Goal: Information Seeking & Learning: Learn about a topic

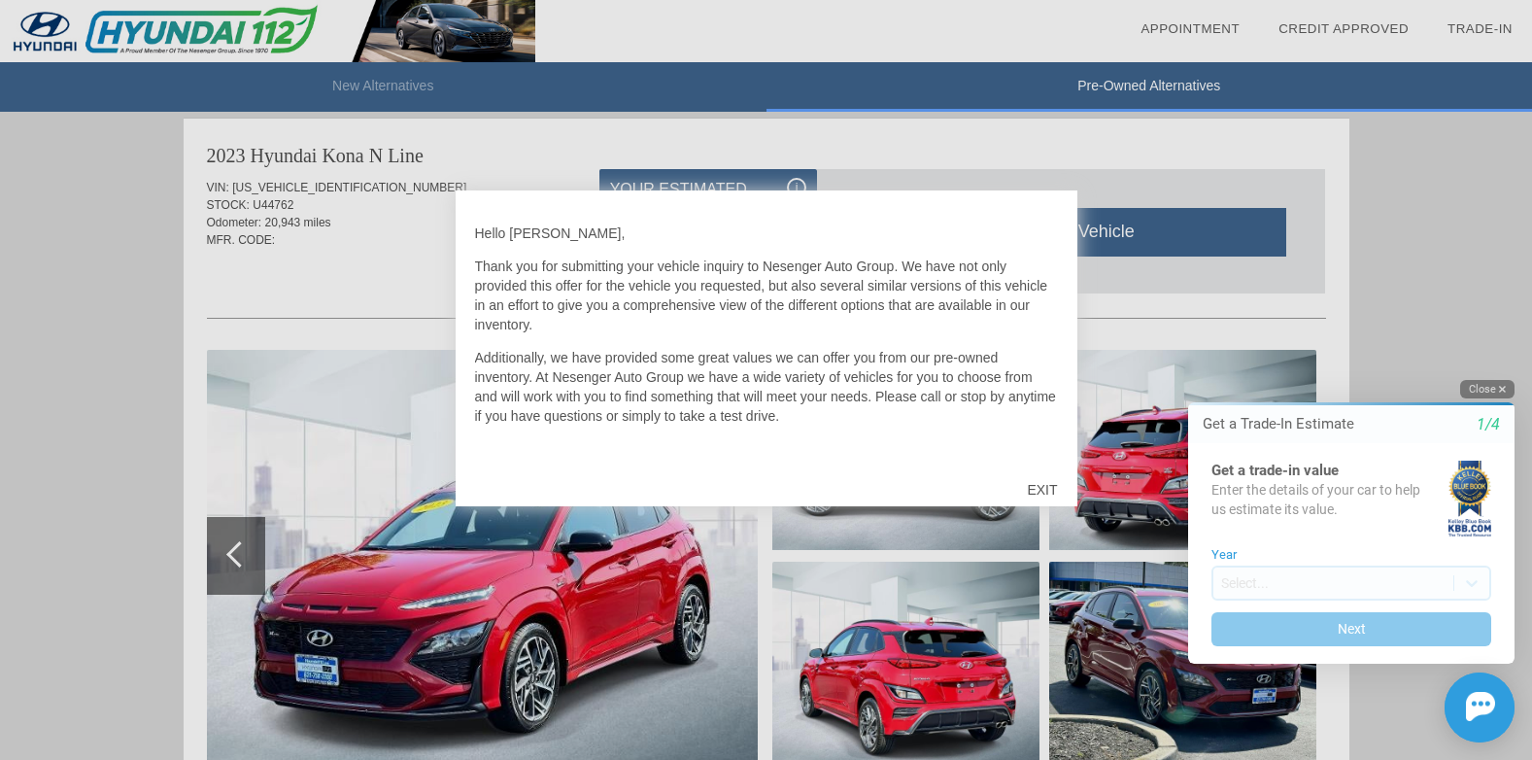
click at [1489, 386] on button "Close" at bounding box center [1488, 389] width 54 height 18
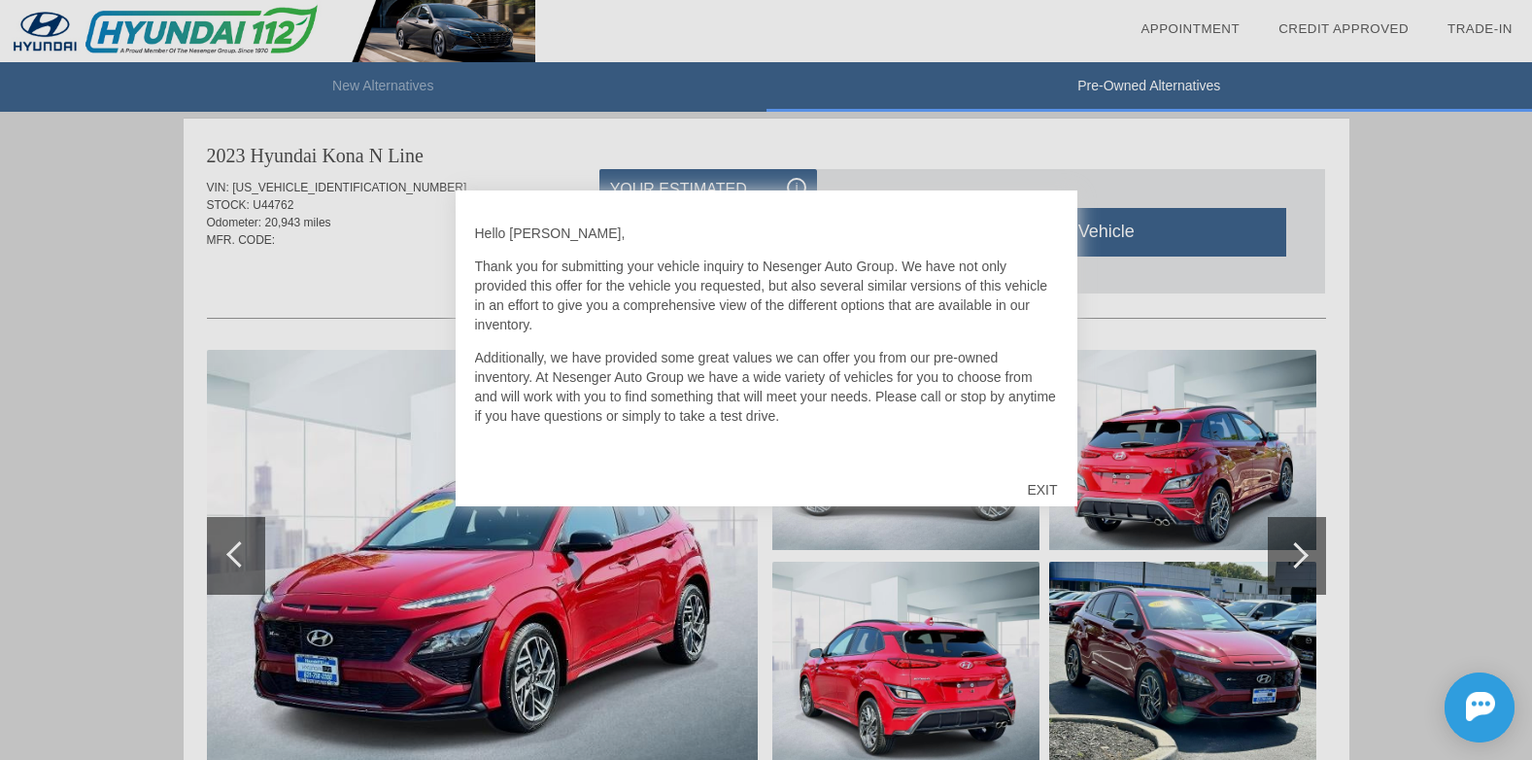
click at [1040, 480] on div "EXIT" at bounding box center [1042, 490] width 69 height 58
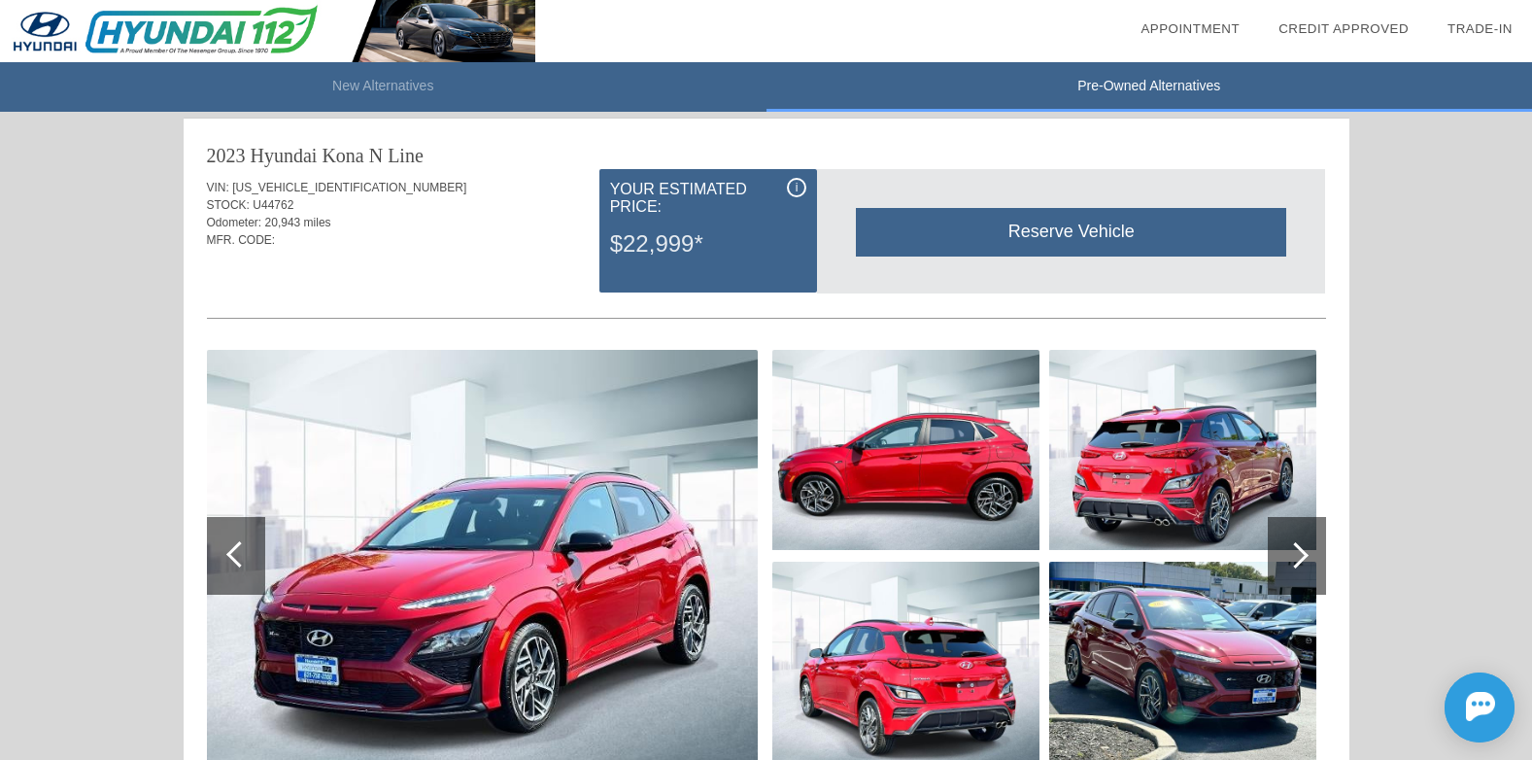
scroll to position [1296, 0]
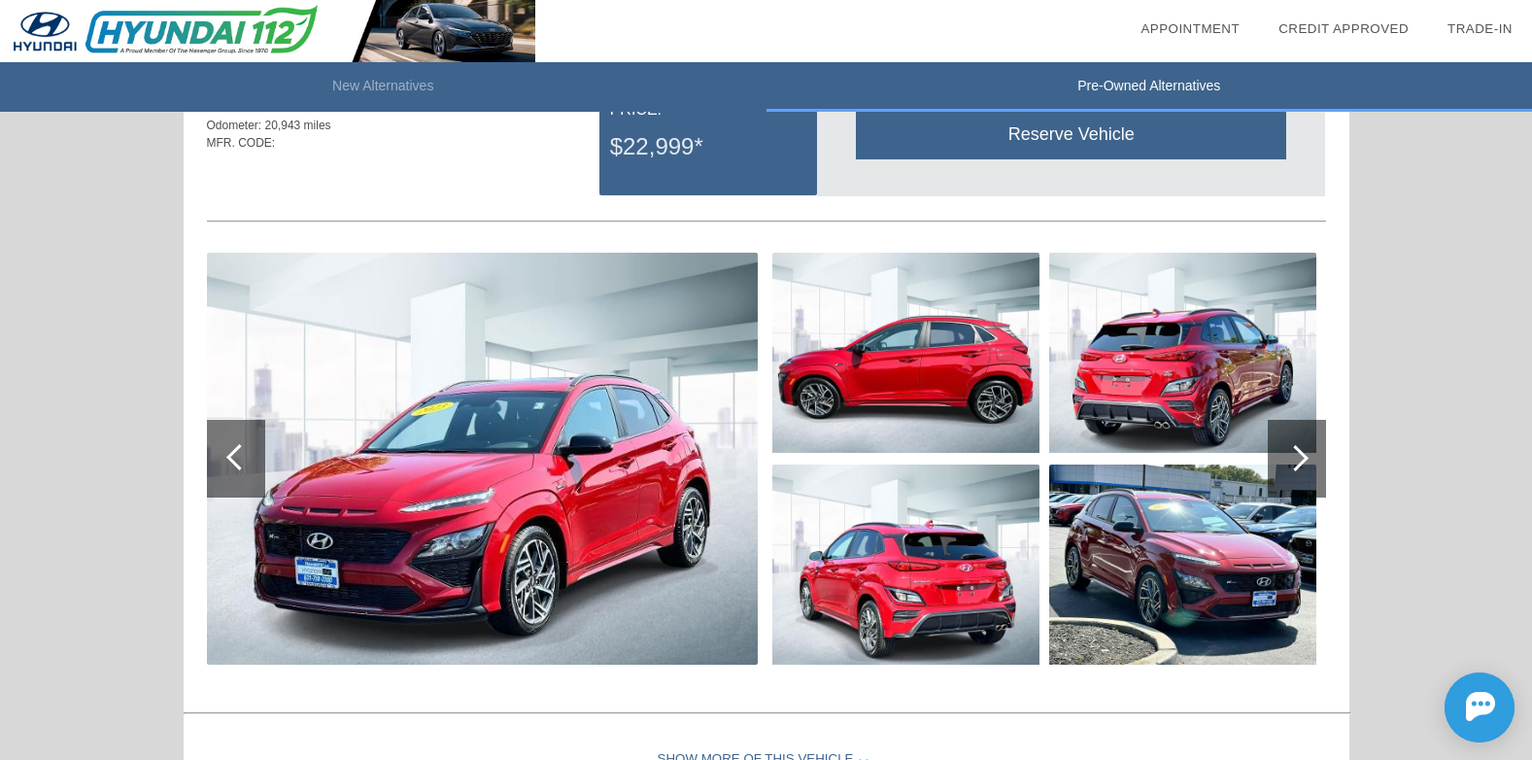
click at [1306, 463] on div at bounding box center [1296, 458] width 26 height 26
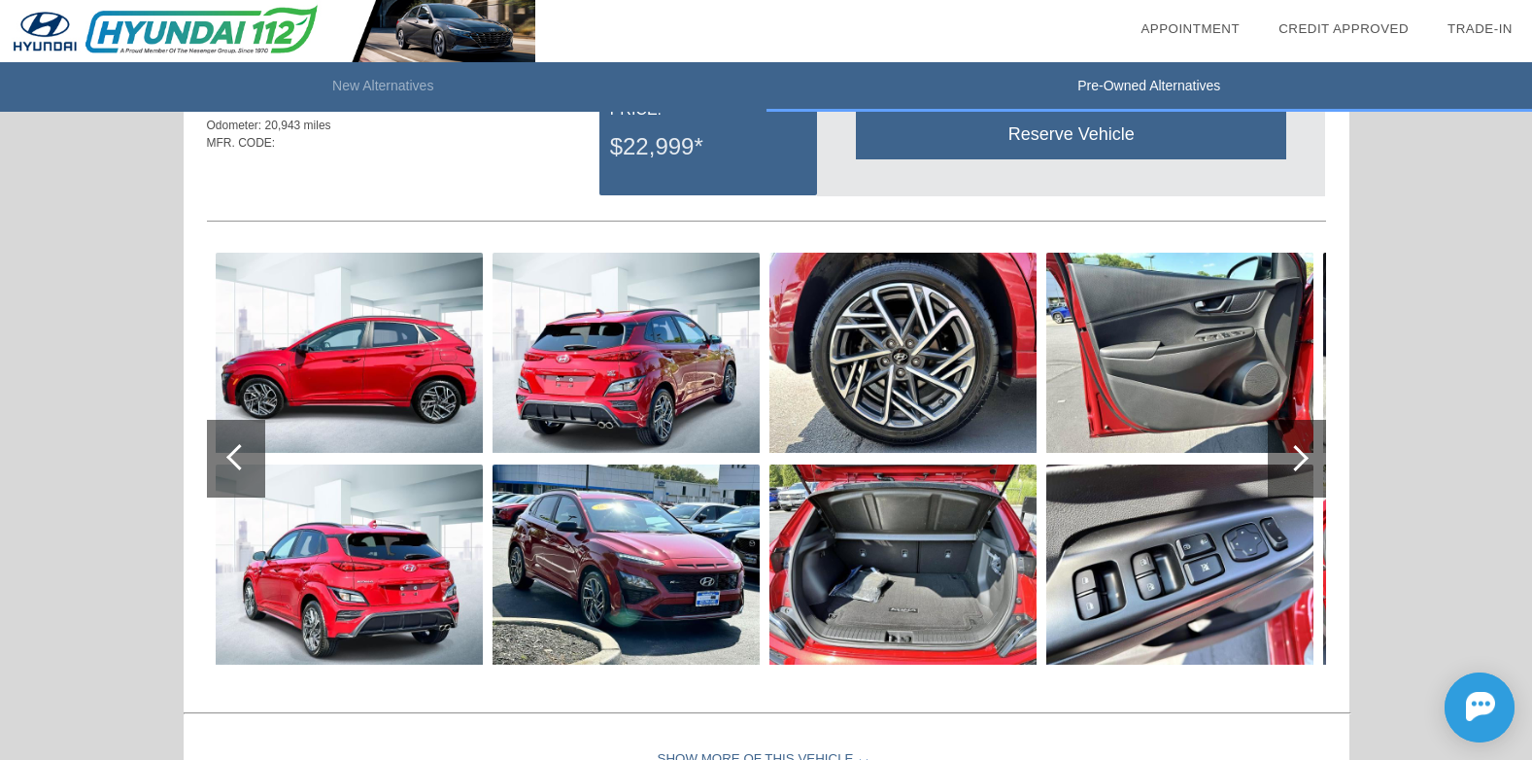
click at [1303, 464] on div at bounding box center [1296, 458] width 26 height 26
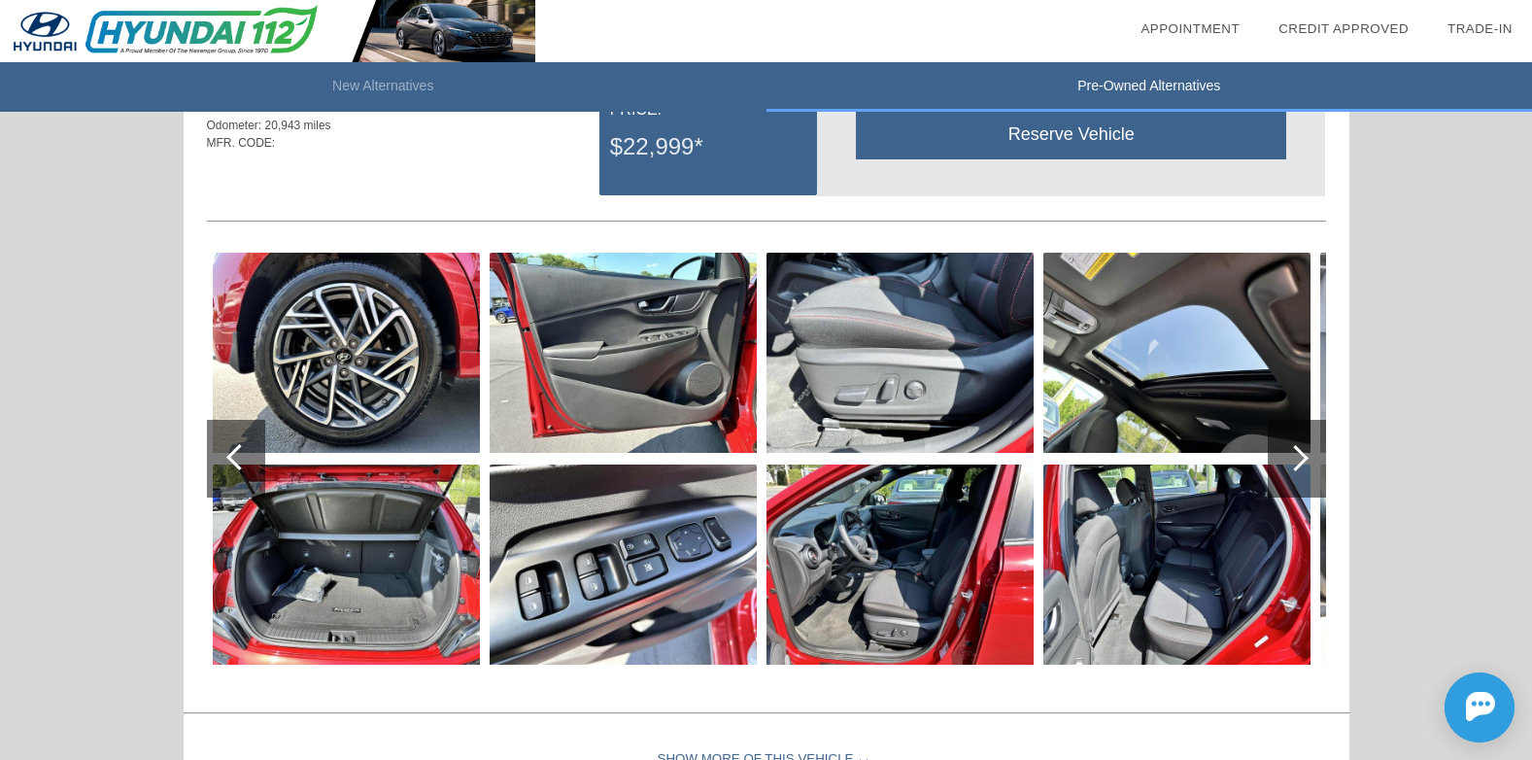
click at [1303, 464] on div at bounding box center [1296, 458] width 26 height 26
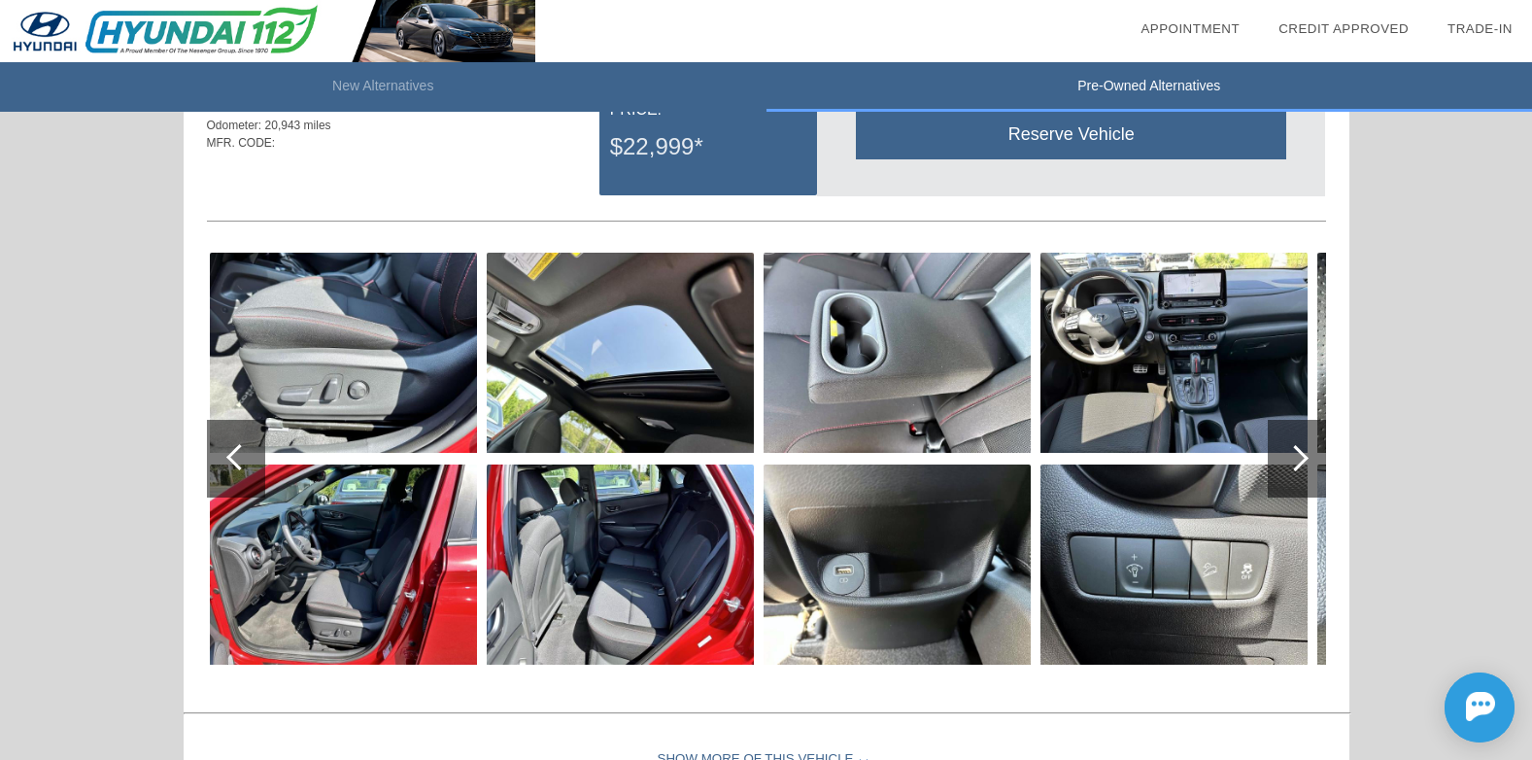
click at [1303, 464] on div at bounding box center [1296, 458] width 26 height 26
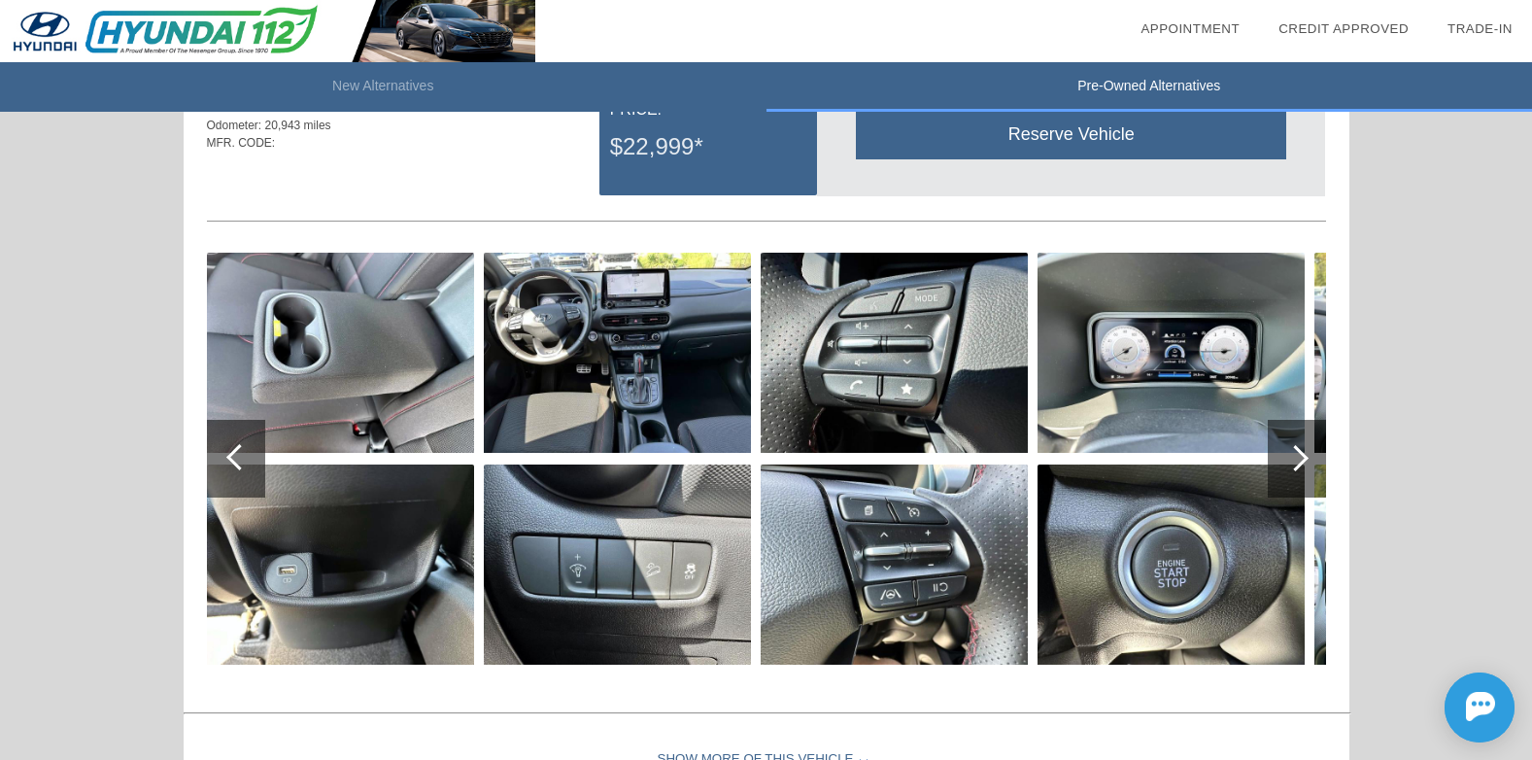
click at [1303, 464] on div at bounding box center [1296, 458] width 26 height 26
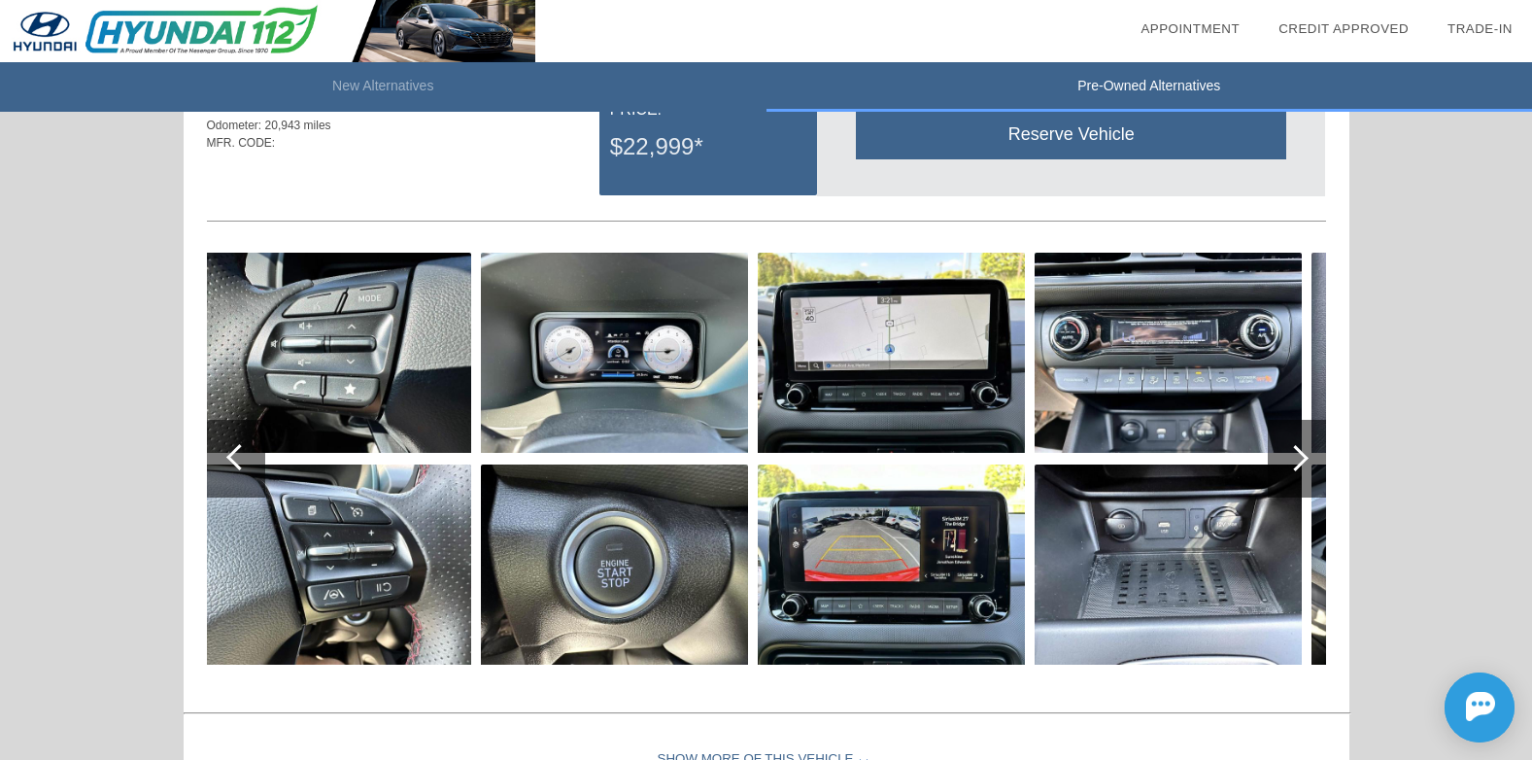
click at [1303, 464] on div at bounding box center [1296, 458] width 26 height 26
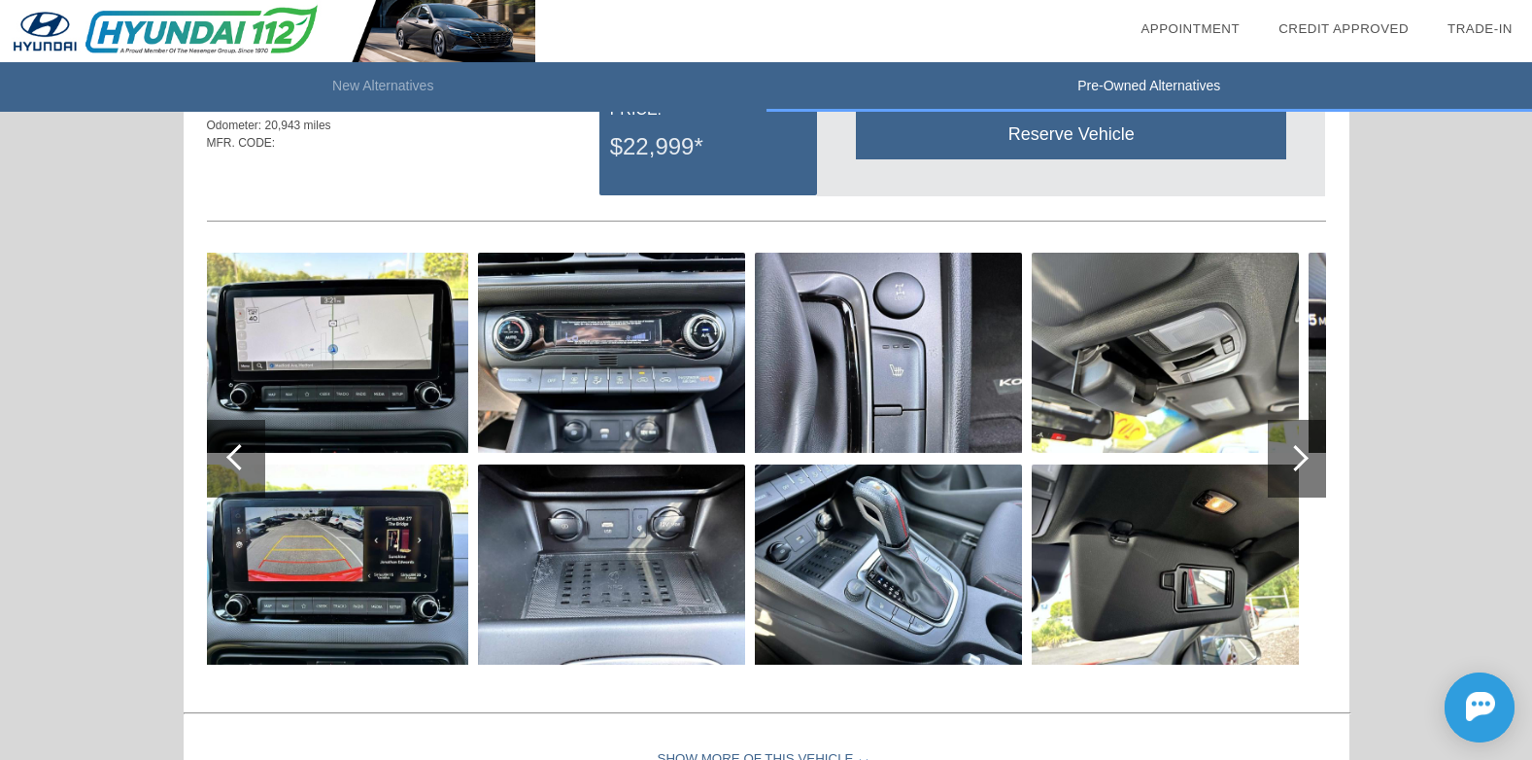
click at [1303, 464] on div at bounding box center [1296, 458] width 26 height 26
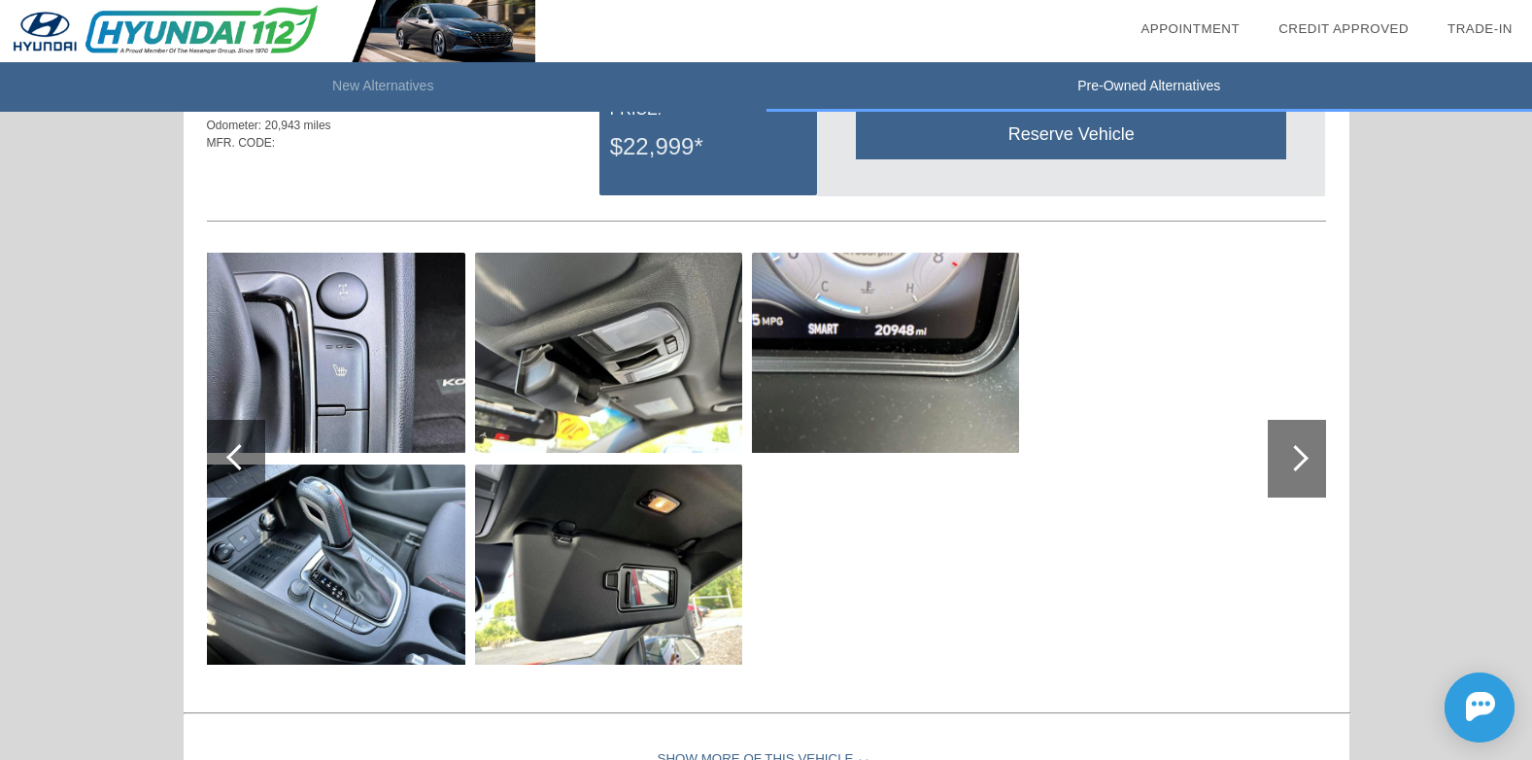
click at [238, 463] on div at bounding box center [239, 457] width 26 height 26
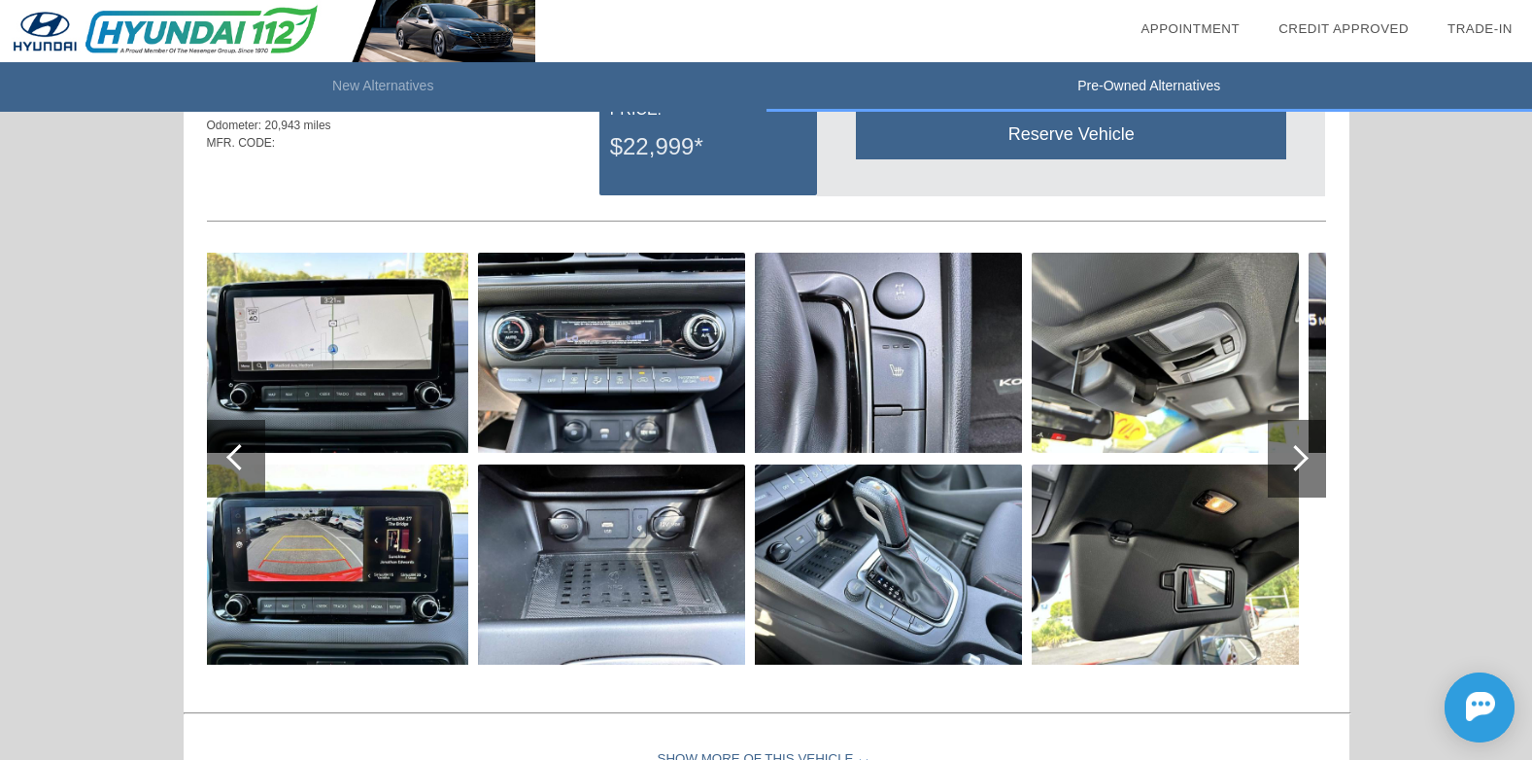
click at [238, 463] on div at bounding box center [239, 457] width 26 height 26
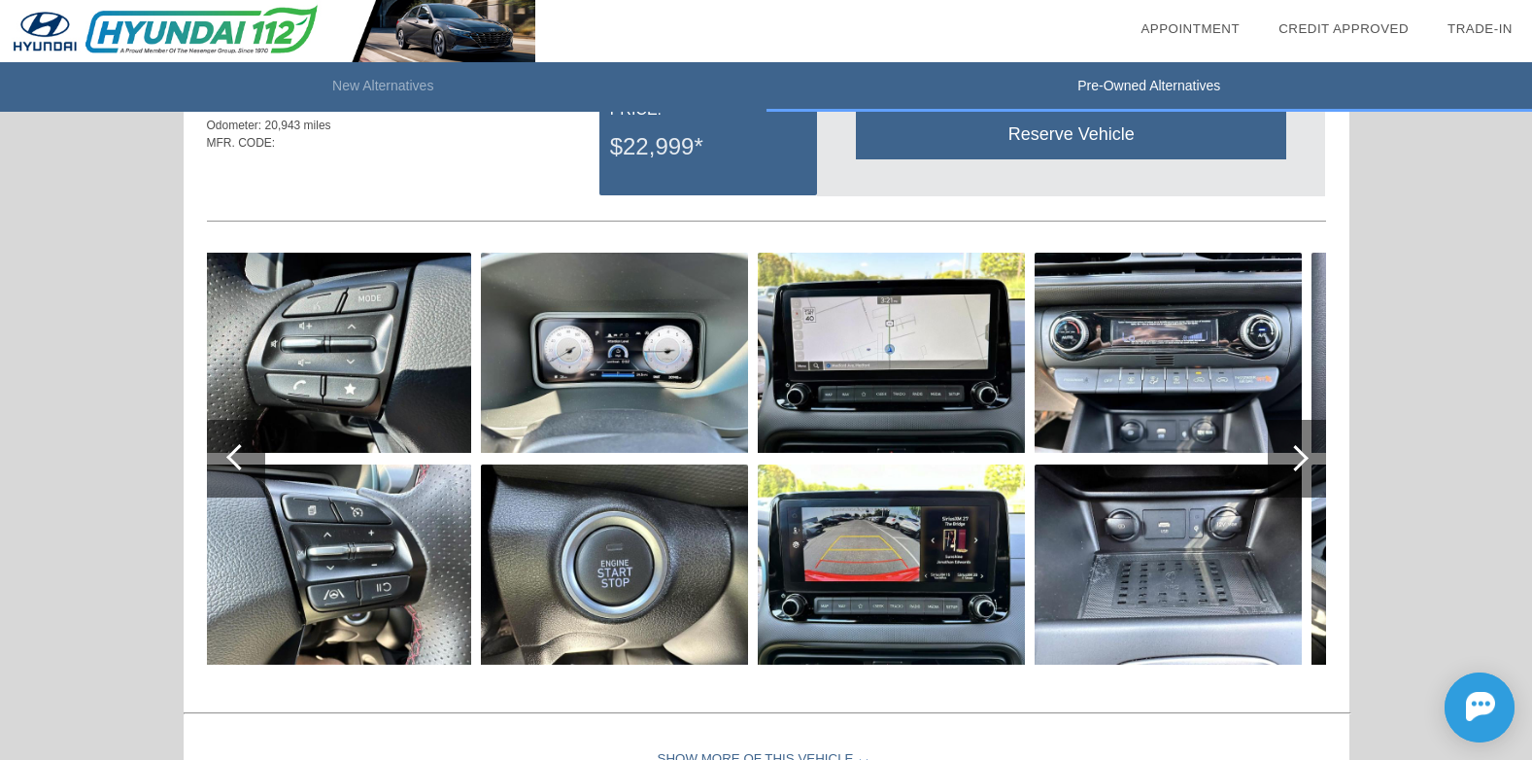
click at [238, 464] on div at bounding box center [239, 457] width 26 height 26
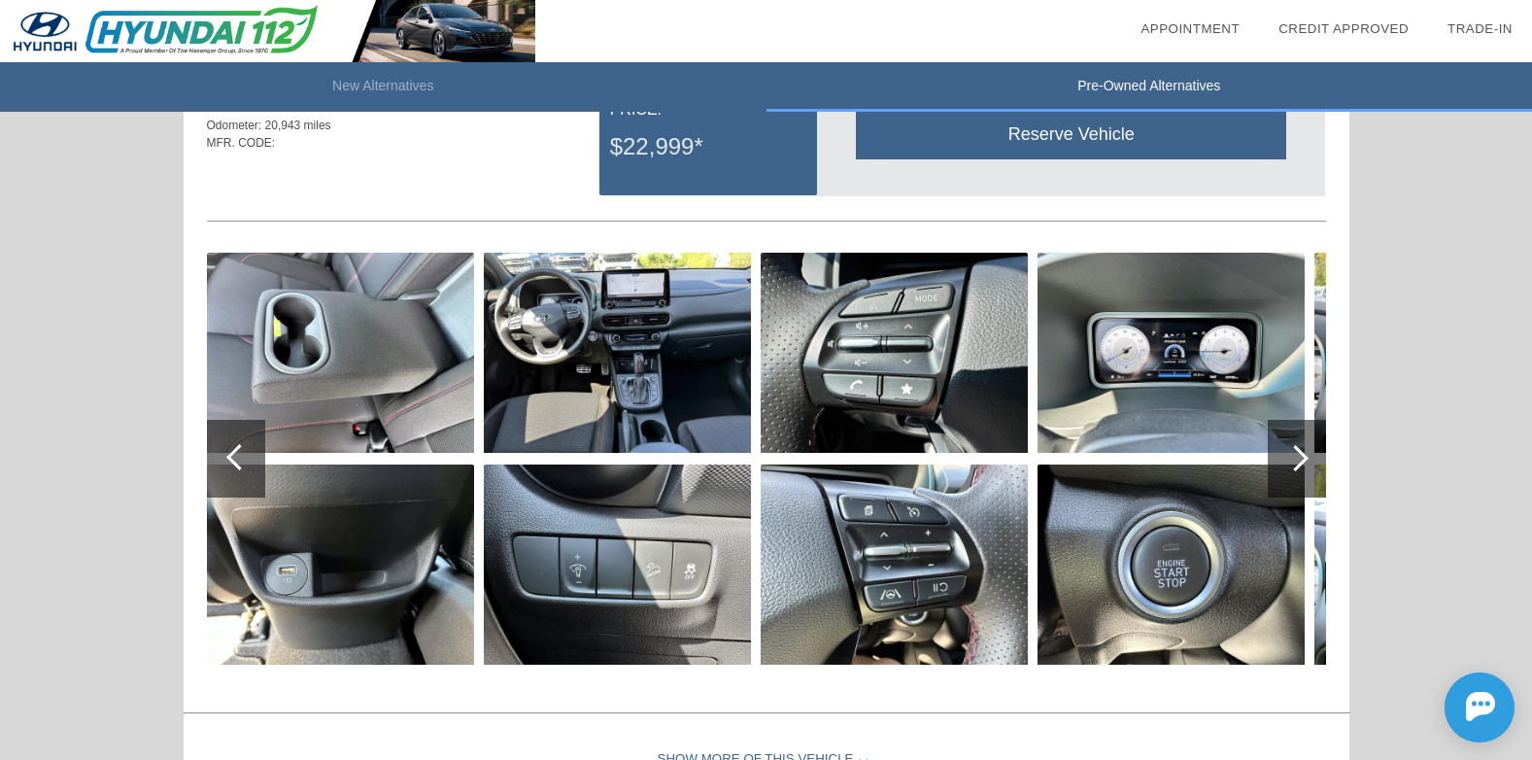
click at [239, 465] on div at bounding box center [239, 457] width 26 height 26
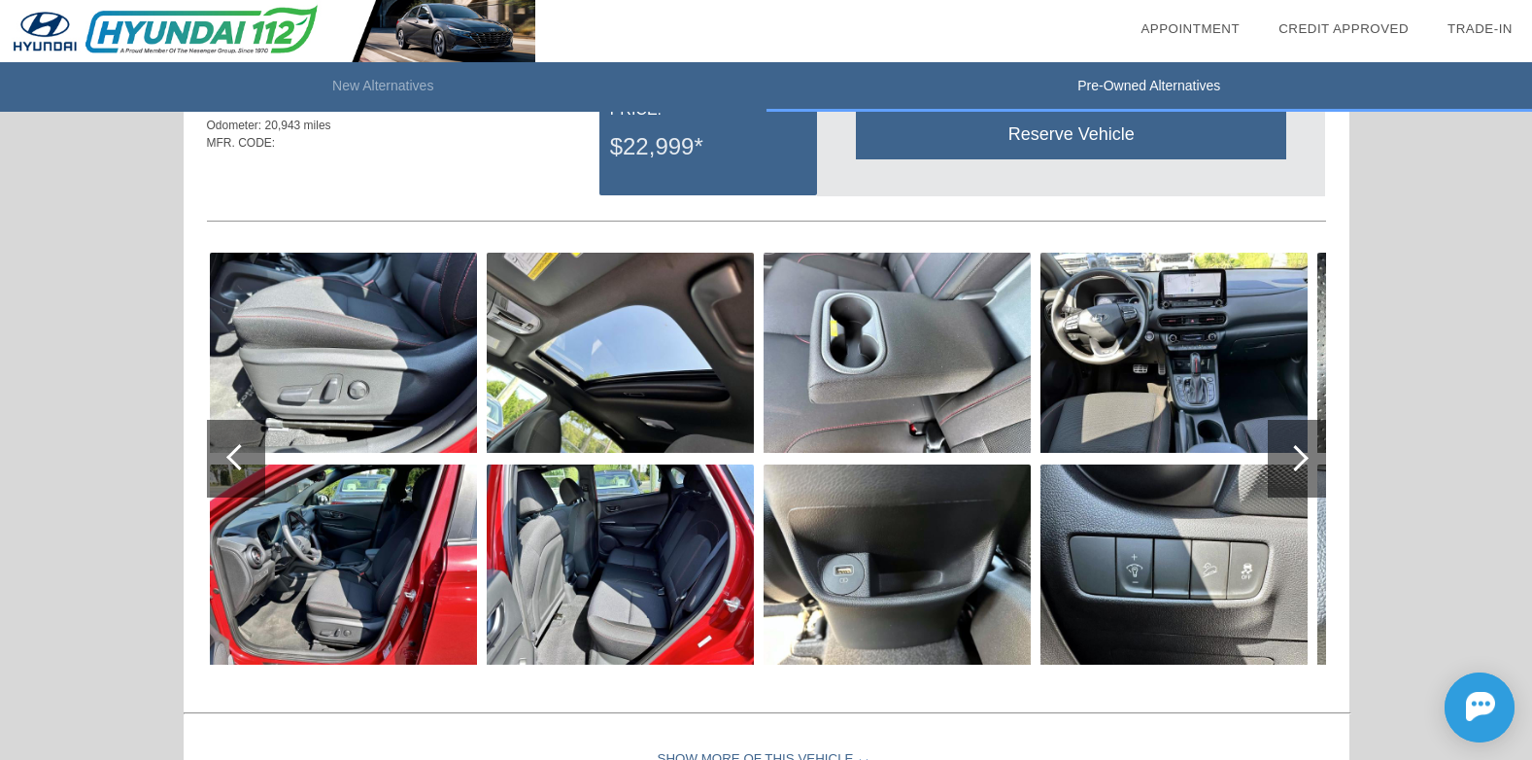
click at [239, 465] on div at bounding box center [239, 457] width 26 height 26
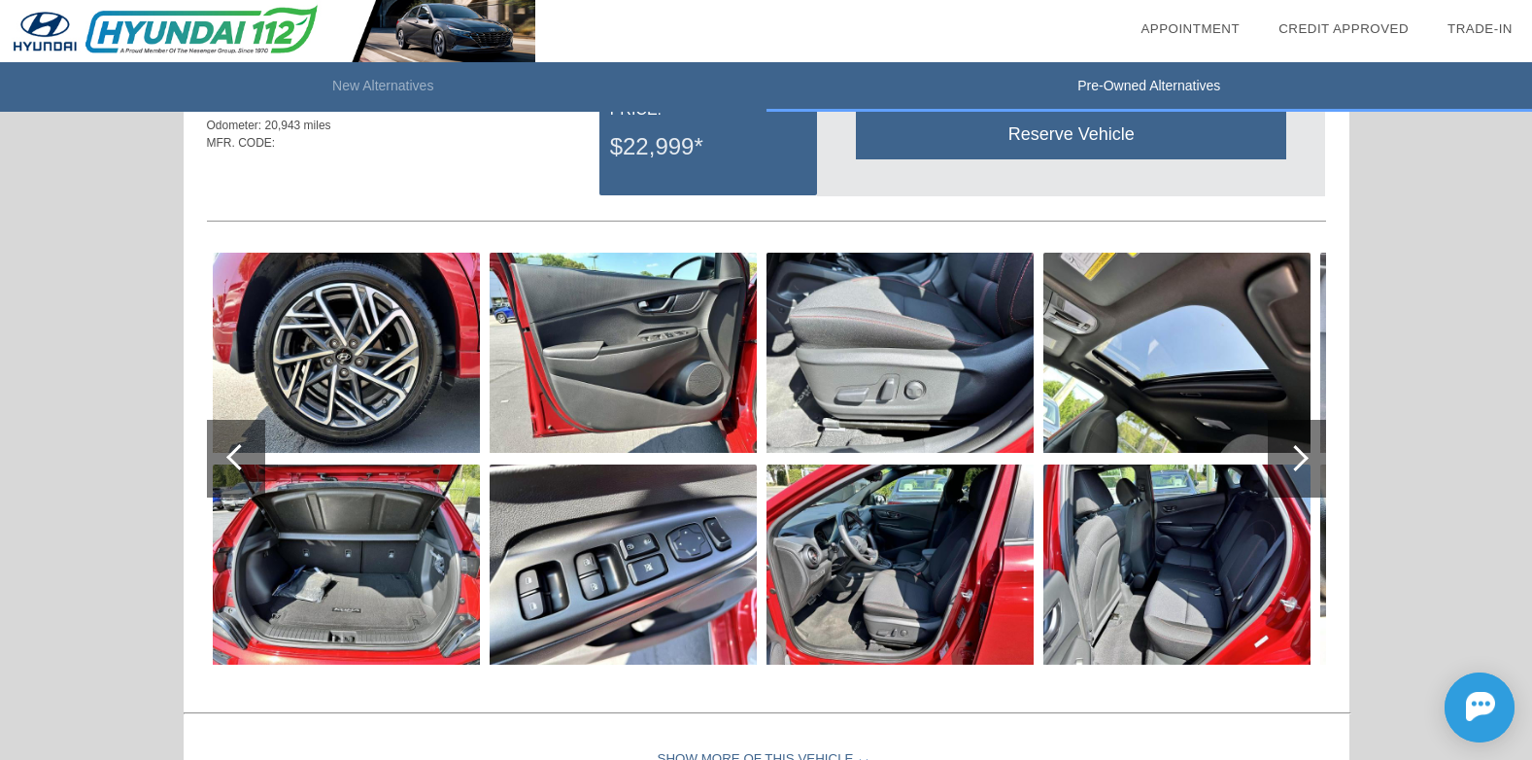
click at [239, 465] on div at bounding box center [239, 457] width 26 height 26
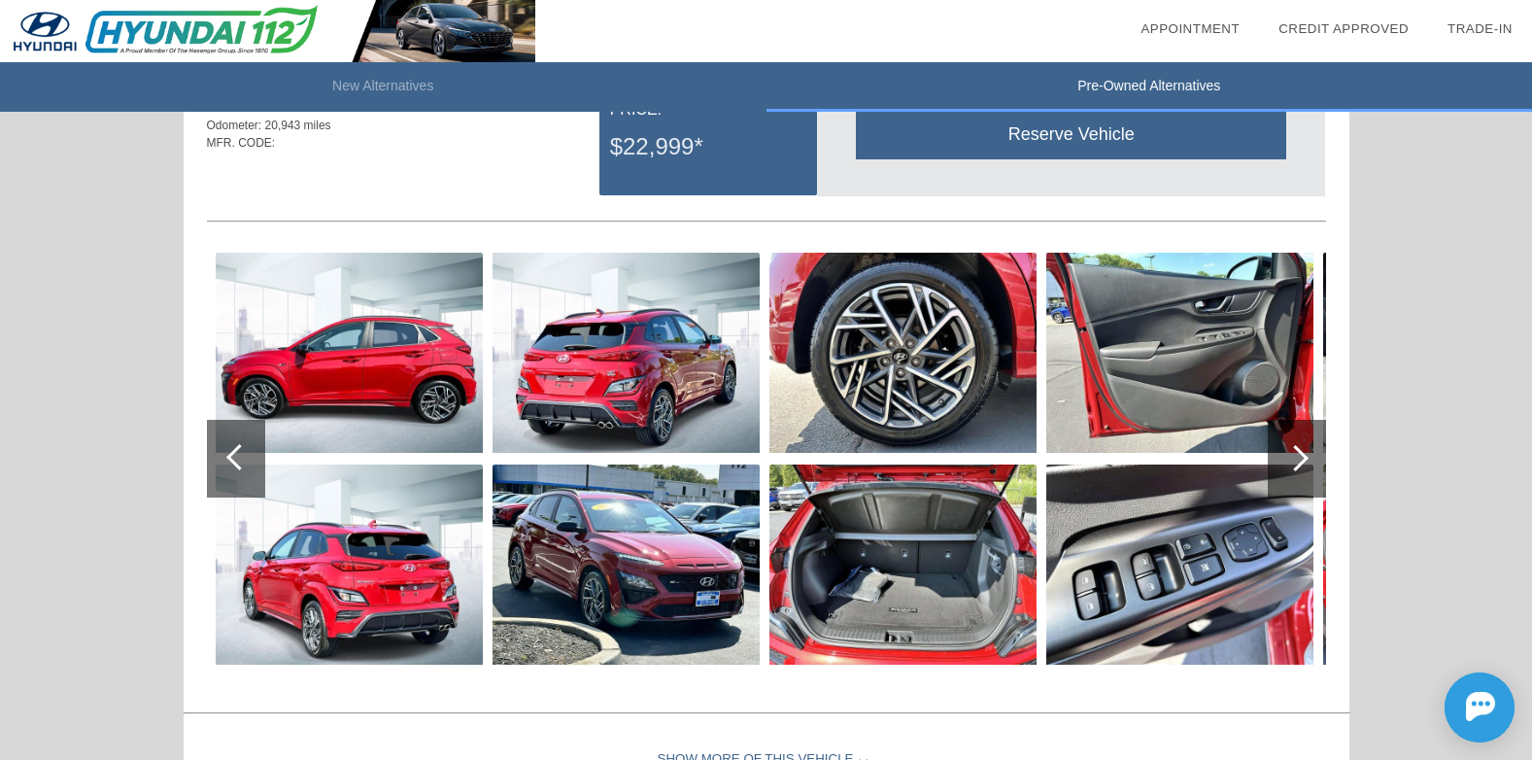
click at [236, 464] on div at bounding box center [239, 457] width 26 height 26
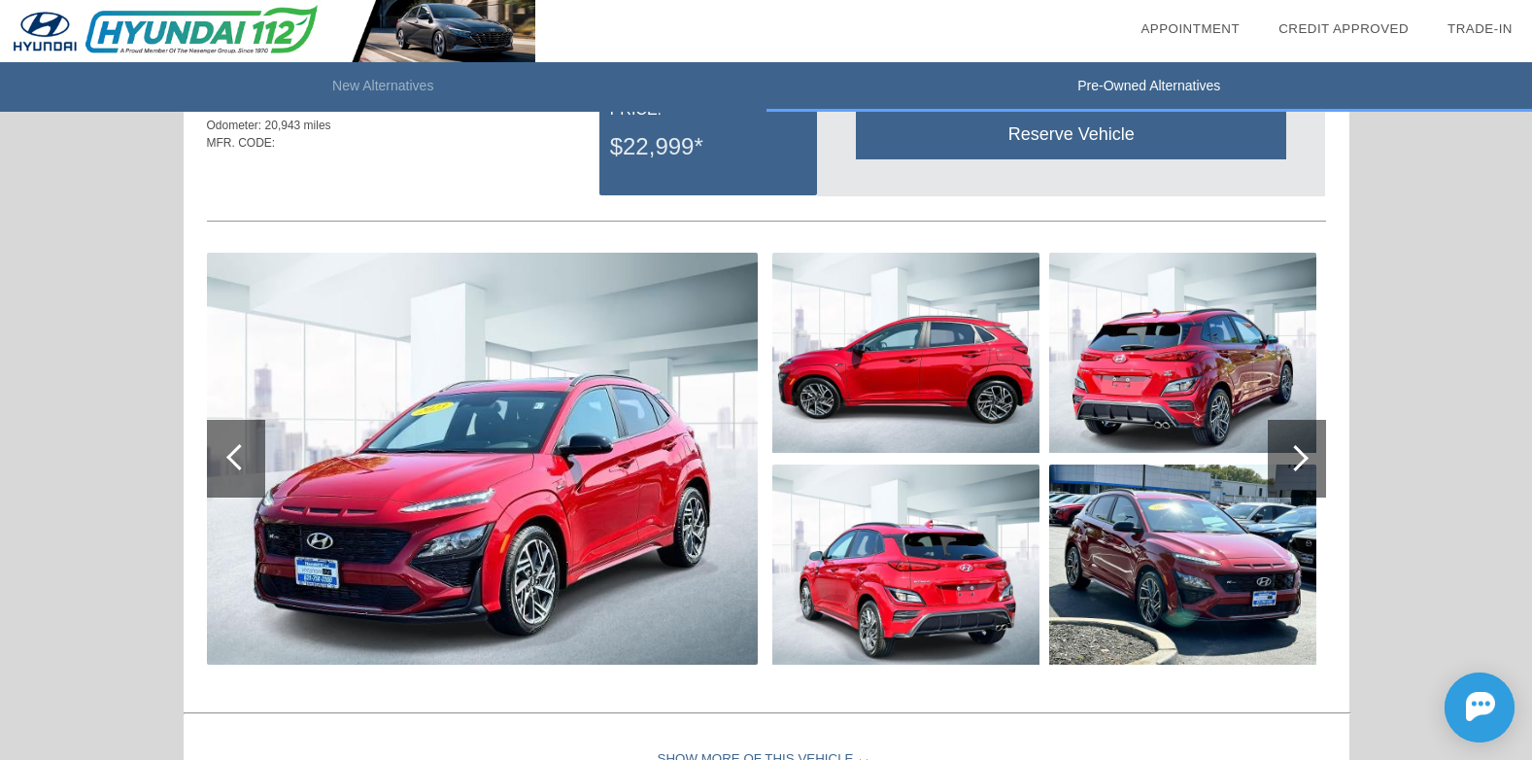
click at [675, 515] on img at bounding box center [482, 459] width 551 height 412
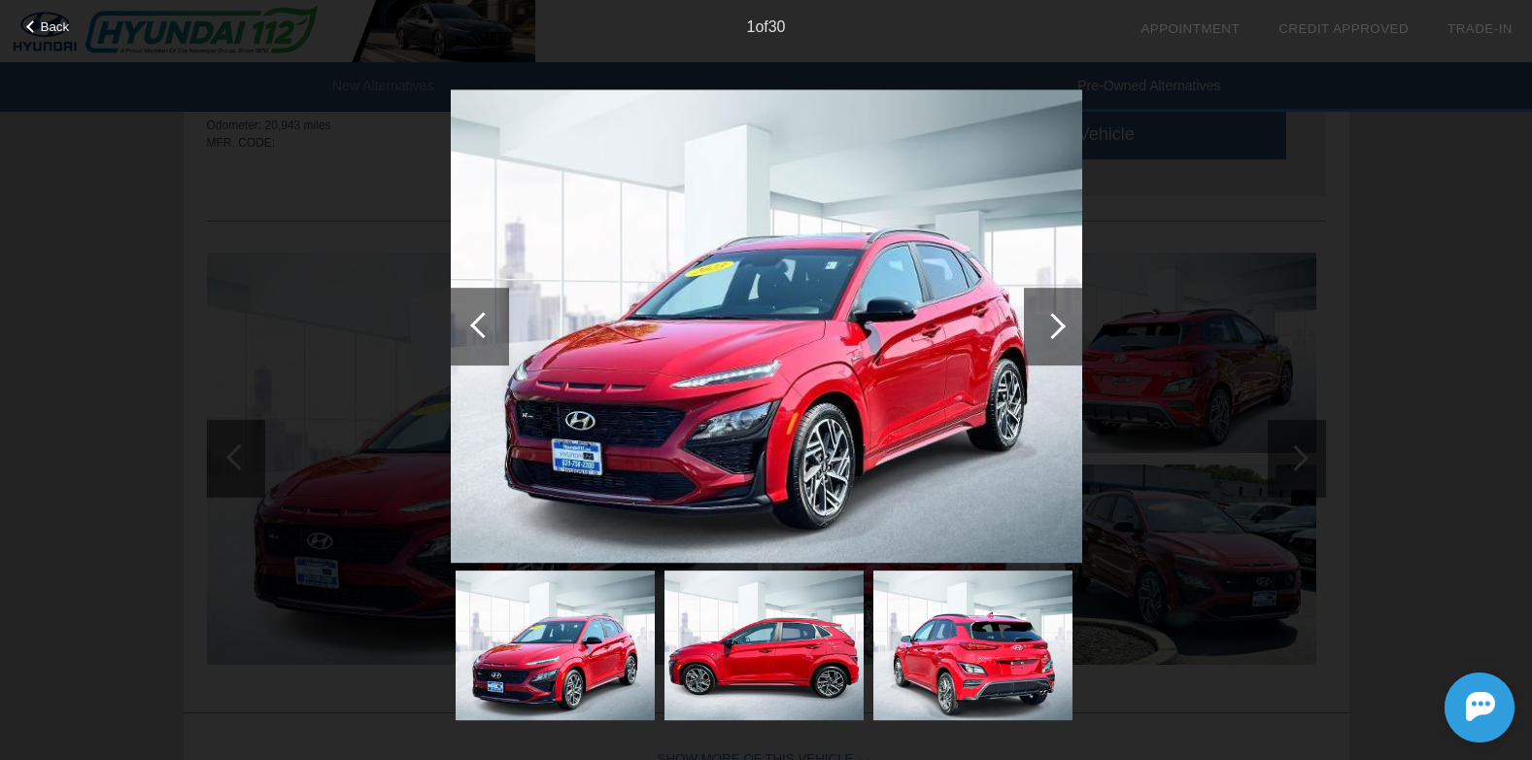
click at [1056, 330] on div at bounding box center [1053, 326] width 26 height 26
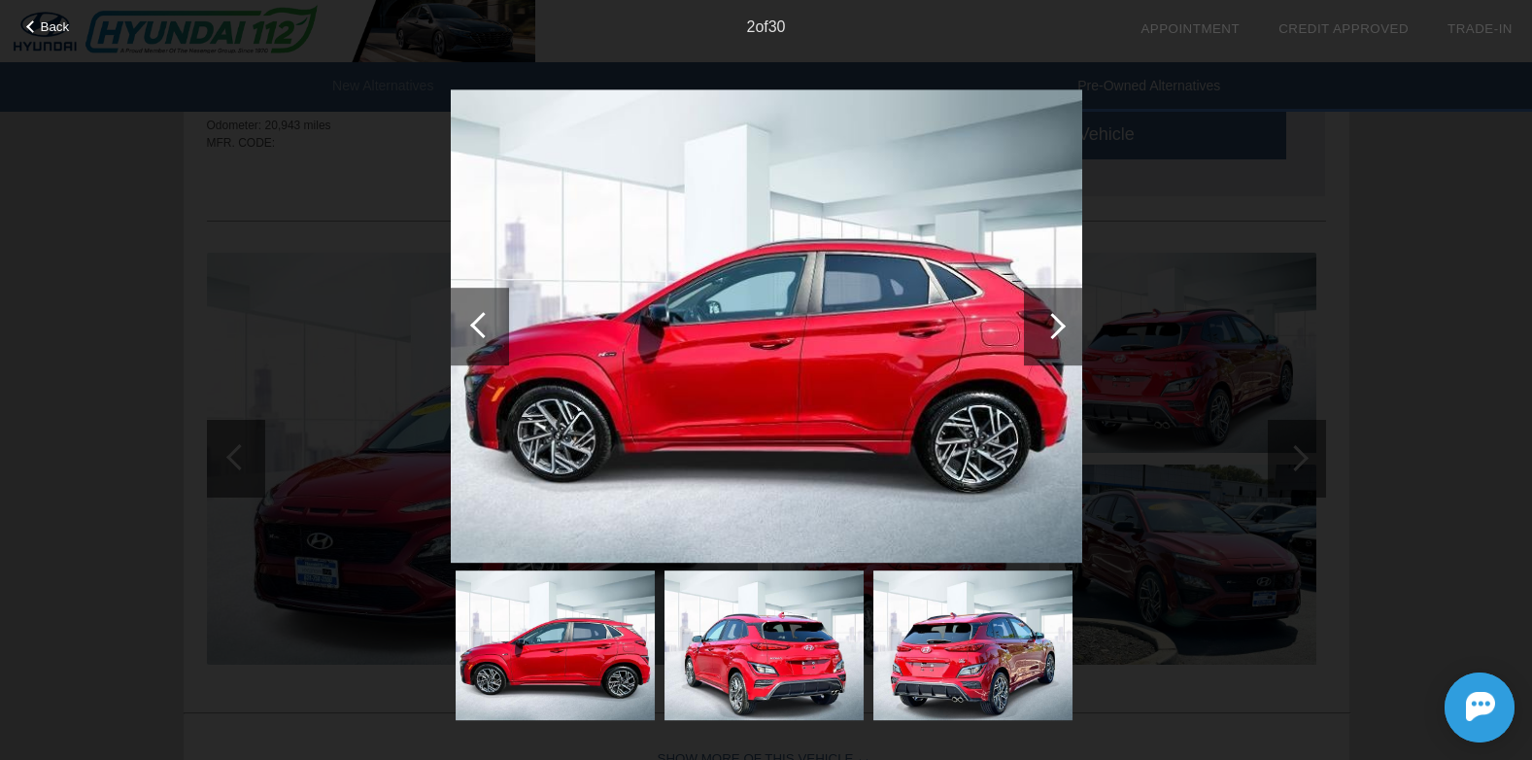
click at [1056, 330] on div at bounding box center [1053, 326] width 26 height 26
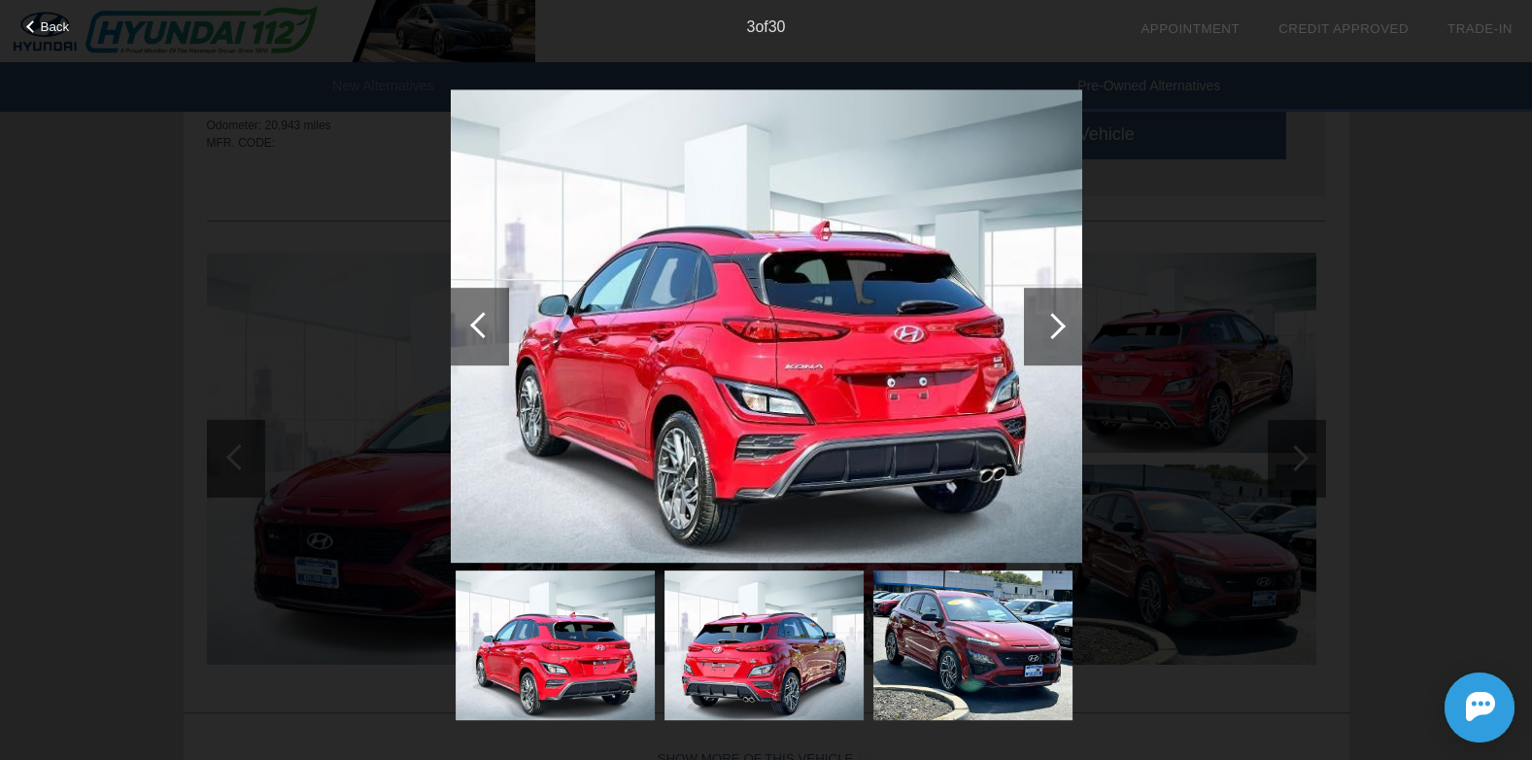
click at [1056, 330] on div at bounding box center [1053, 326] width 26 height 26
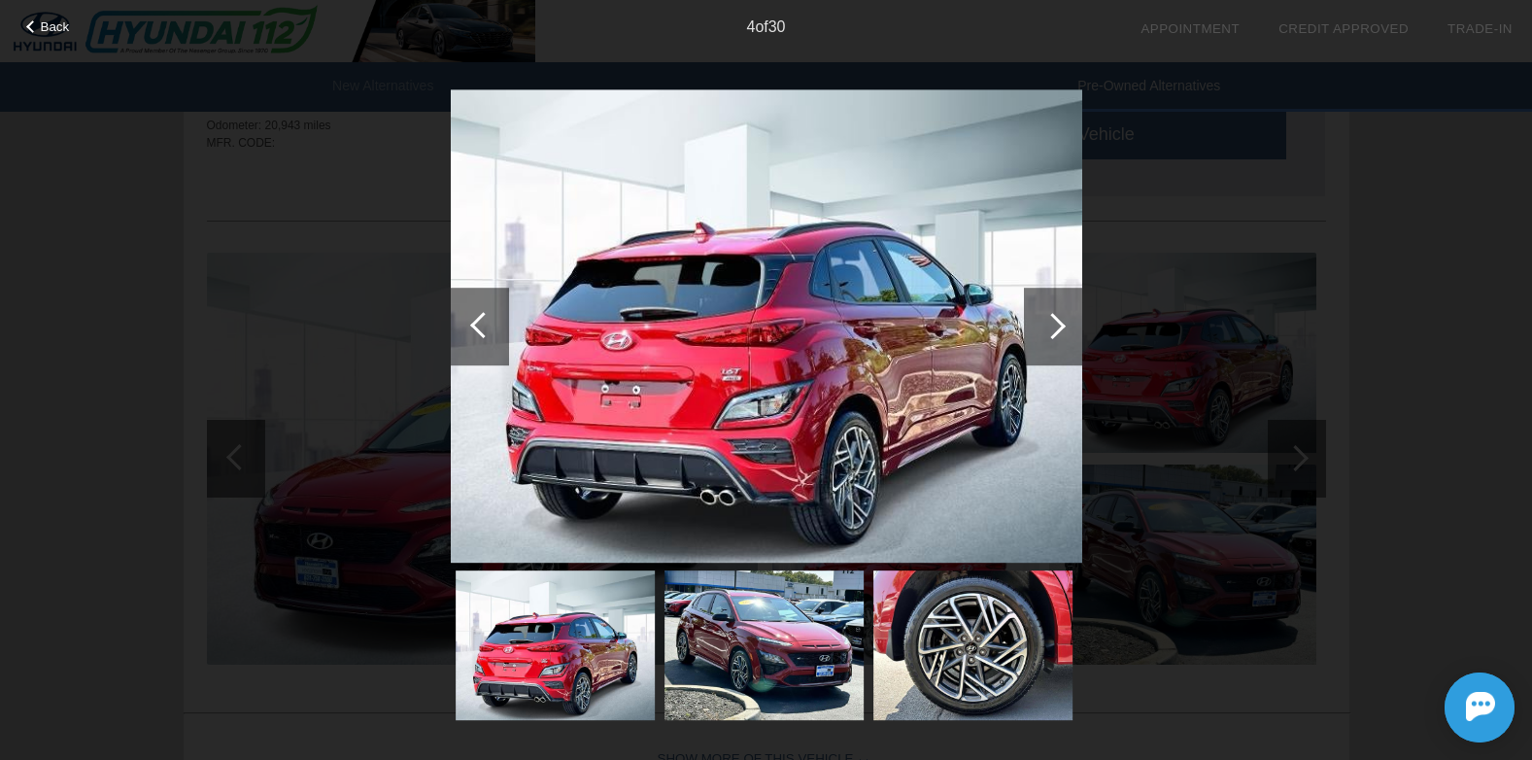
click at [1056, 330] on div at bounding box center [1053, 326] width 26 height 26
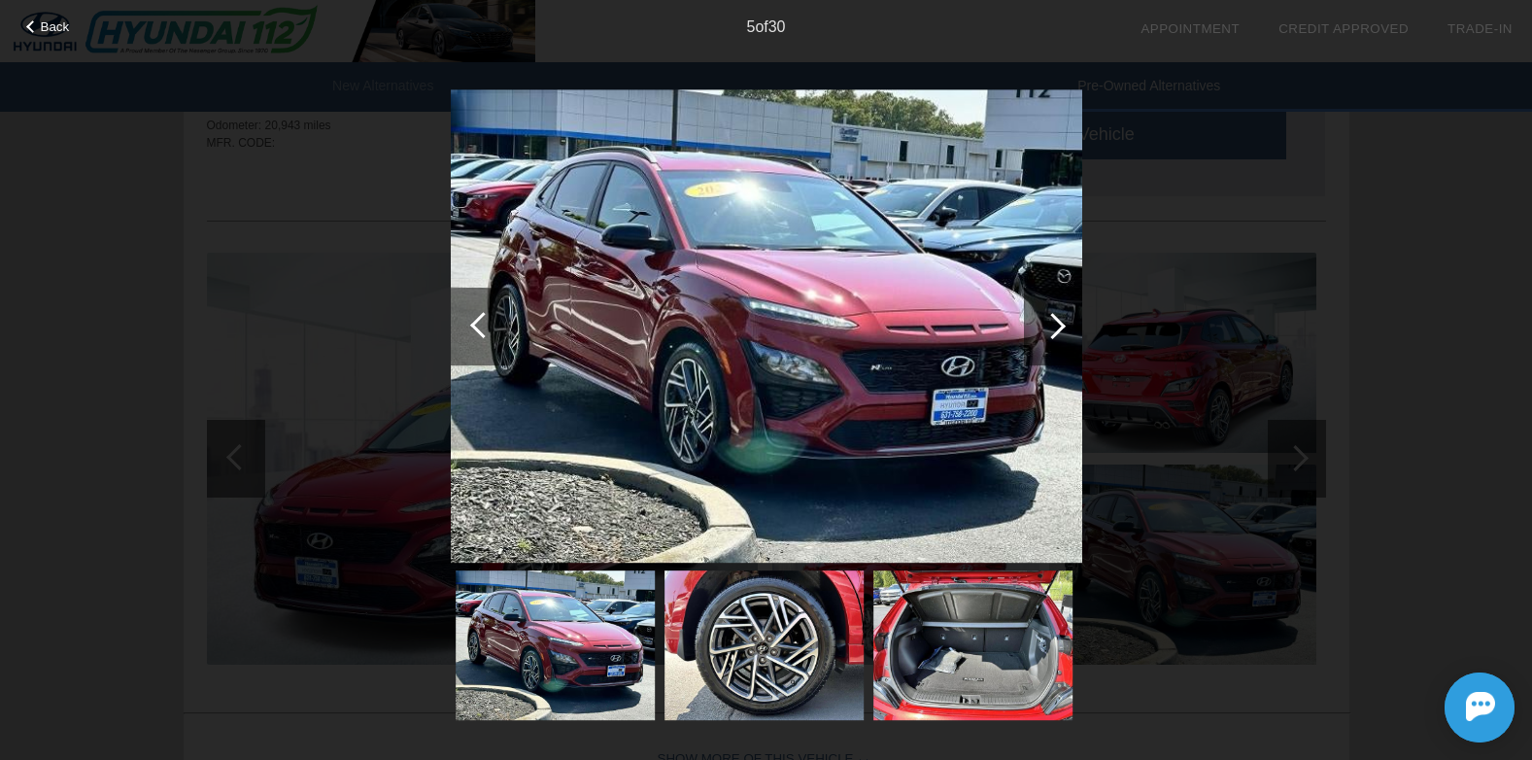
click at [1056, 330] on div at bounding box center [1053, 326] width 26 height 26
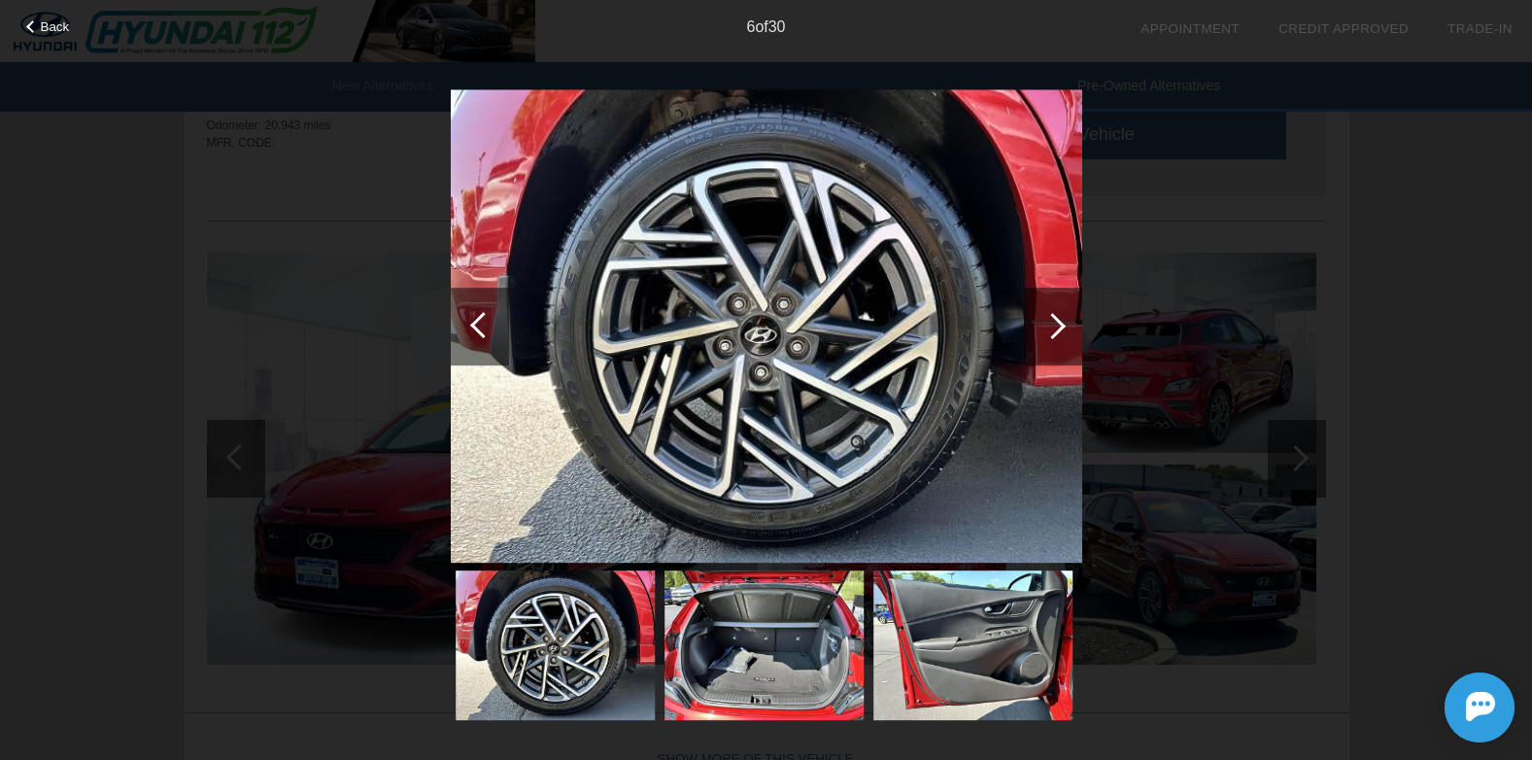
click at [1056, 330] on div at bounding box center [1053, 326] width 26 height 26
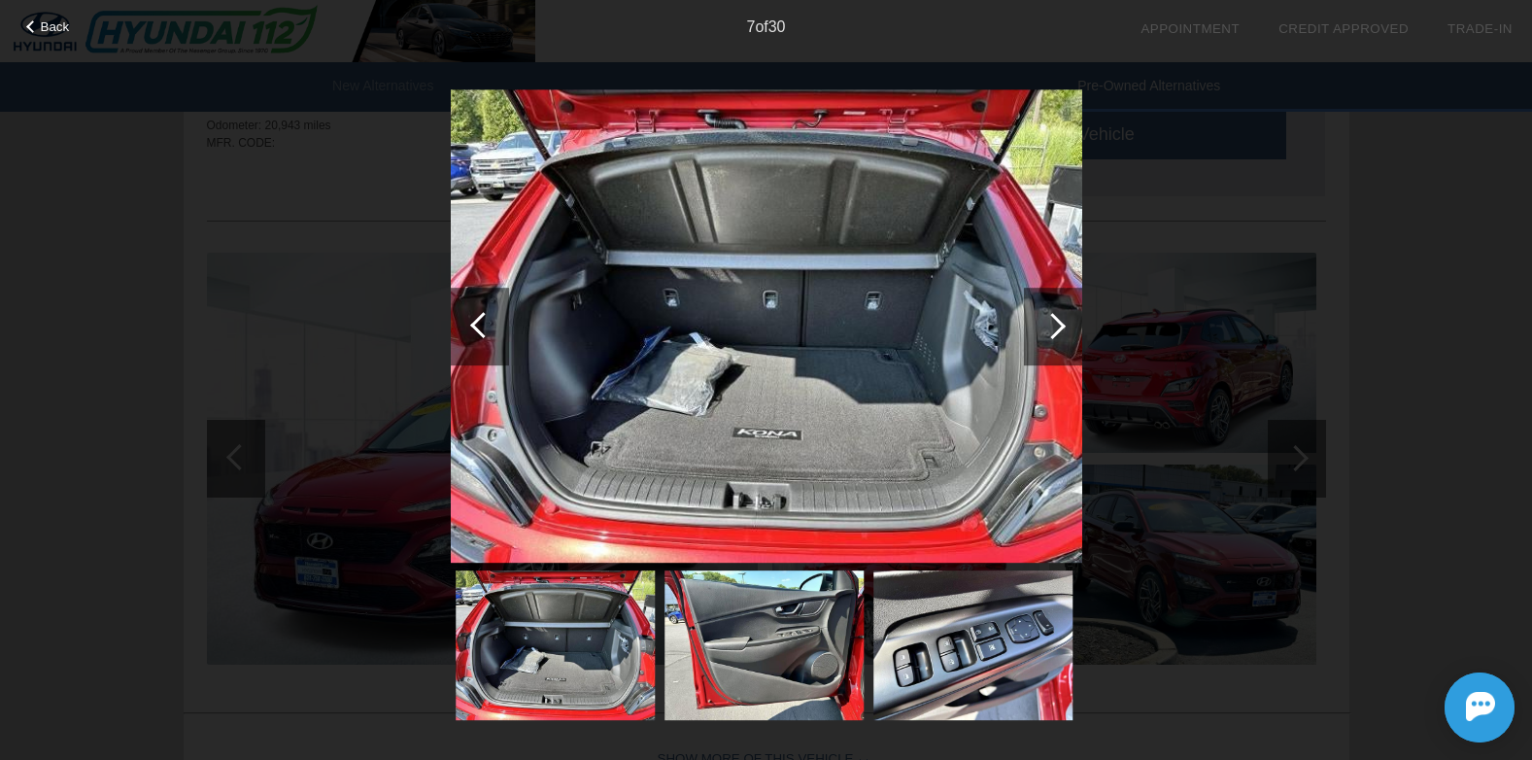
click at [1056, 330] on div at bounding box center [1053, 326] width 26 height 26
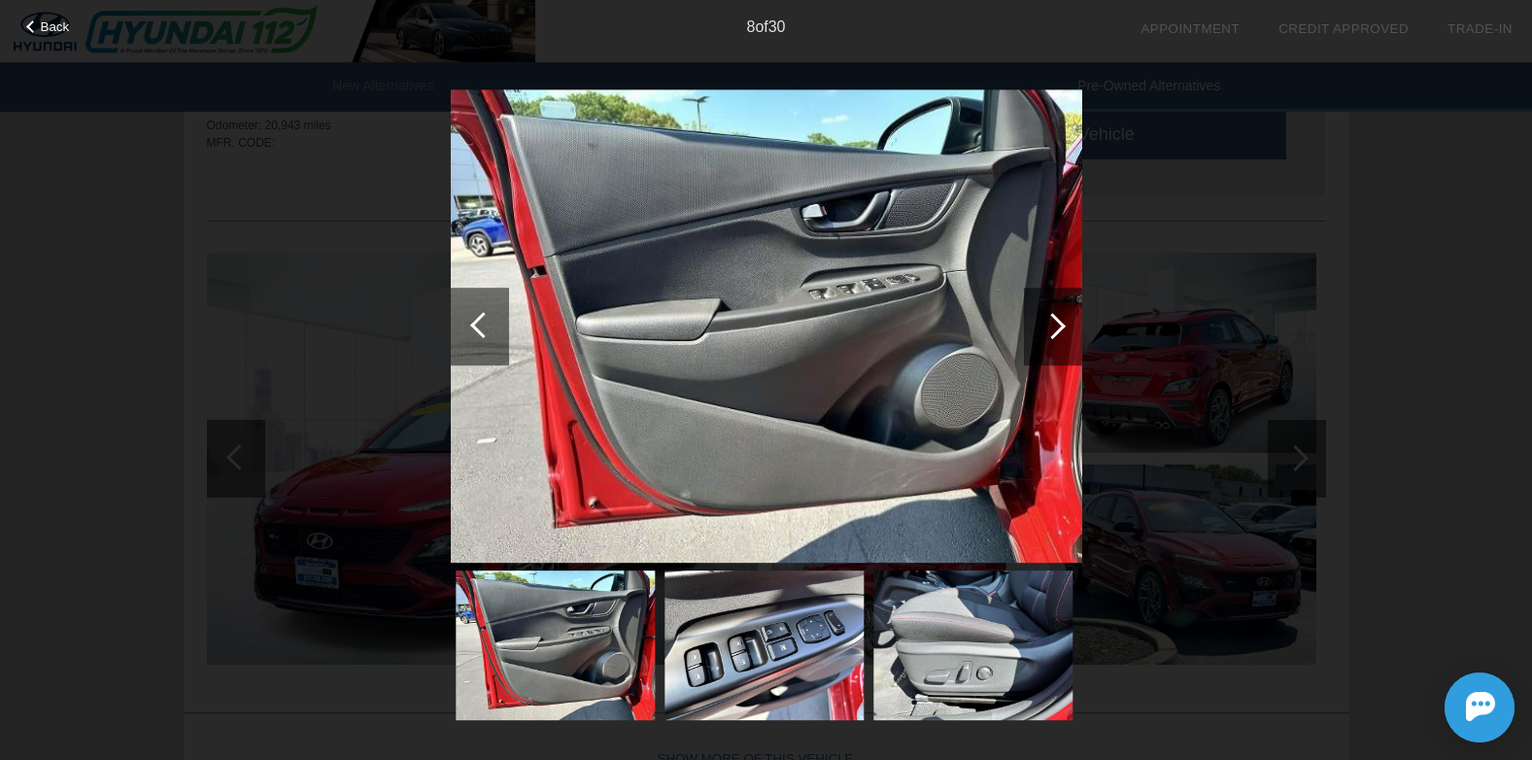
click at [1055, 333] on div at bounding box center [1053, 326] width 26 height 26
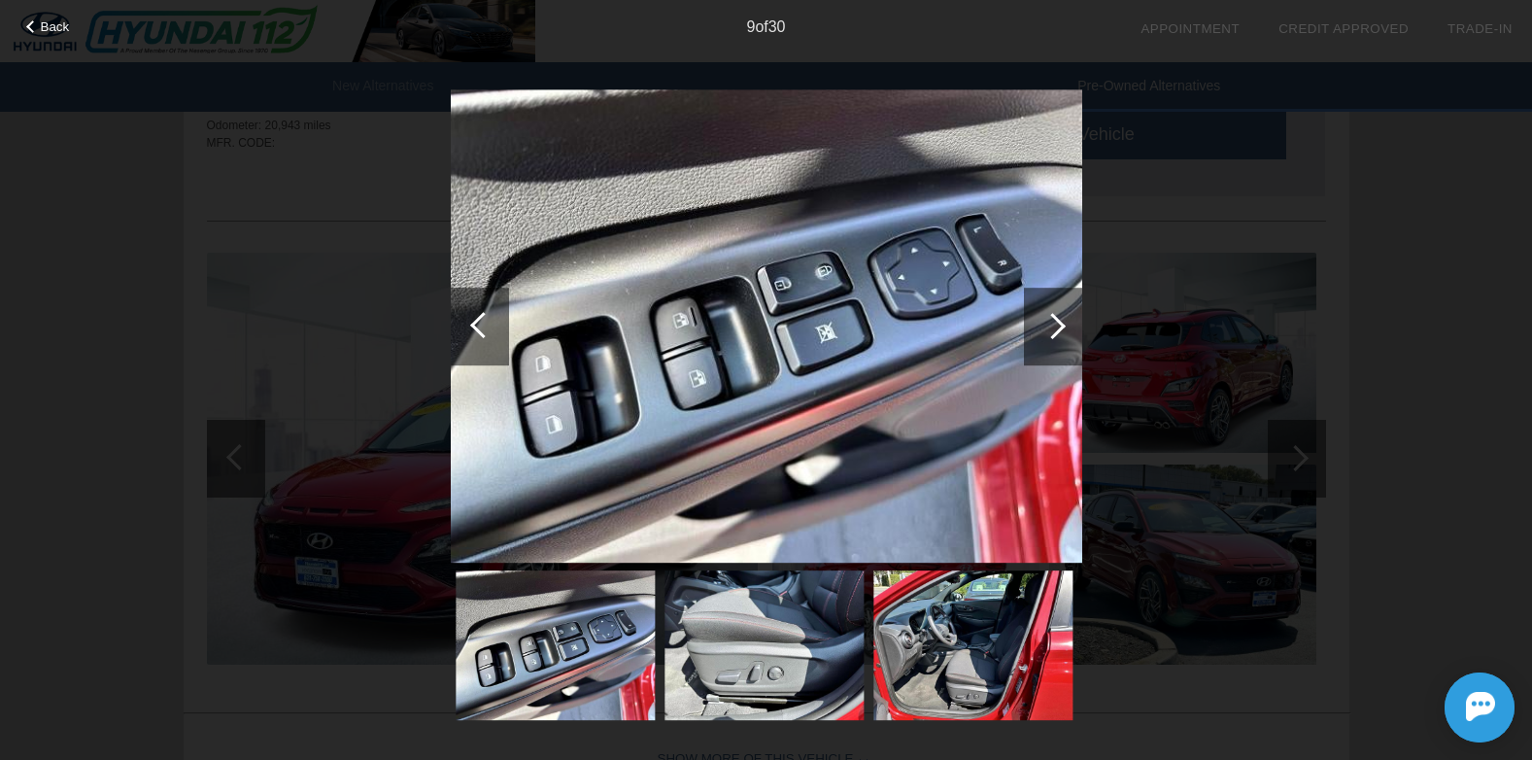
click at [1054, 338] on div at bounding box center [1053, 327] width 58 height 78
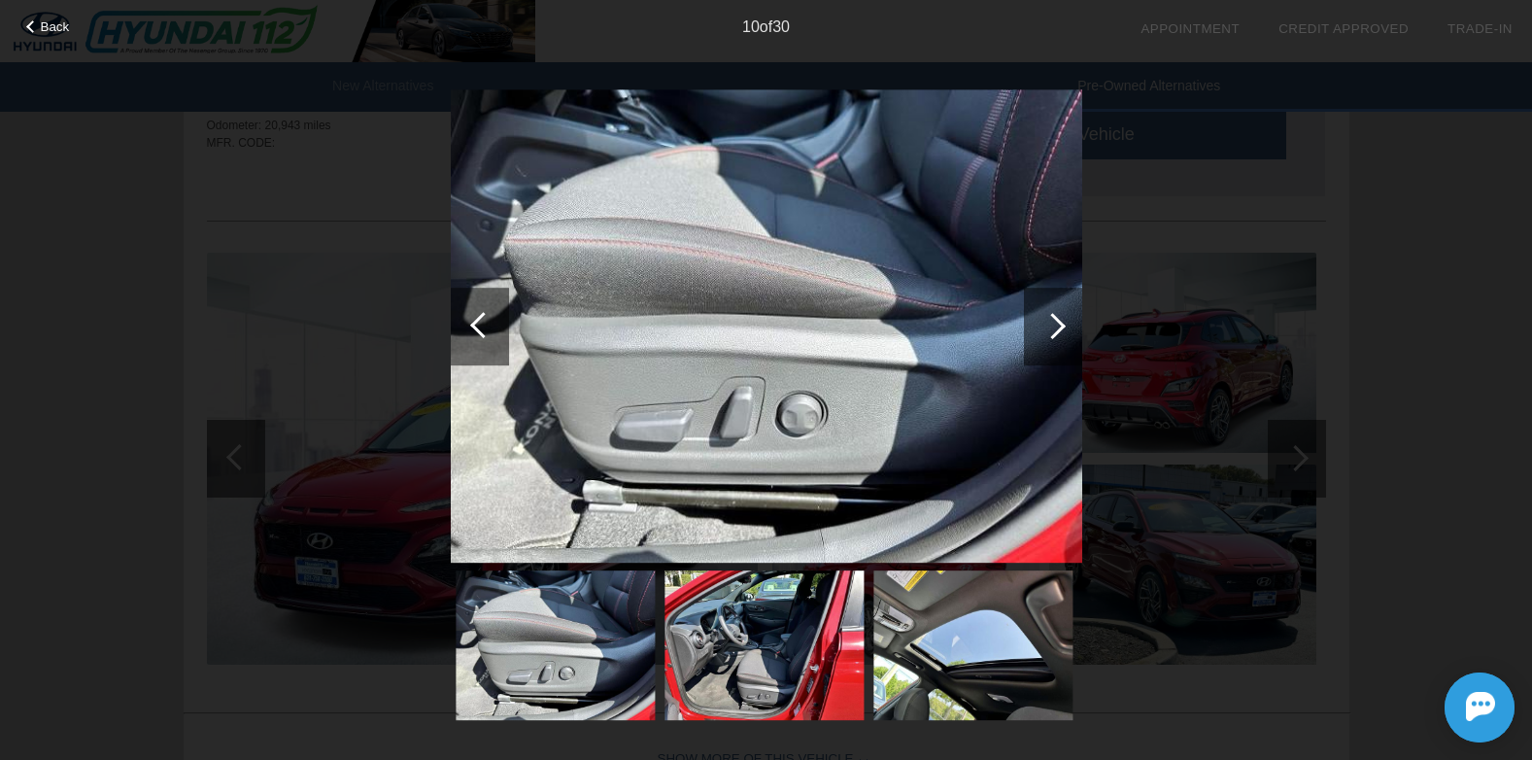
click at [1055, 335] on div at bounding box center [1053, 326] width 26 height 26
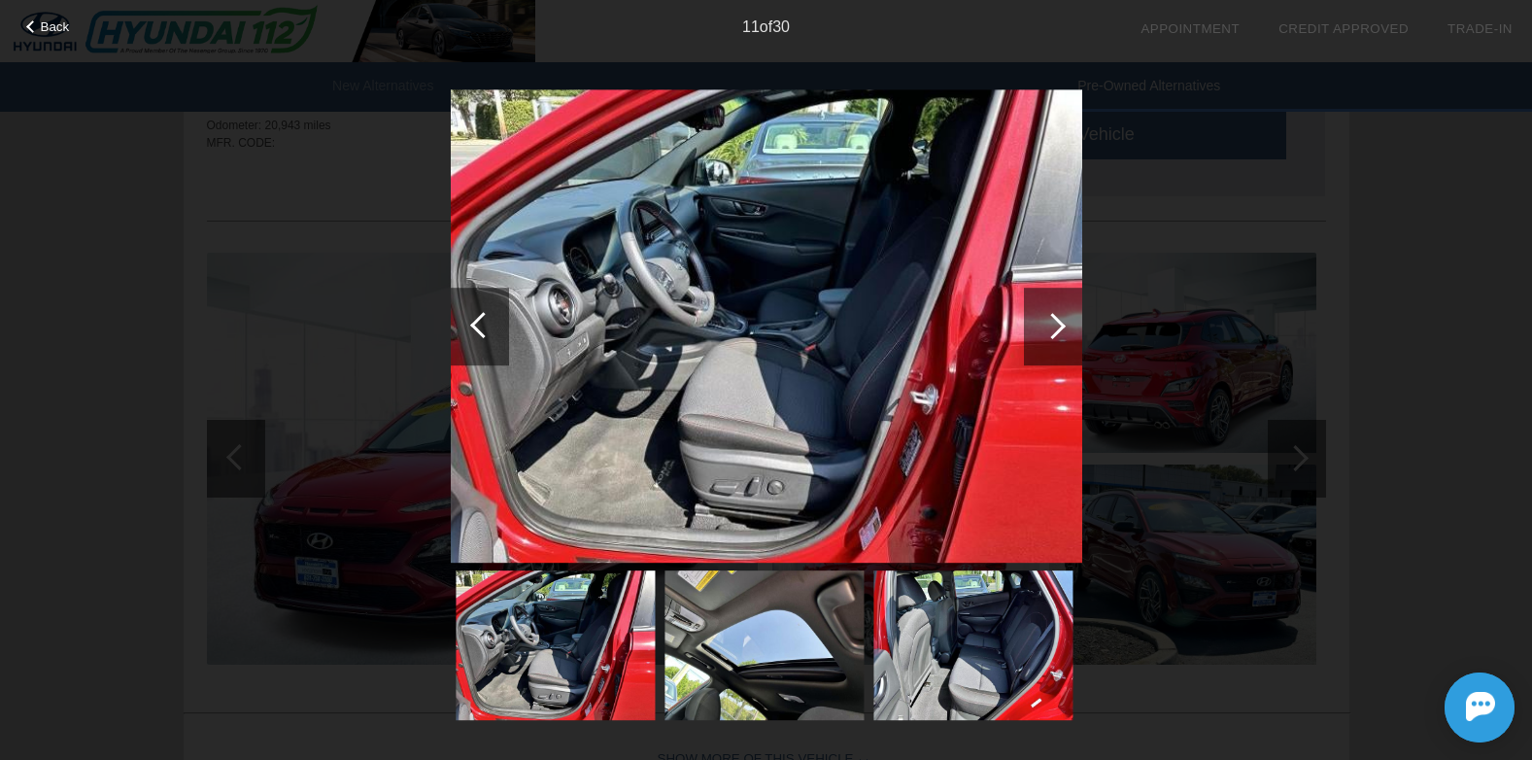
click at [1055, 335] on div at bounding box center [1053, 326] width 26 height 26
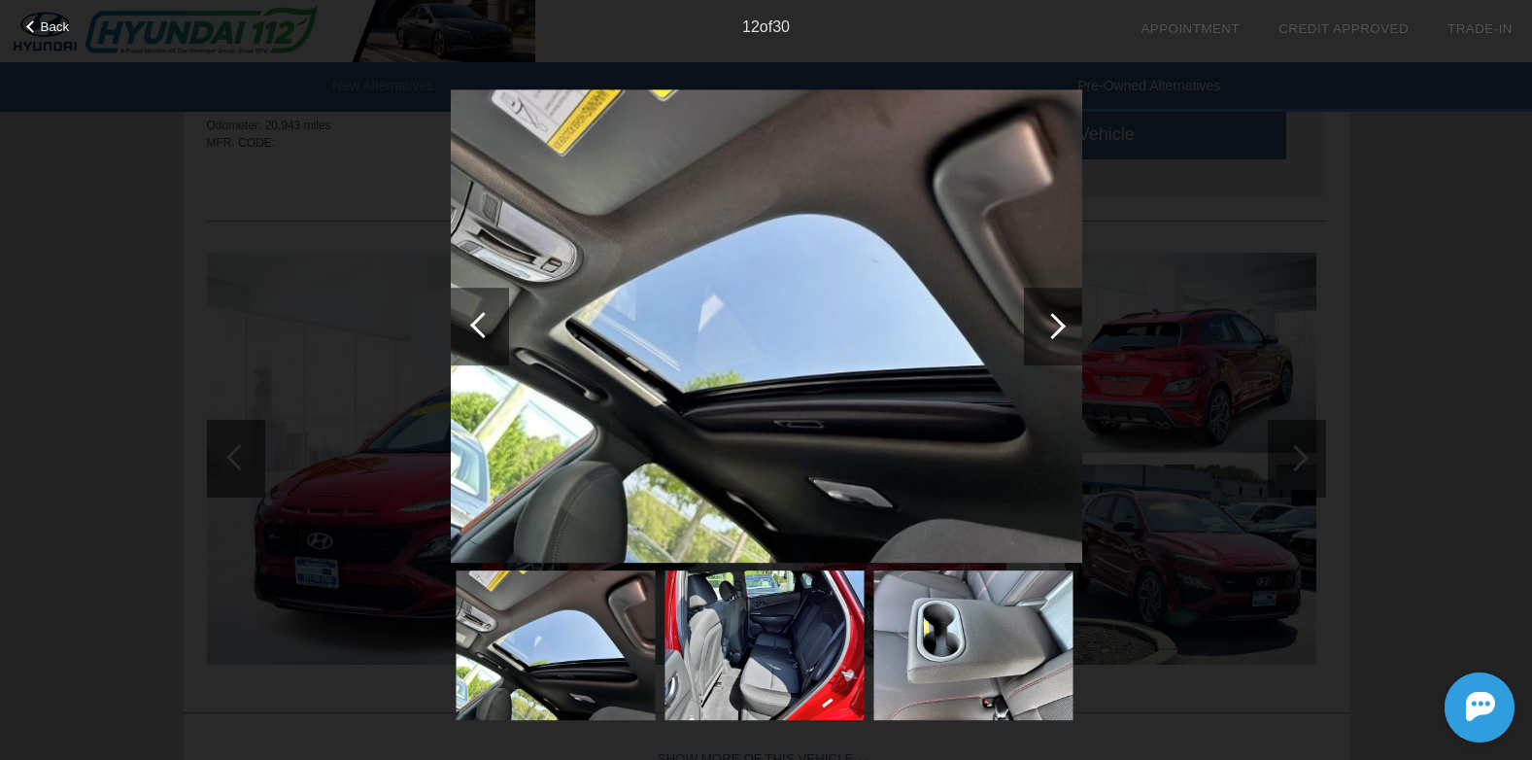
click at [1055, 335] on div at bounding box center [1053, 326] width 26 height 26
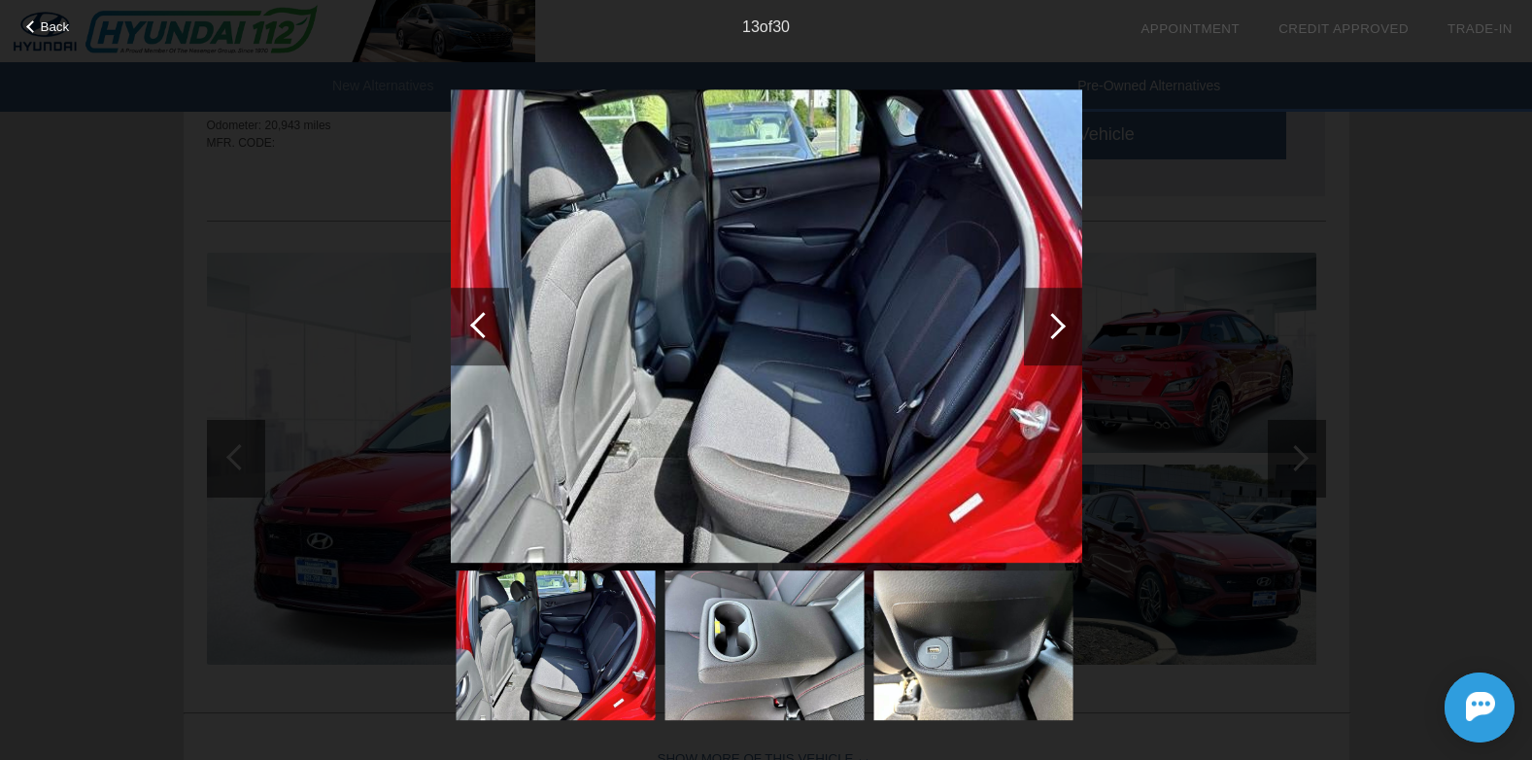
click at [1055, 335] on div at bounding box center [1053, 326] width 26 height 26
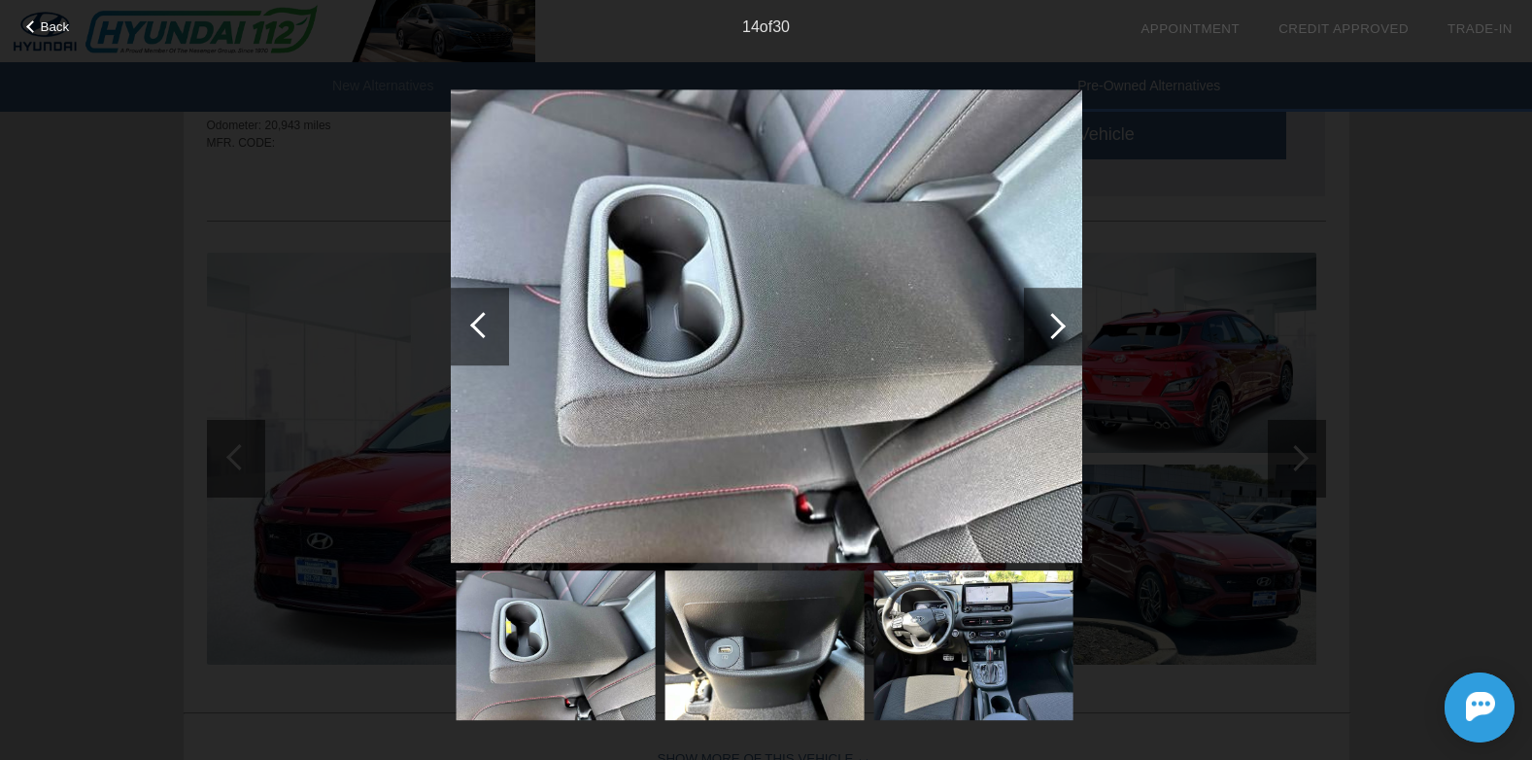
click at [1055, 335] on div at bounding box center [1053, 326] width 26 height 26
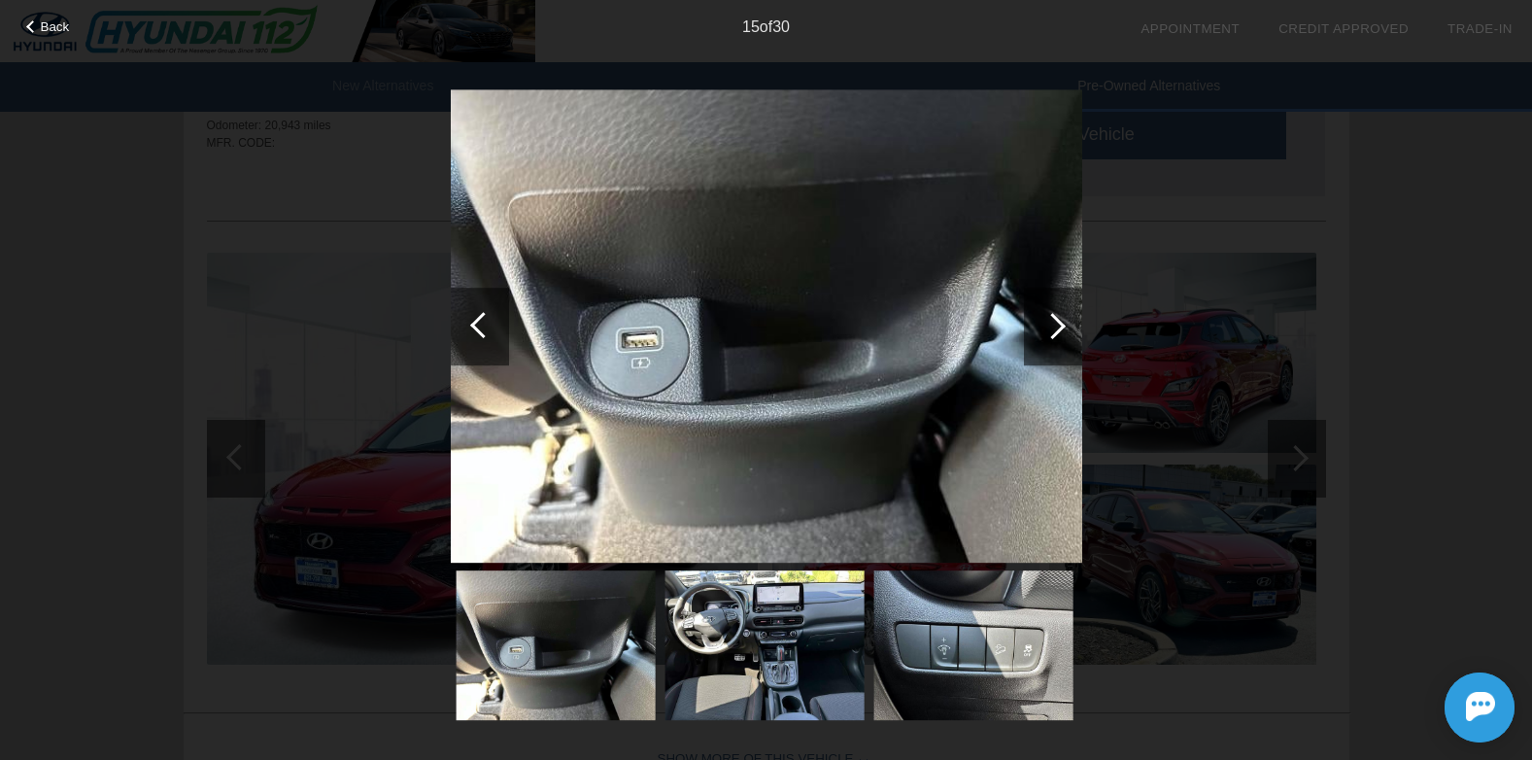
click at [1055, 335] on div at bounding box center [1053, 326] width 26 height 26
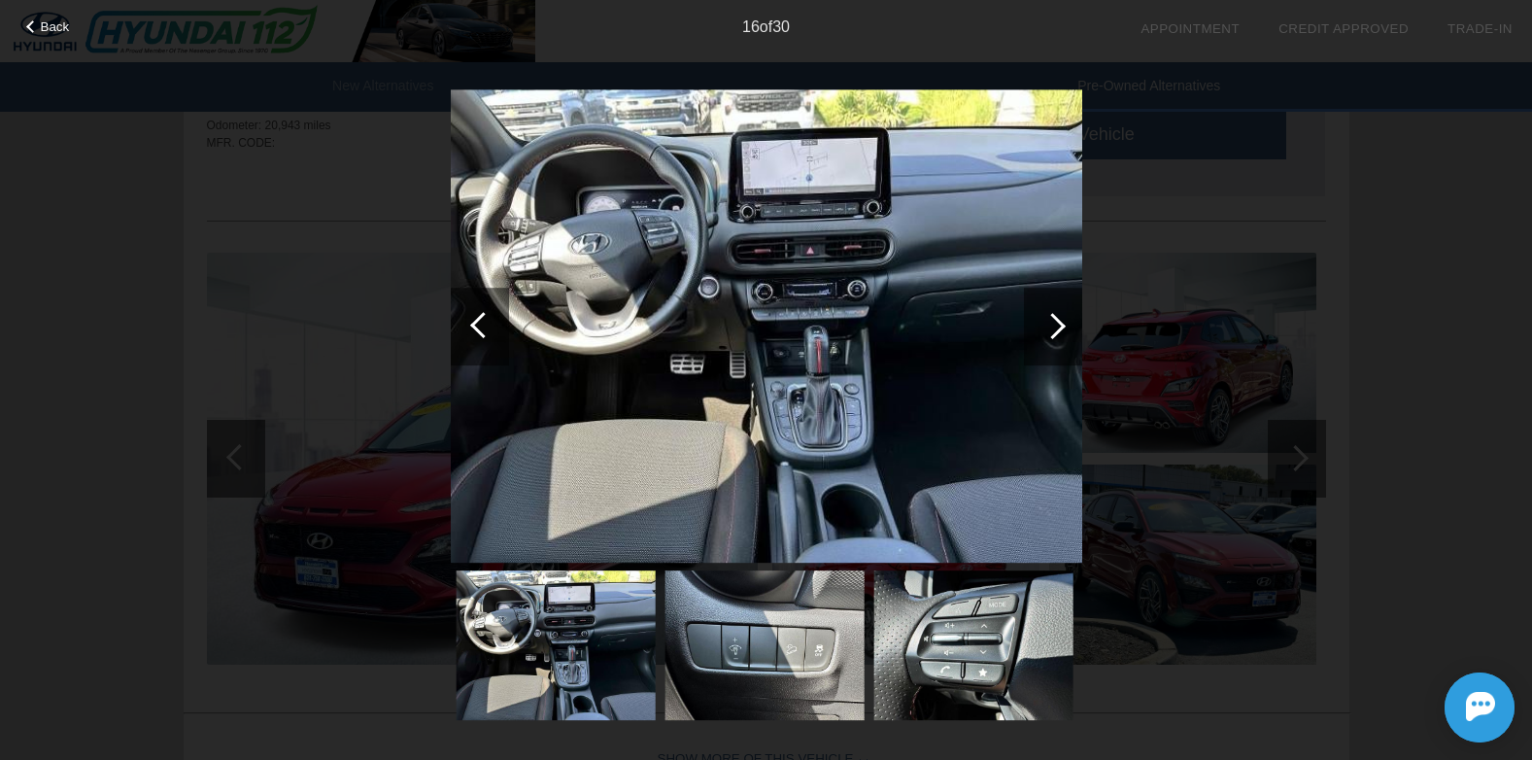
click at [1055, 335] on div at bounding box center [1053, 326] width 26 height 26
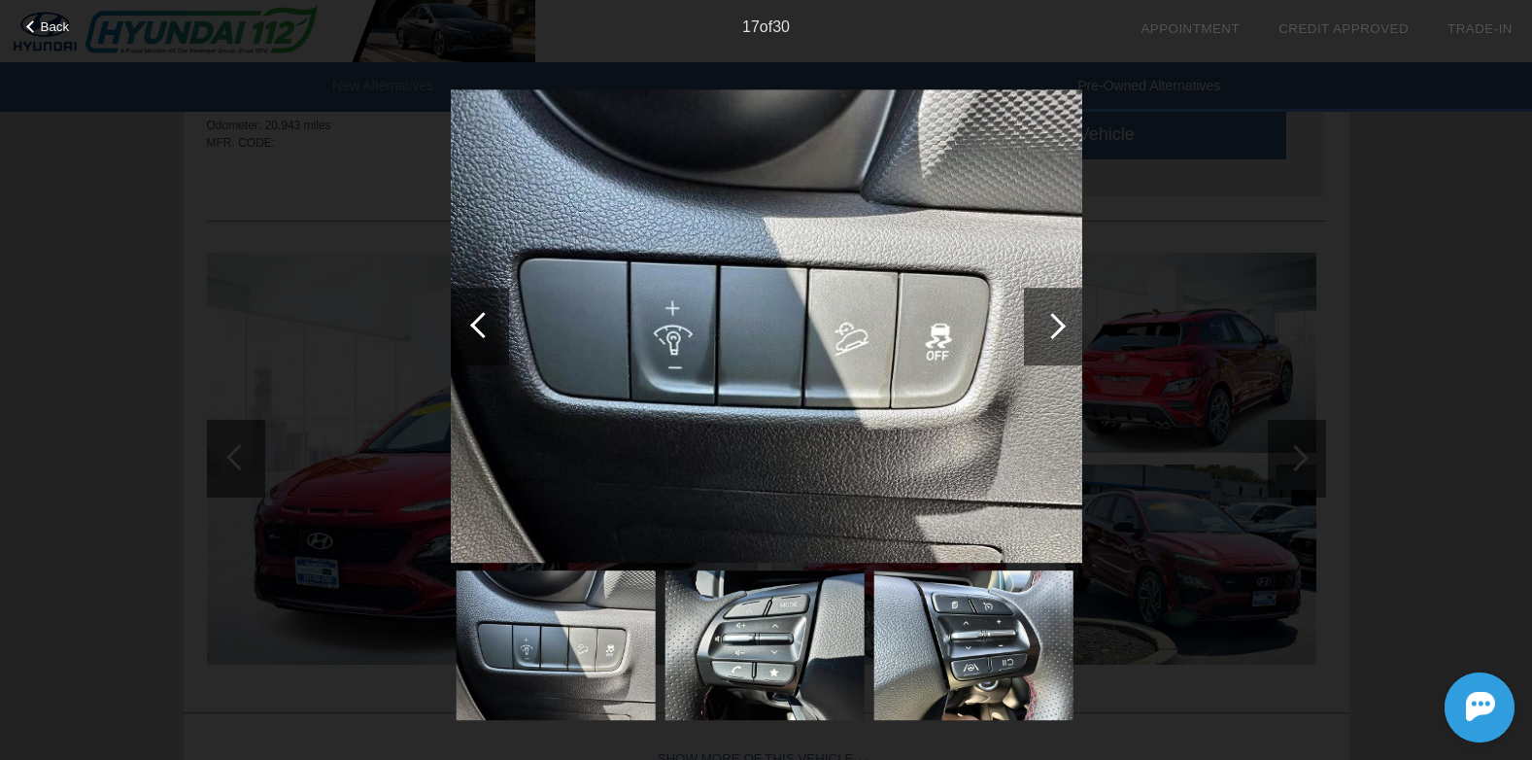
click at [1054, 339] on div at bounding box center [1053, 327] width 58 height 78
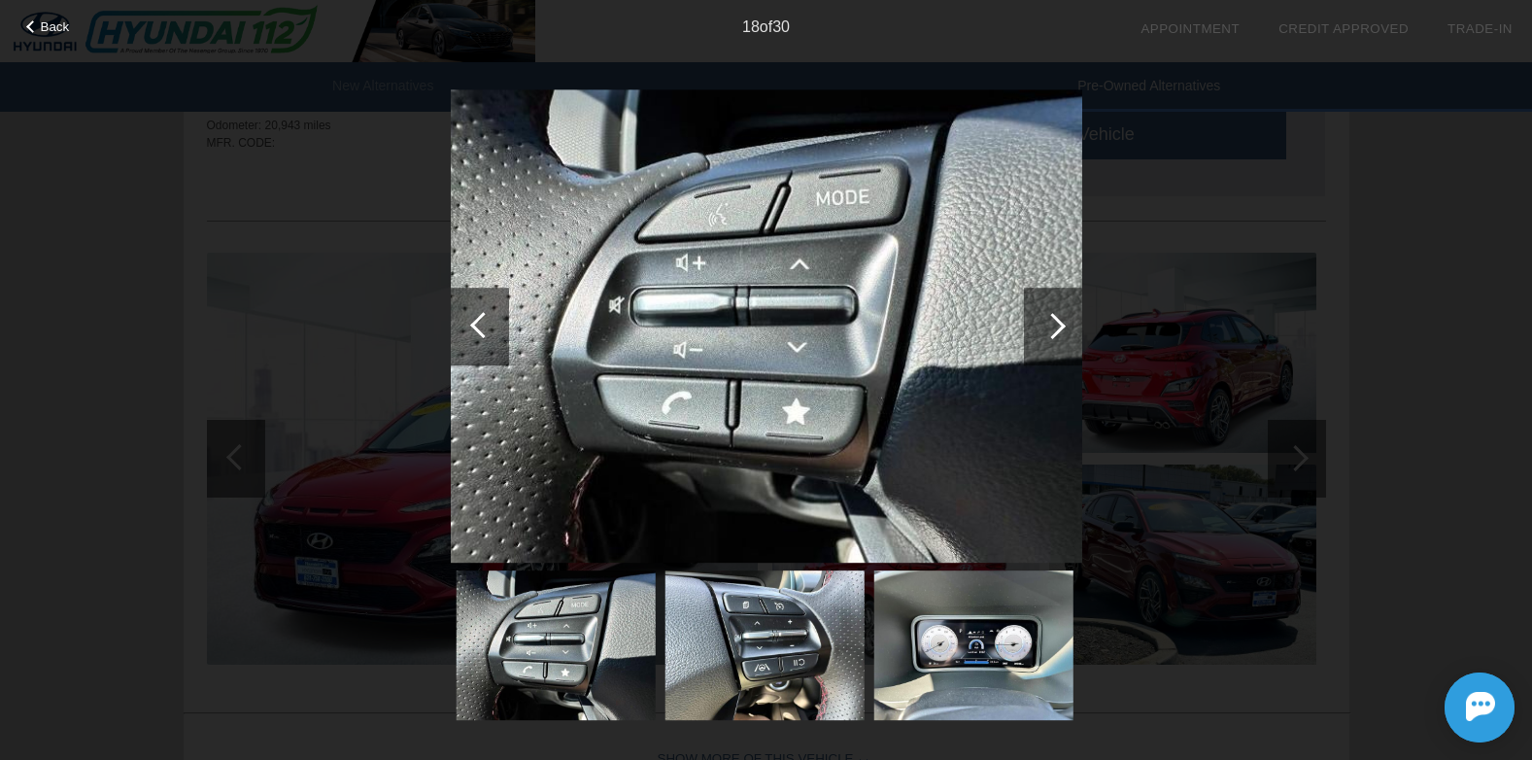
click at [476, 333] on div at bounding box center [480, 327] width 58 height 78
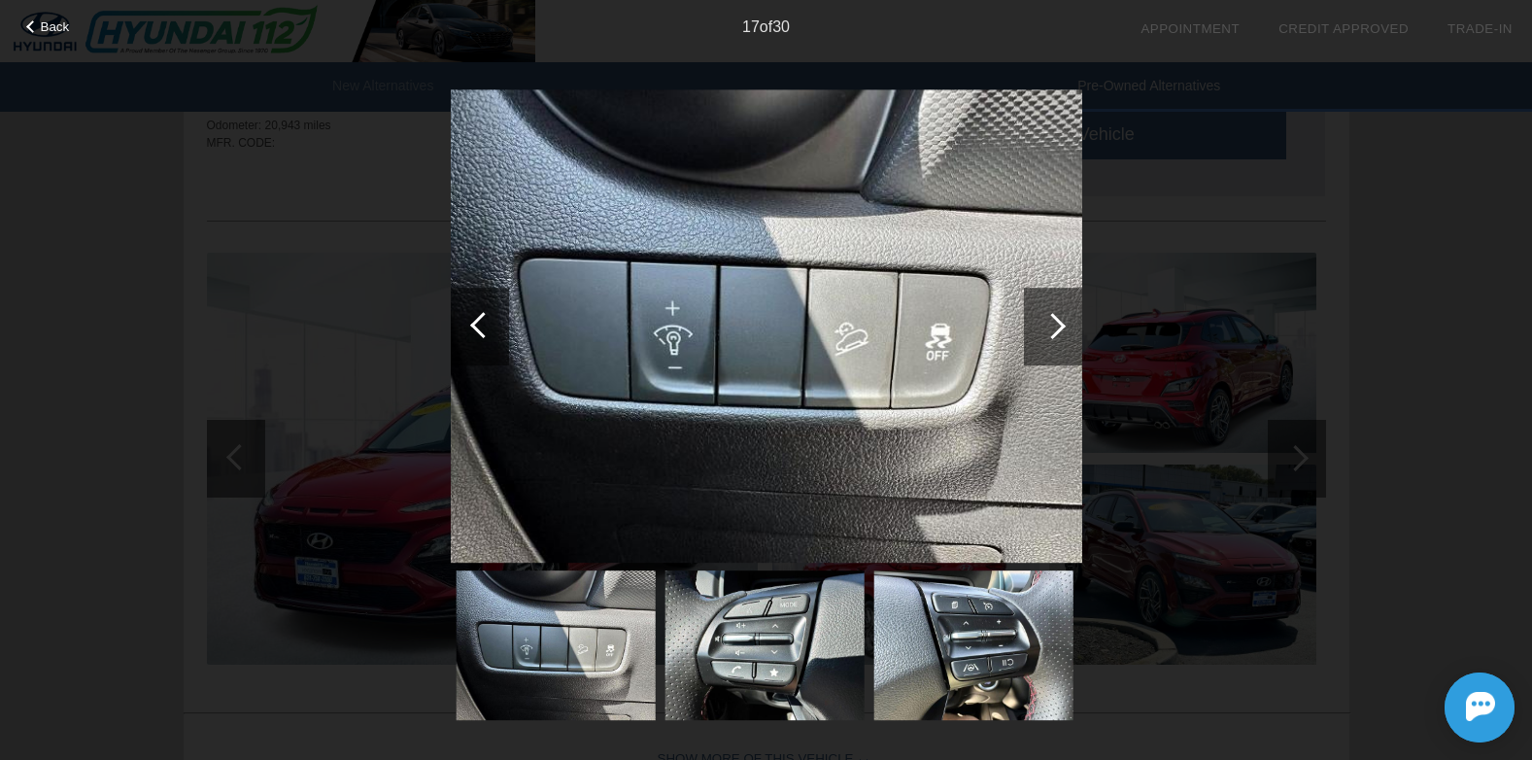
click at [1070, 325] on div at bounding box center [1053, 327] width 58 height 78
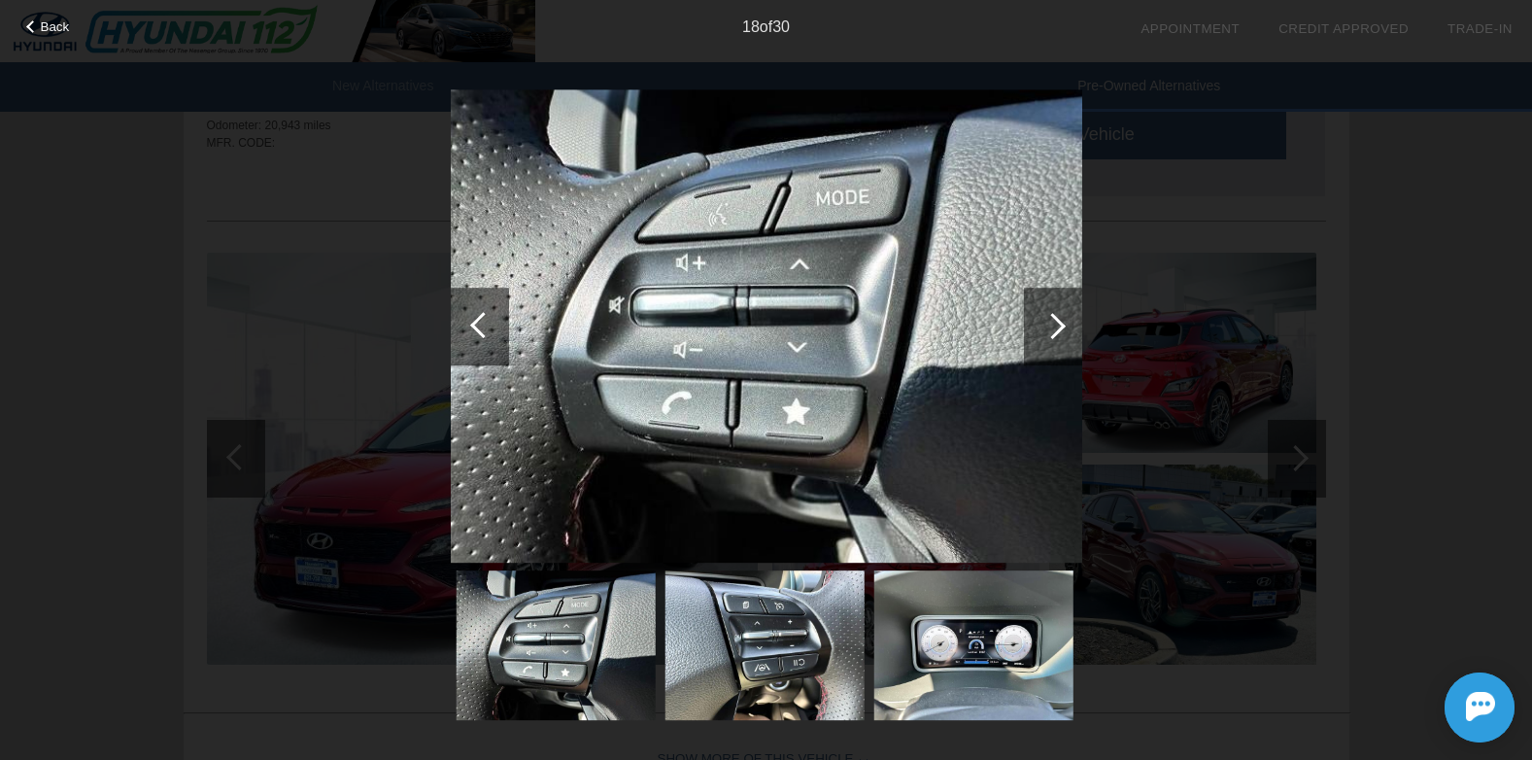
click at [814, 467] on img at bounding box center [767, 326] width 632 height 474
click at [1062, 314] on div at bounding box center [1053, 327] width 58 height 78
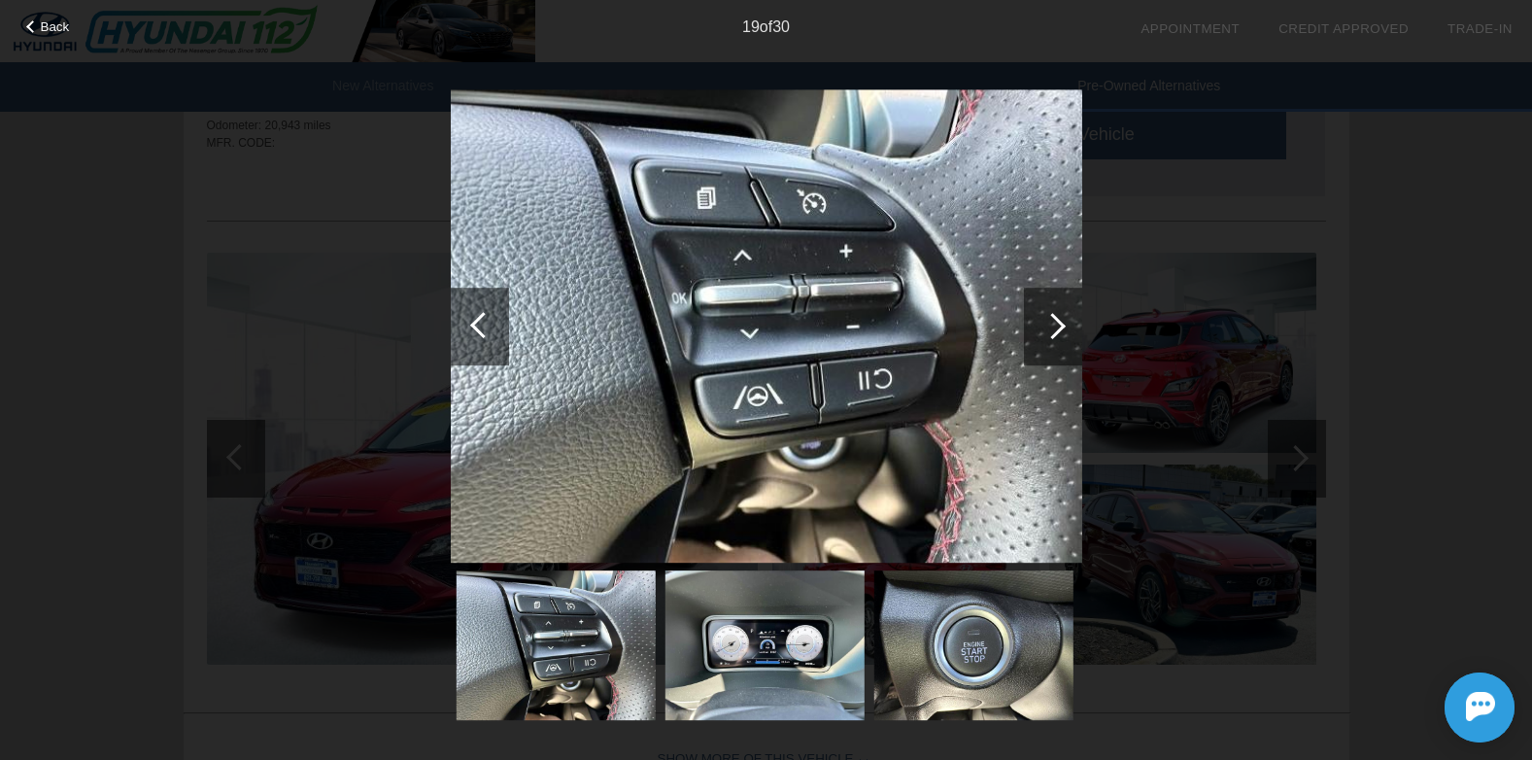
click at [1062, 314] on div at bounding box center [1053, 327] width 58 height 78
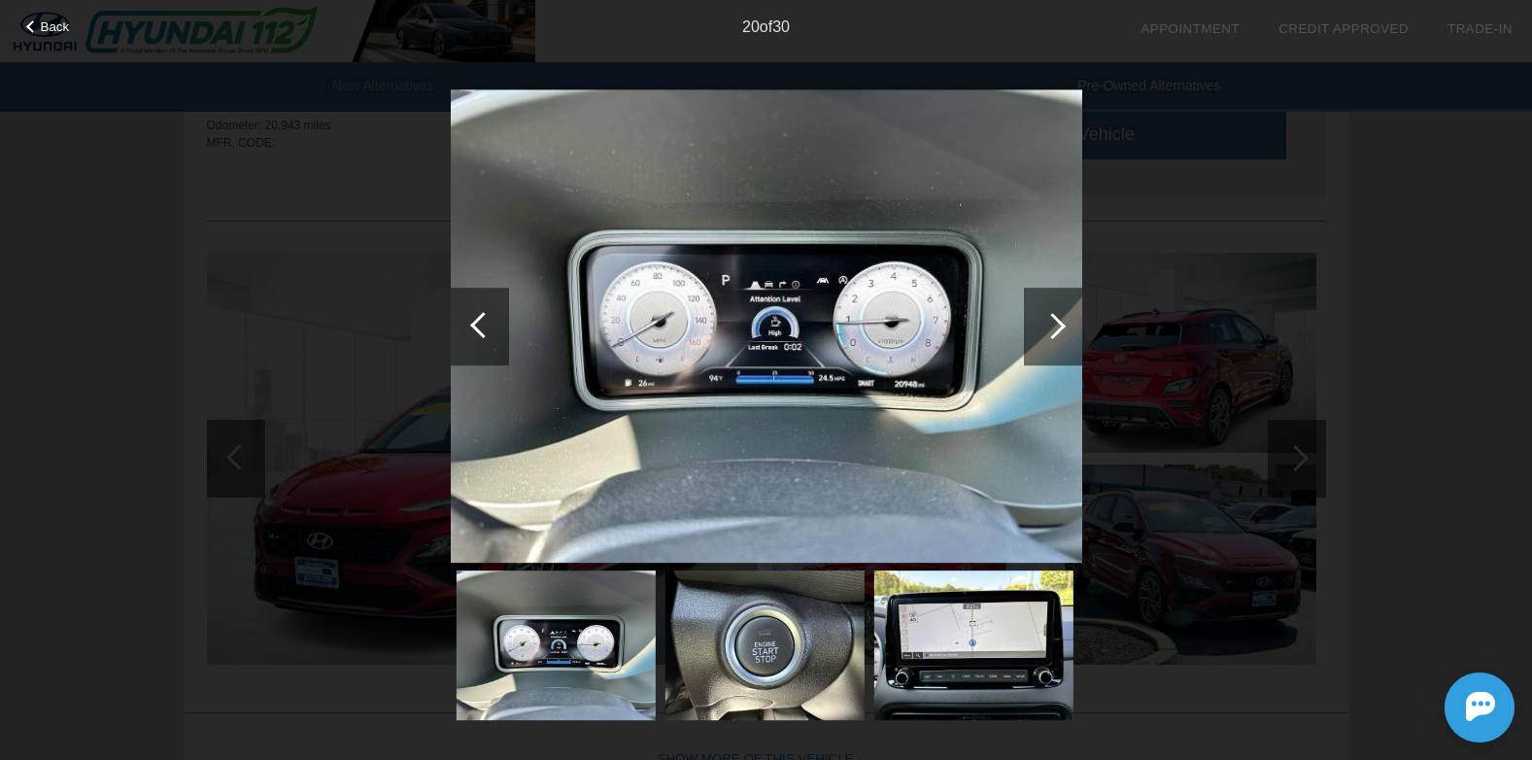
click at [1062, 321] on div at bounding box center [1053, 327] width 58 height 78
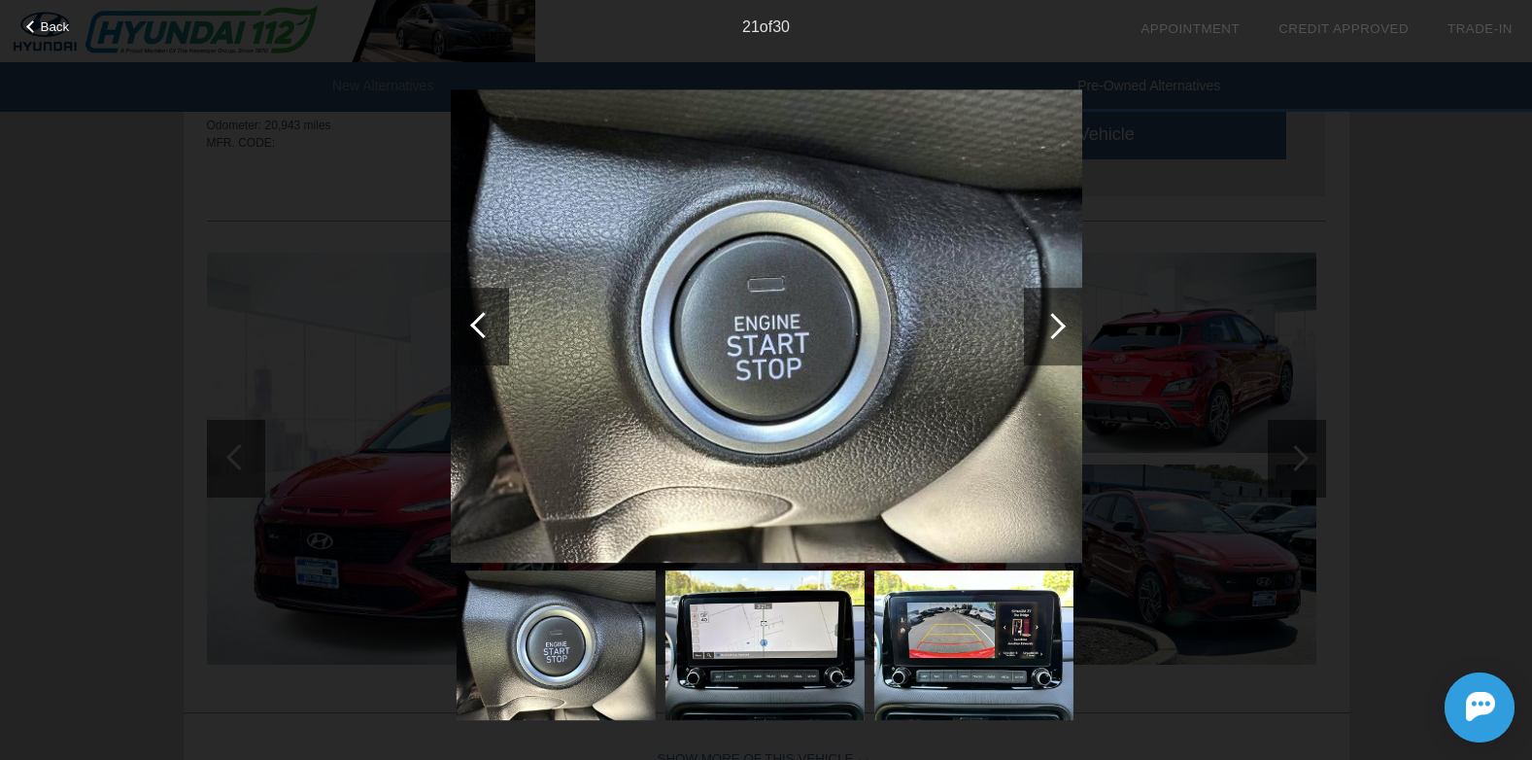
click at [477, 341] on div at bounding box center [480, 327] width 58 height 78
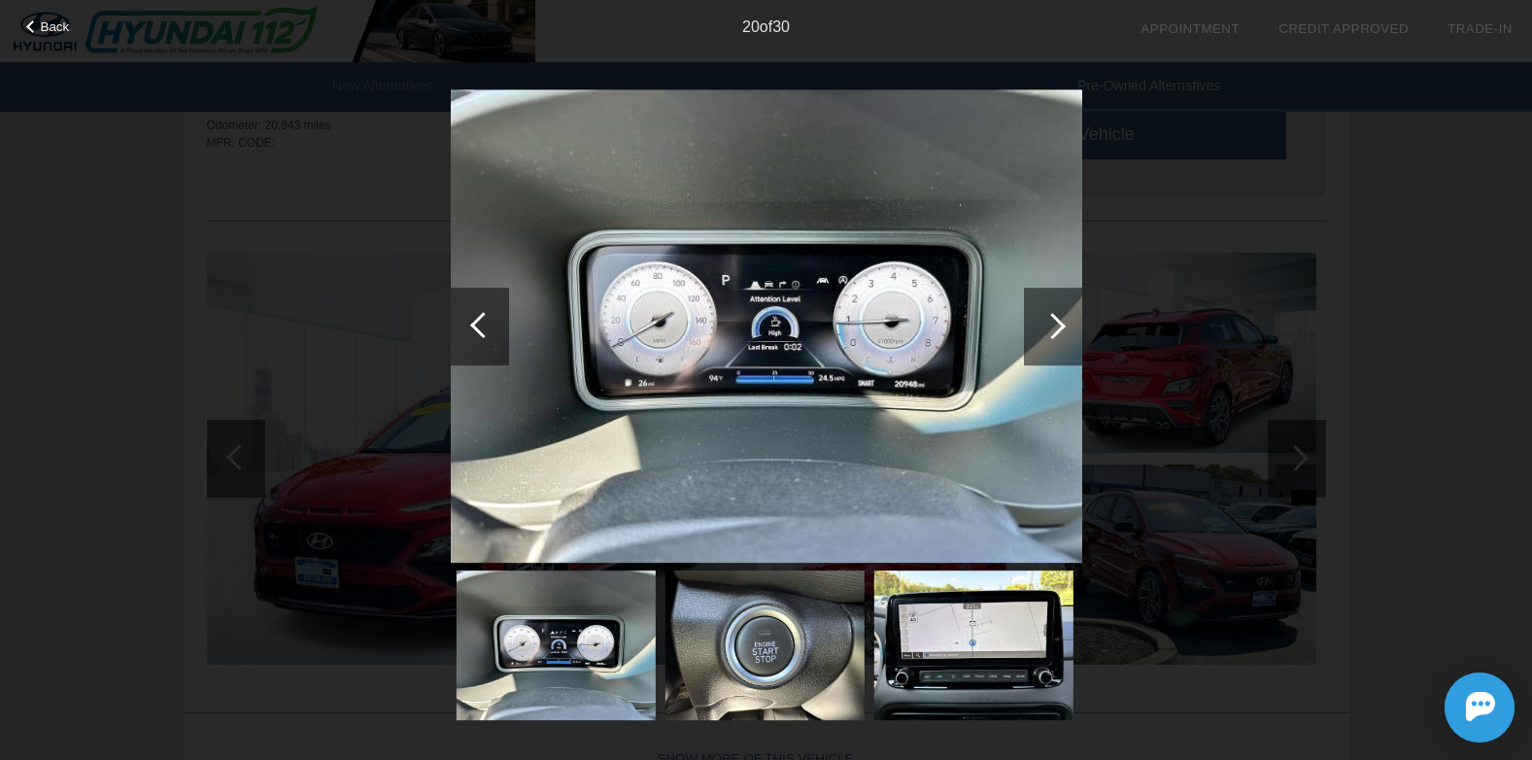
click at [1063, 322] on div at bounding box center [1053, 327] width 58 height 78
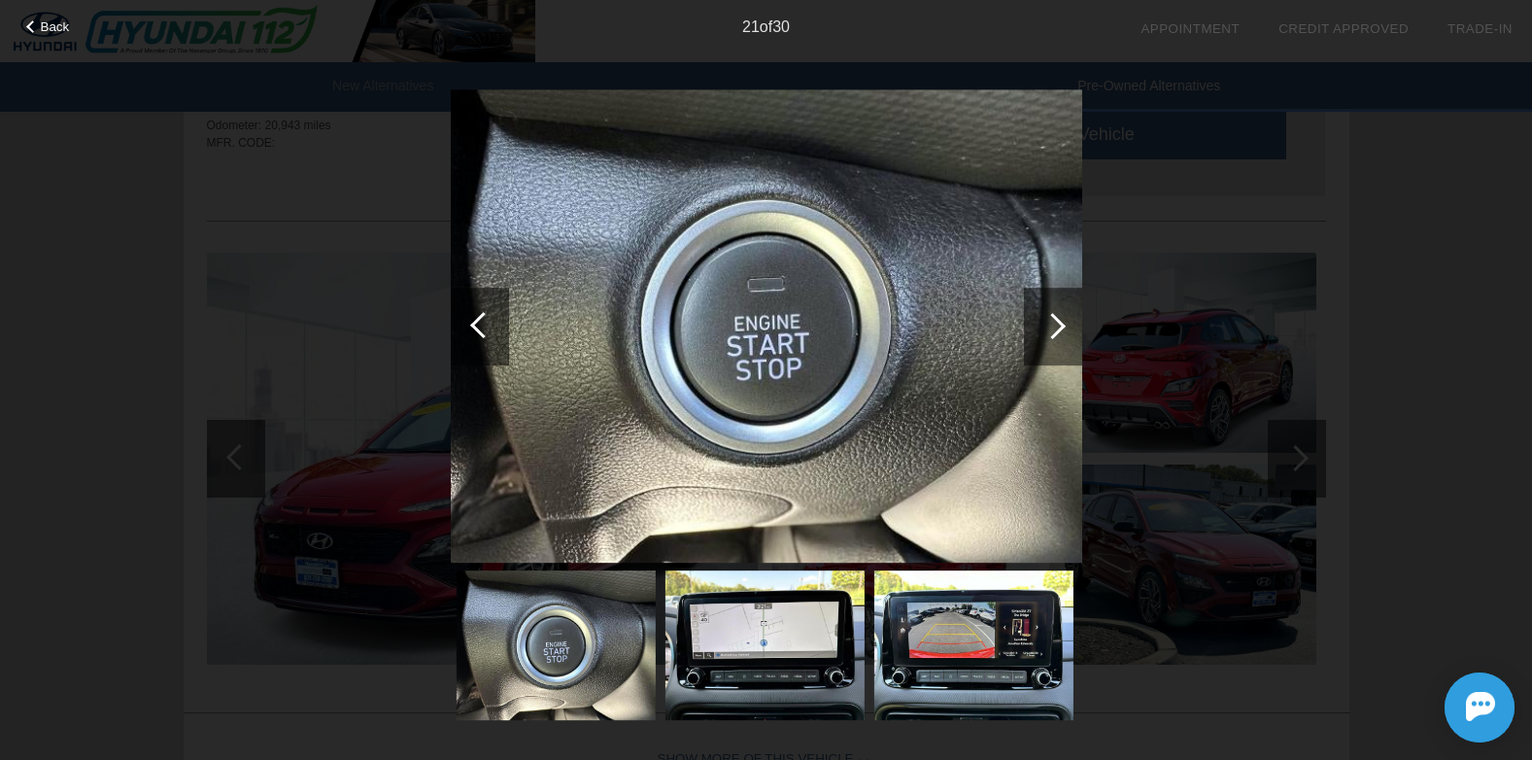
click at [1063, 322] on div at bounding box center [1053, 327] width 58 height 78
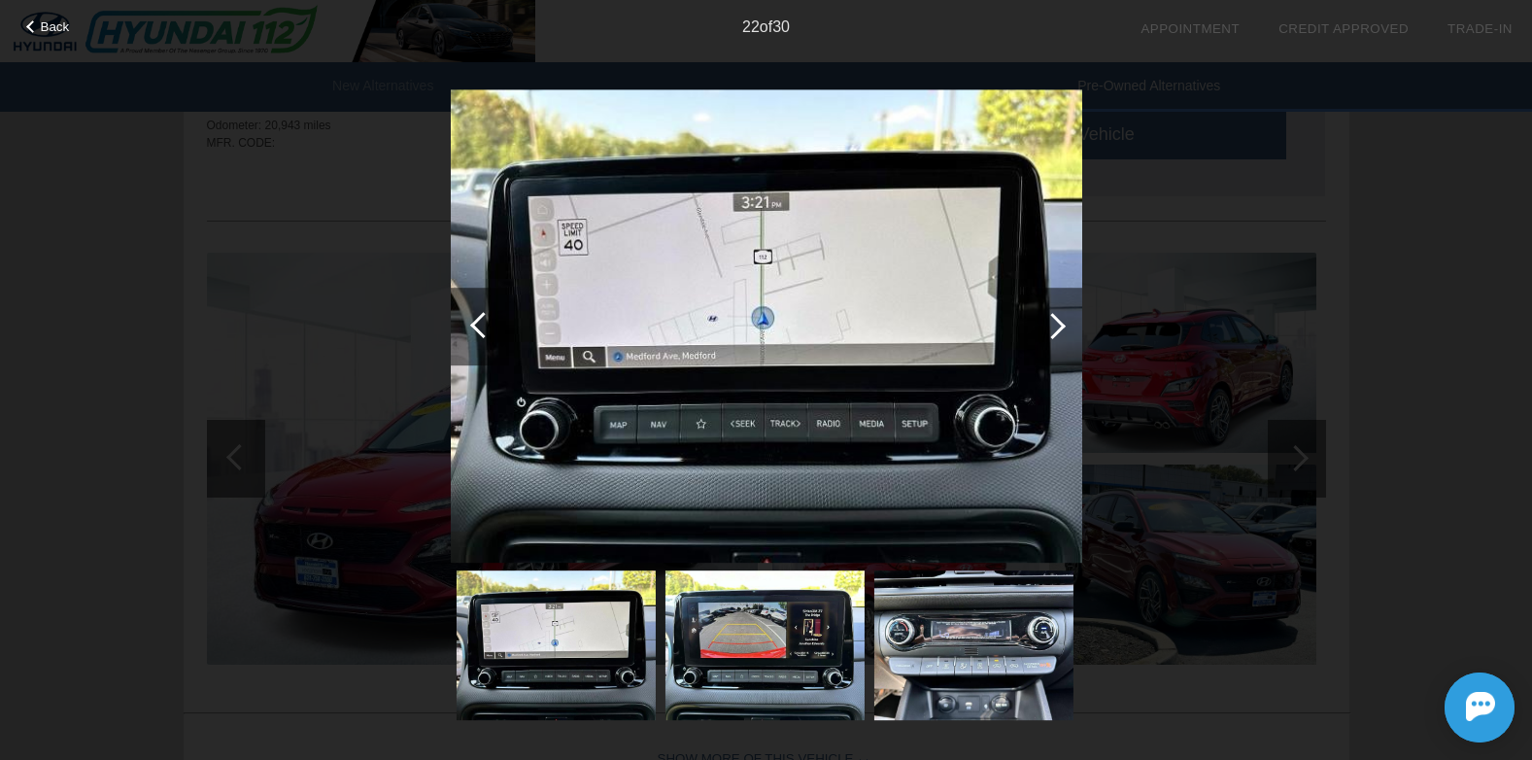
click at [1063, 322] on div at bounding box center [1053, 327] width 58 height 78
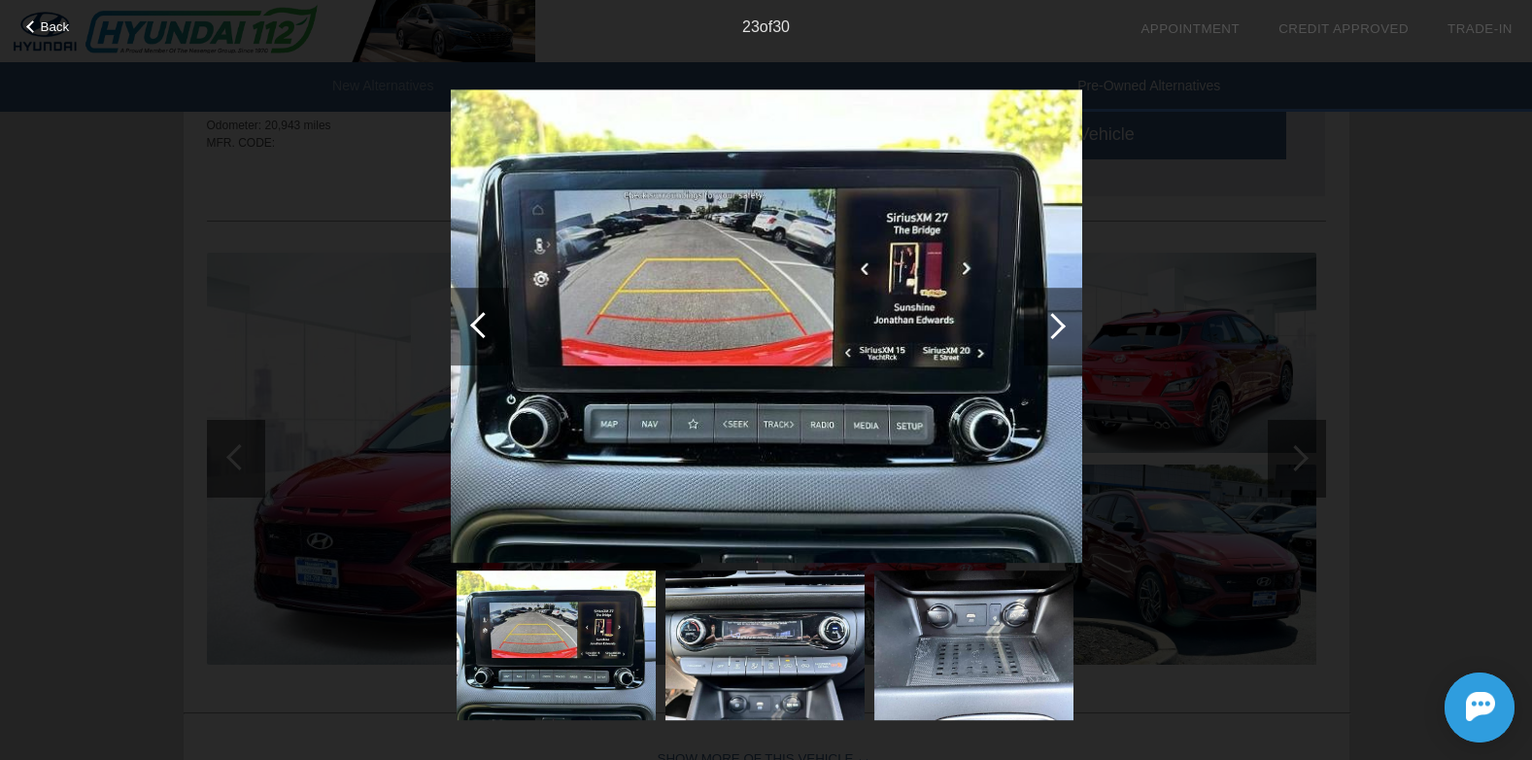
click at [1057, 327] on div at bounding box center [1053, 326] width 26 height 26
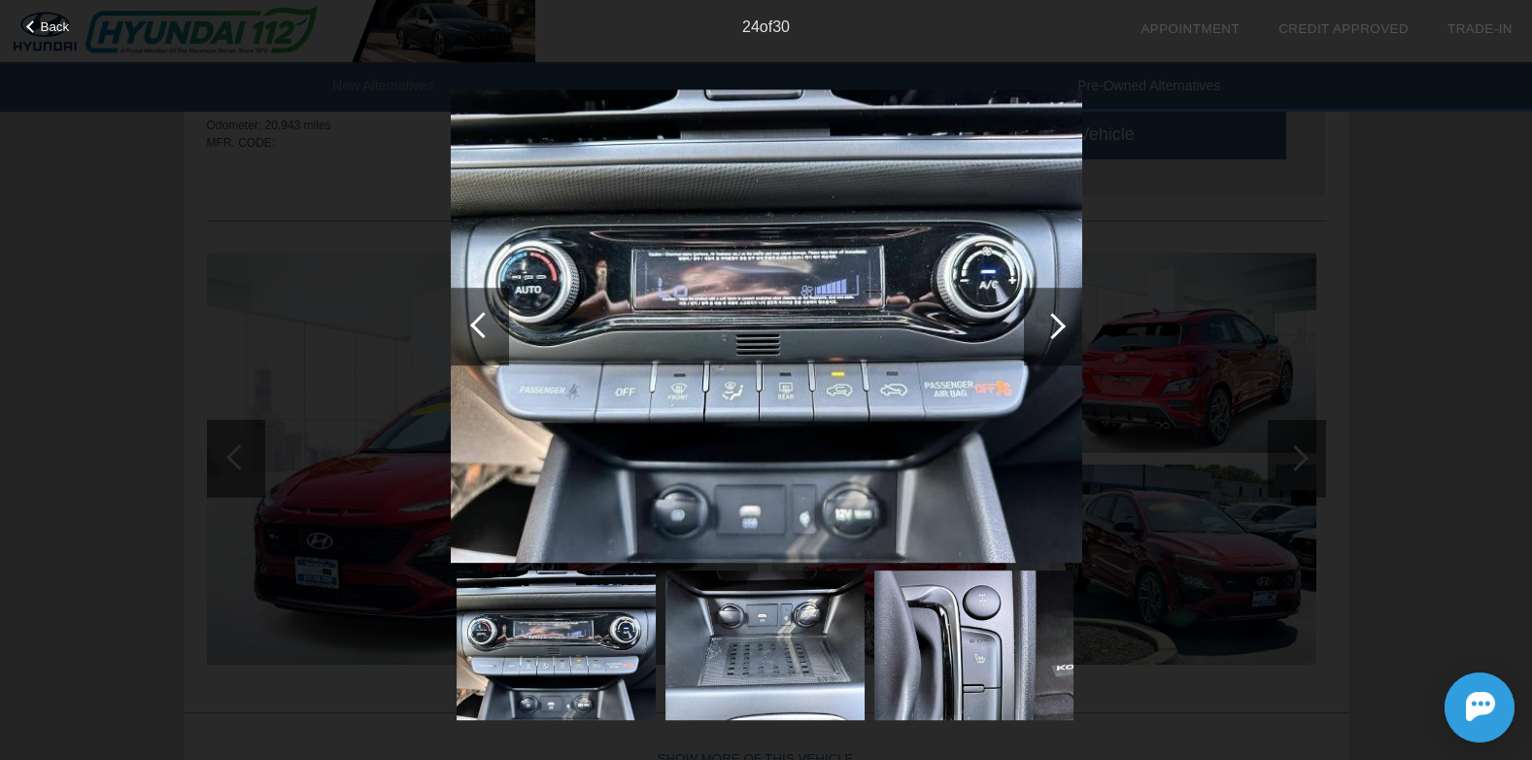
click at [1057, 327] on div at bounding box center [1053, 326] width 26 height 26
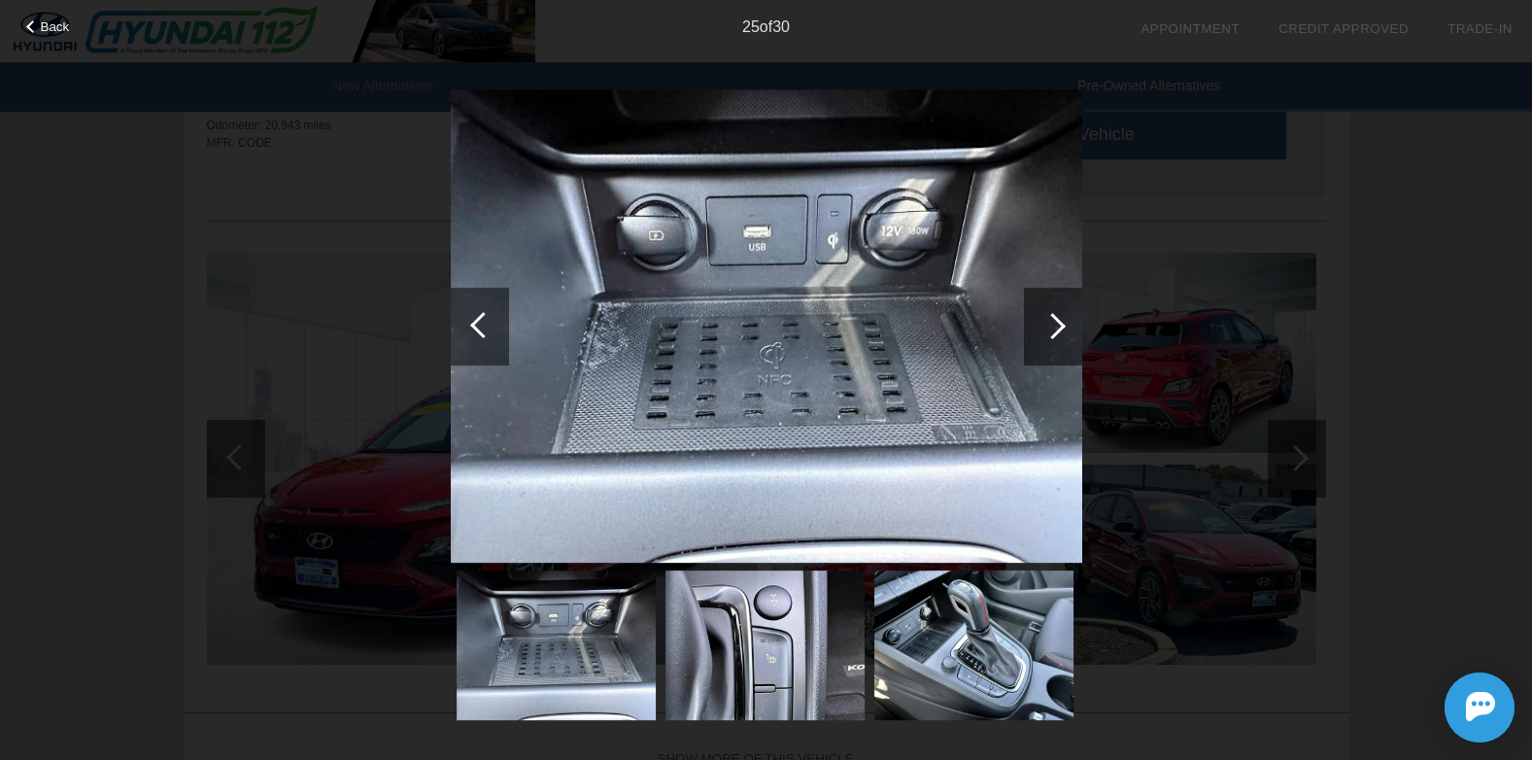
click at [1057, 327] on div at bounding box center [1053, 326] width 26 height 26
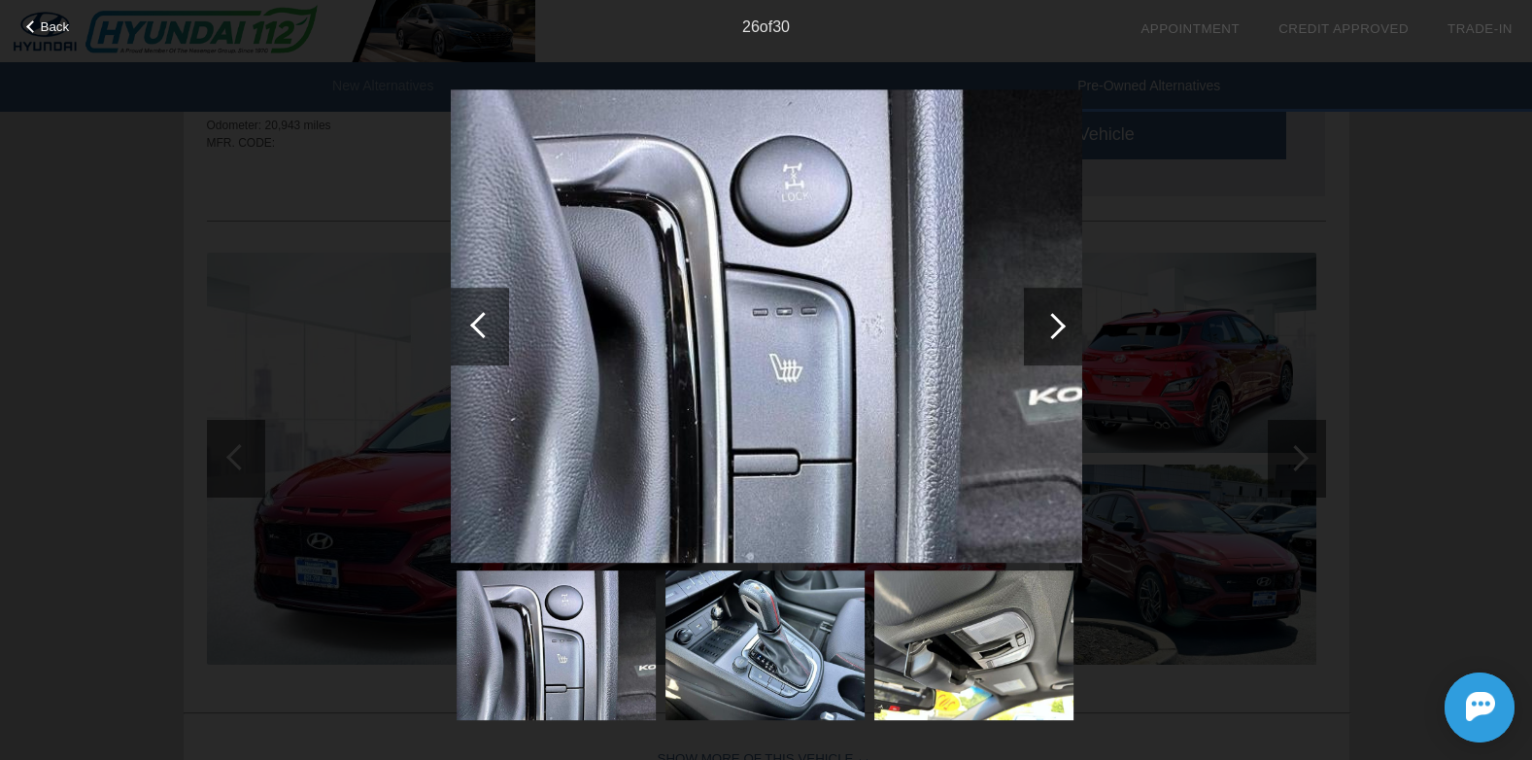
click at [1057, 327] on div at bounding box center [1053, 326] width 26 height 26
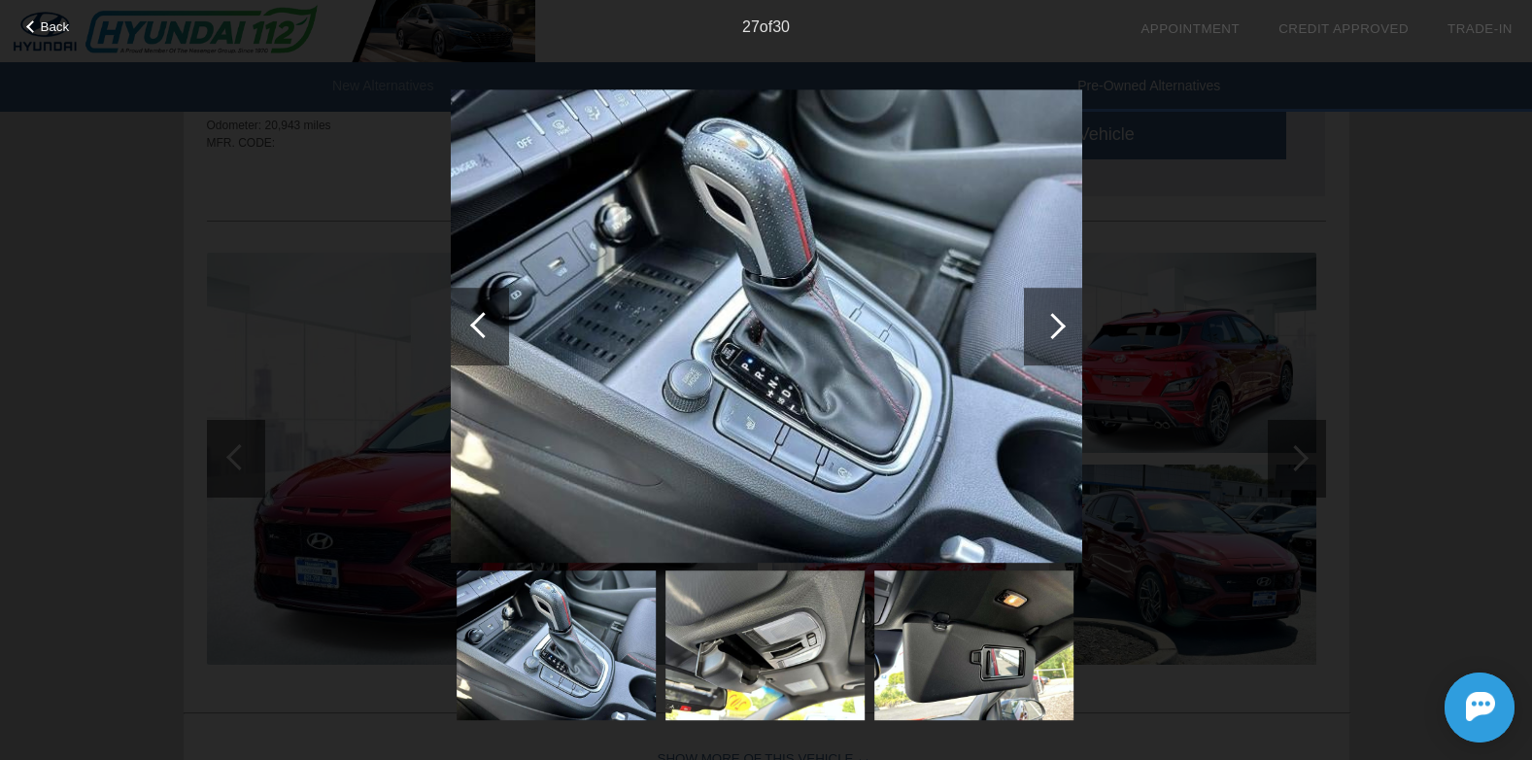
click at [1057, 327] on div at bounding box center [1053, 326] width 26 height 26
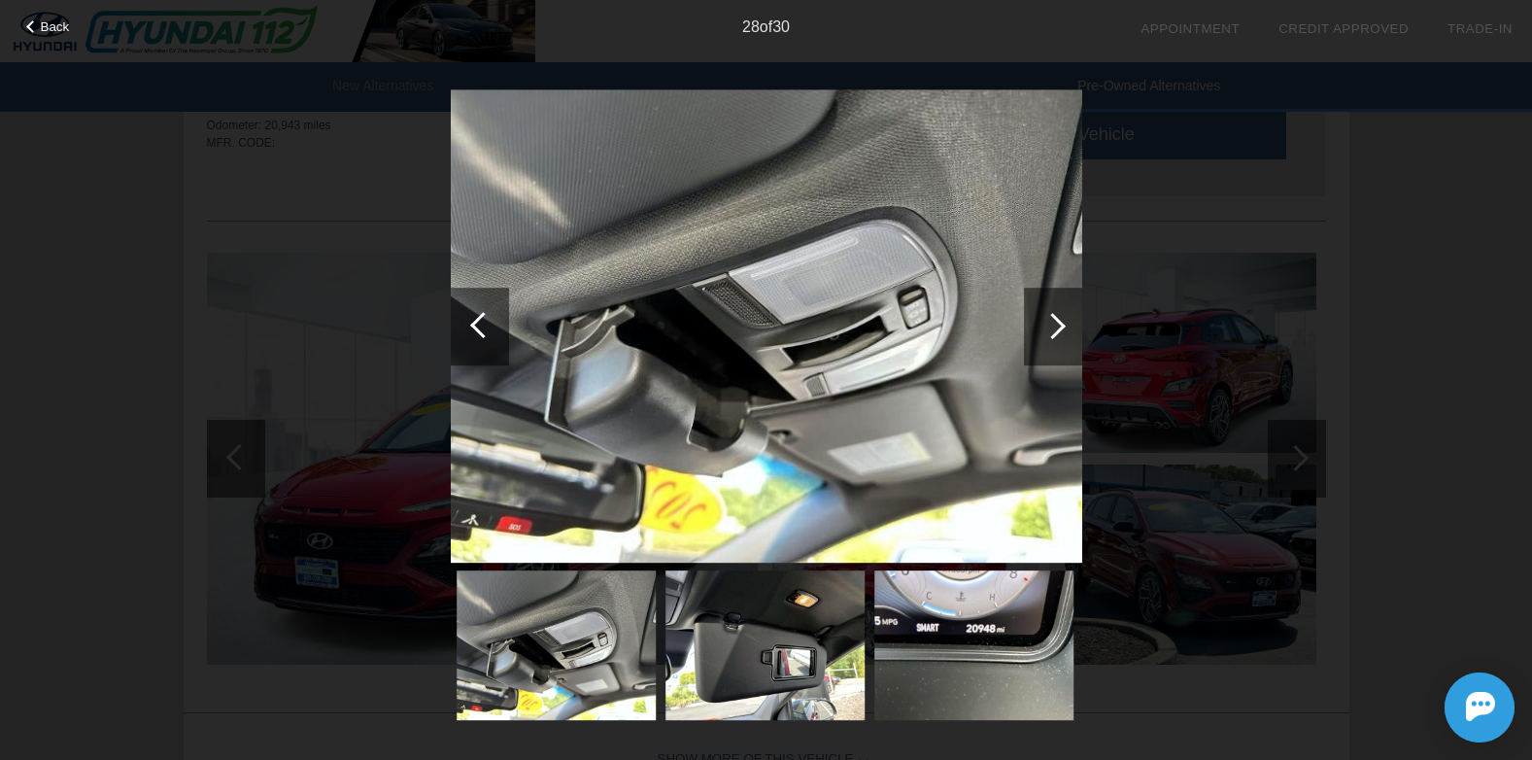
click at [1057, 327] on div at bounding box center [1053, 326] width 26 height 26
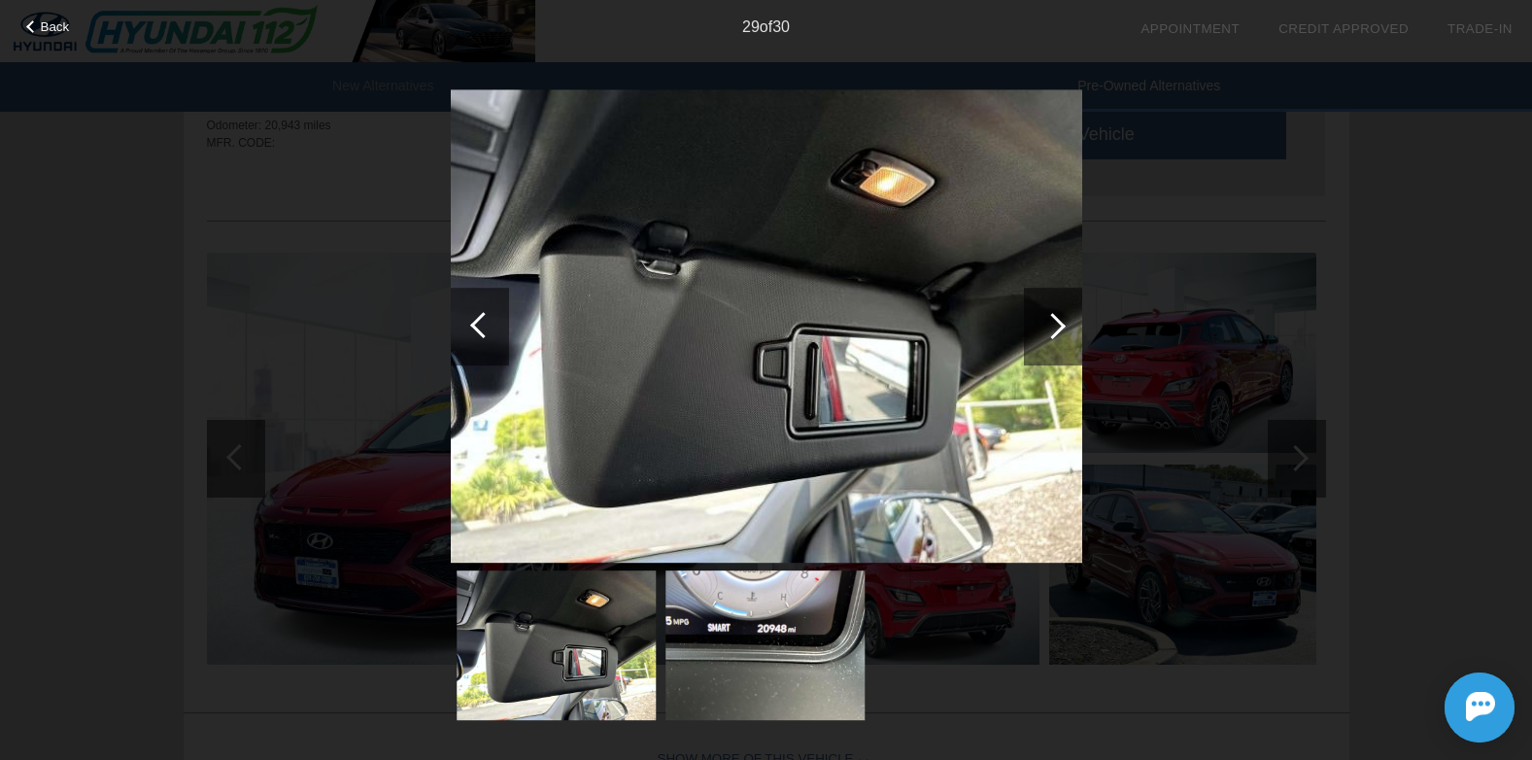
click at [1057, 327] on div at bounding box center [1053, 326] width 26 height 26
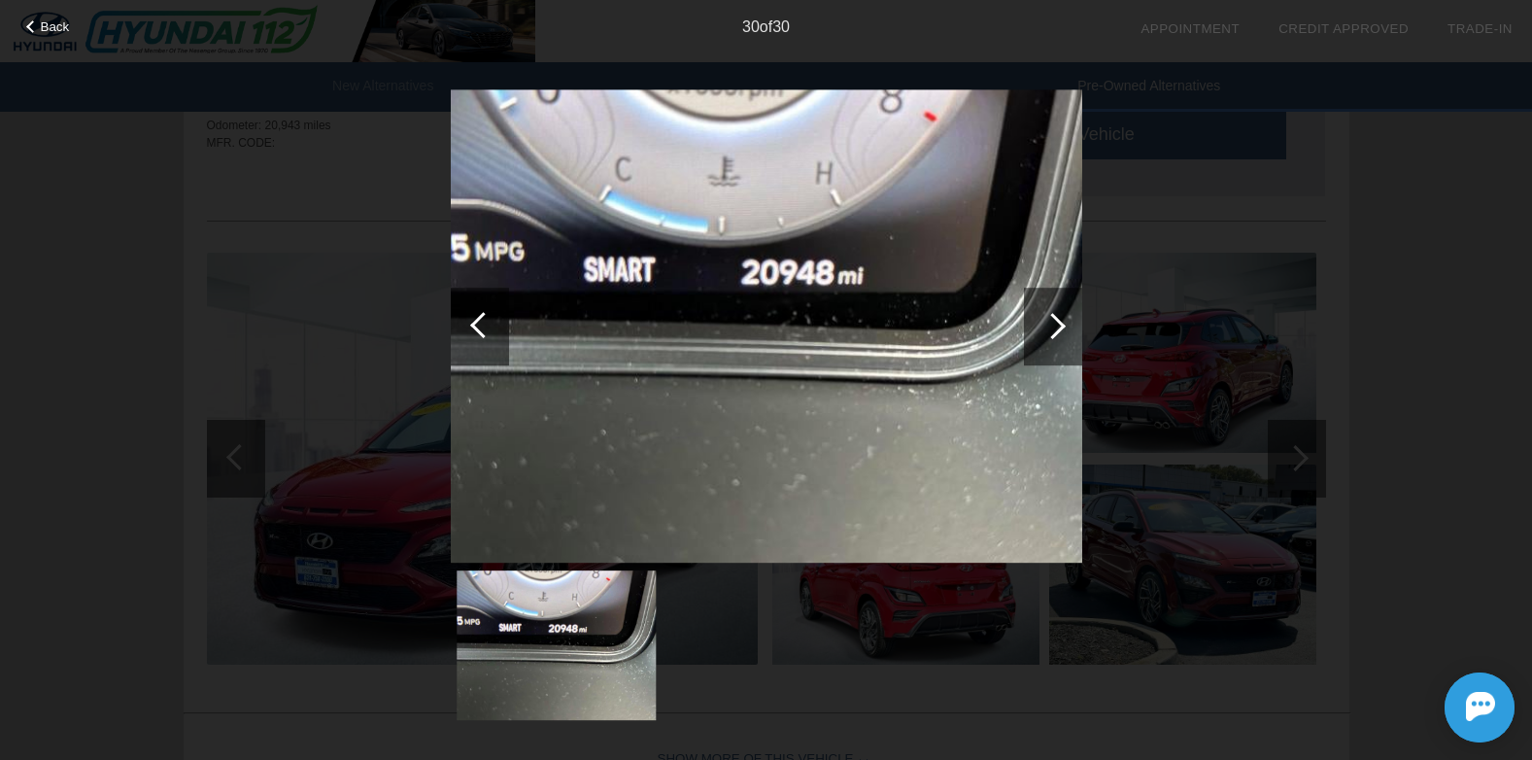
click at [1057, 327] on div at bounding box center [1053, 326] width 26 height 26
click at [1059, 334] on div at bounding box center [1053, 327] width 58 height 78
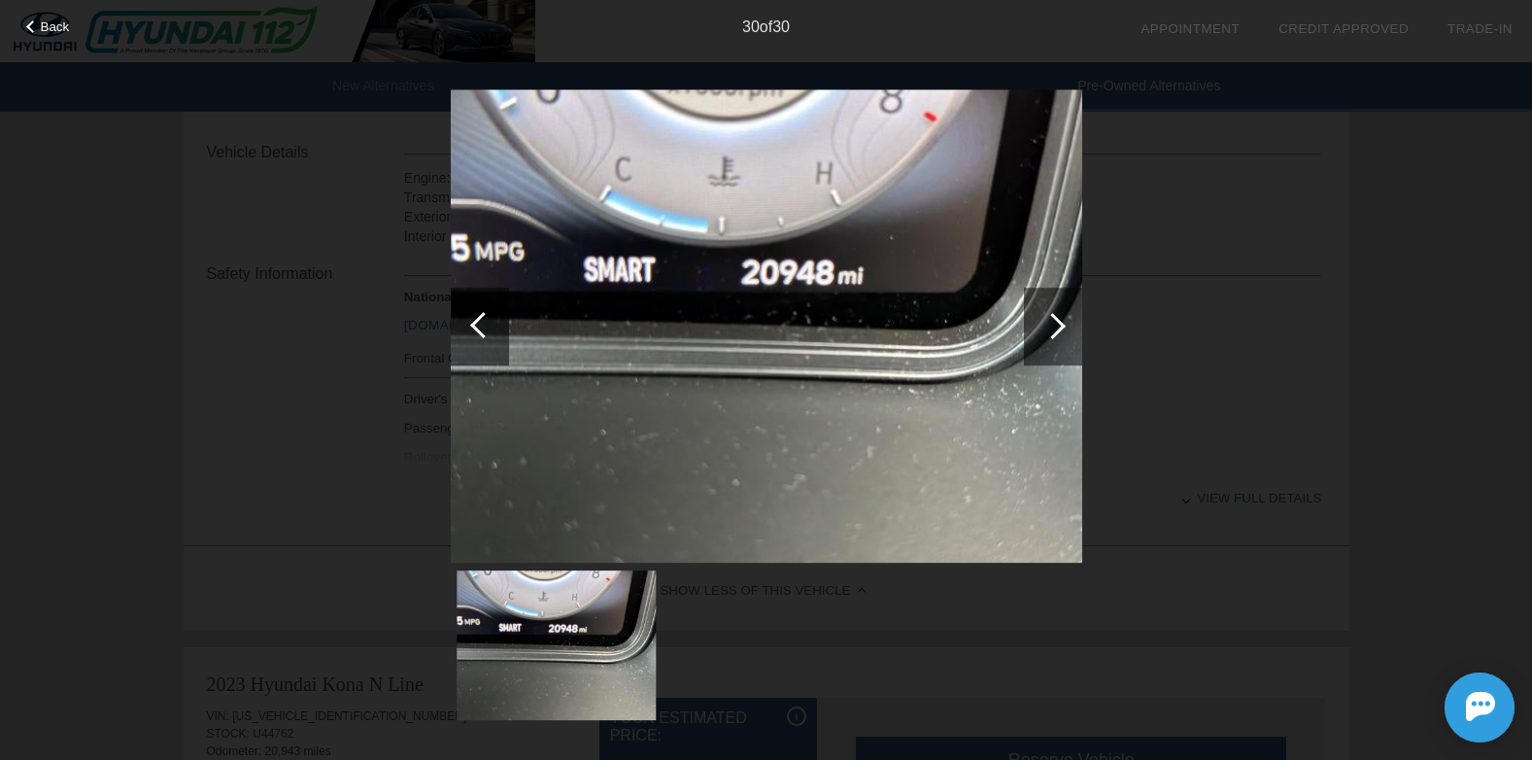
scroll to position [687, 0]
click at [52, 25] on span "Back" at bounding box center [55, 26] width 29 height 15
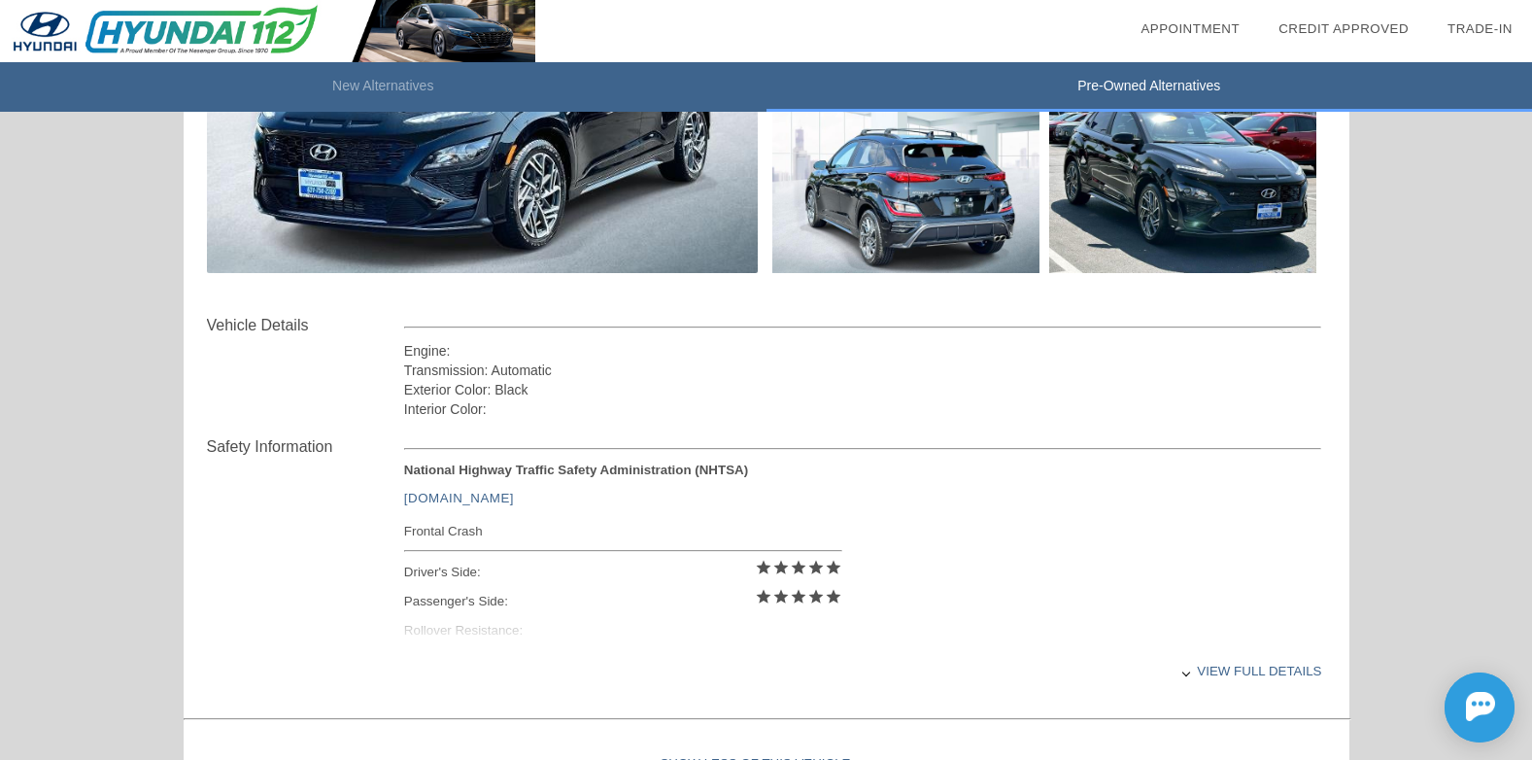
scroll to position [626, 0]
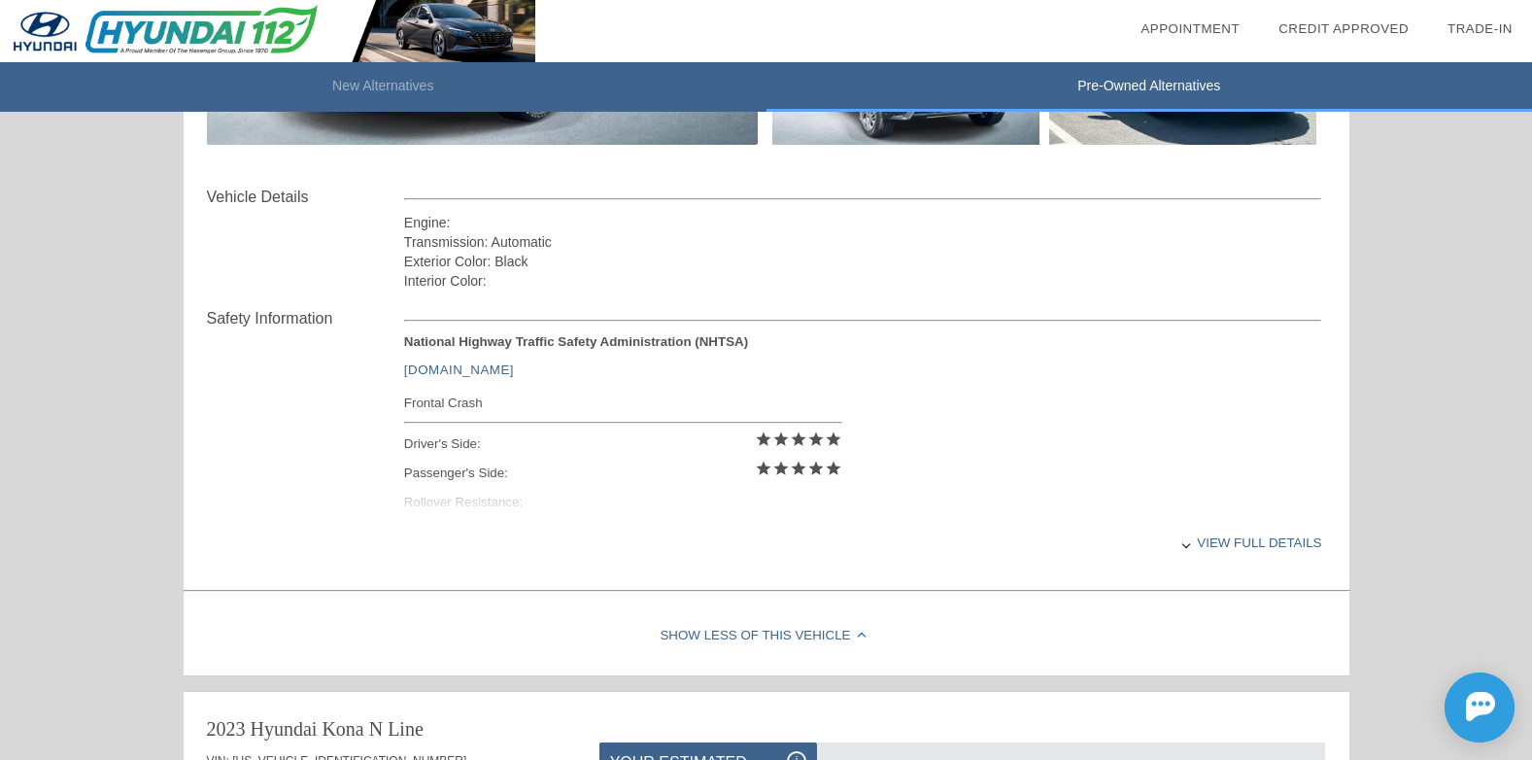
click at [1226, 542] on div "View full details" at bounding box center [863, 543] width 918 height 48
click at [1288, 542] on div "View less details" at bounding box center [863, 543] width 918 height 48
click at [1202, 546] on div "View full details" at bounding box center [863, 543] width 918 height 48
click at [1188, 544] on div at bounding box center [1185, 544] width 8 height 8
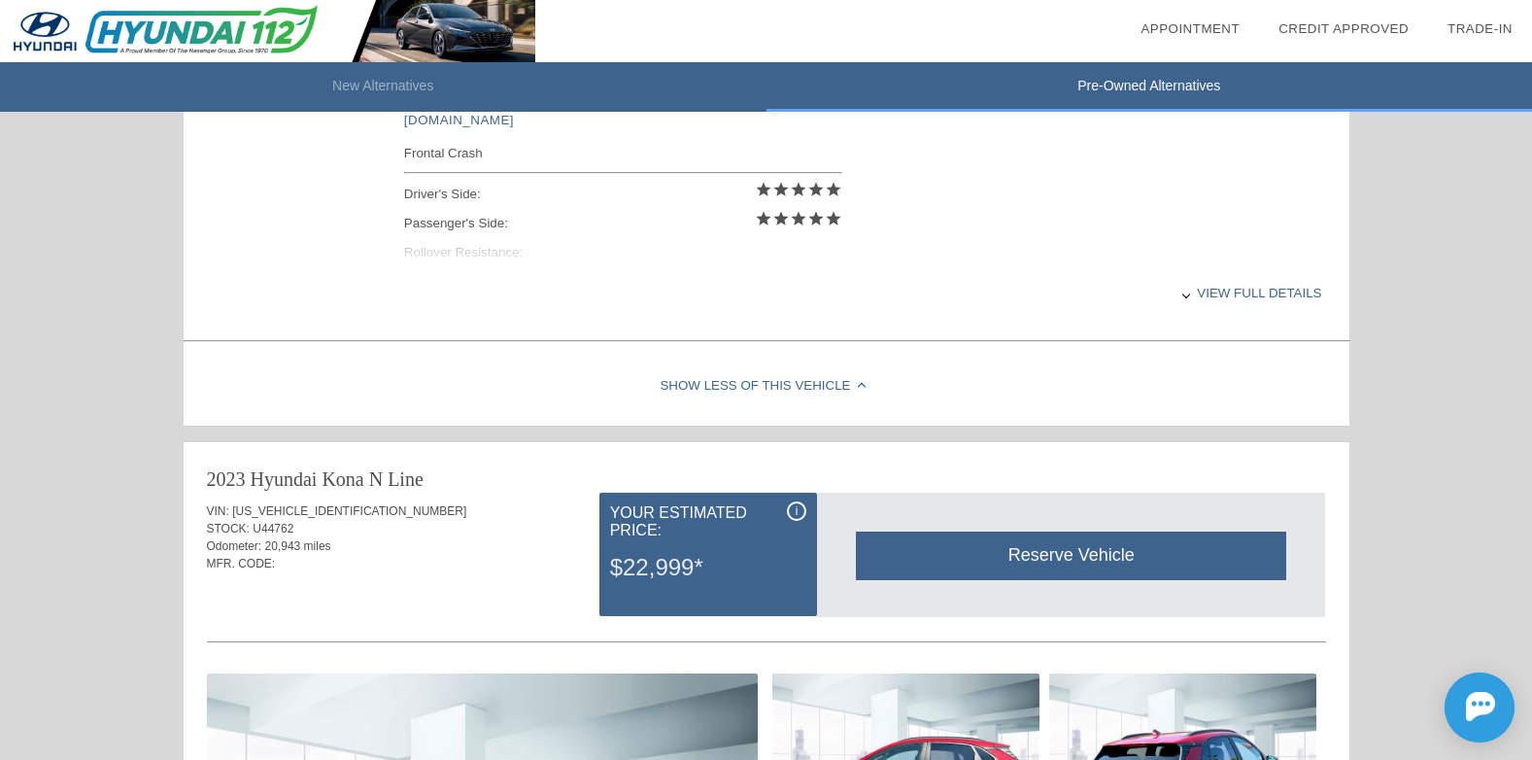
scroll to position [972, 0]
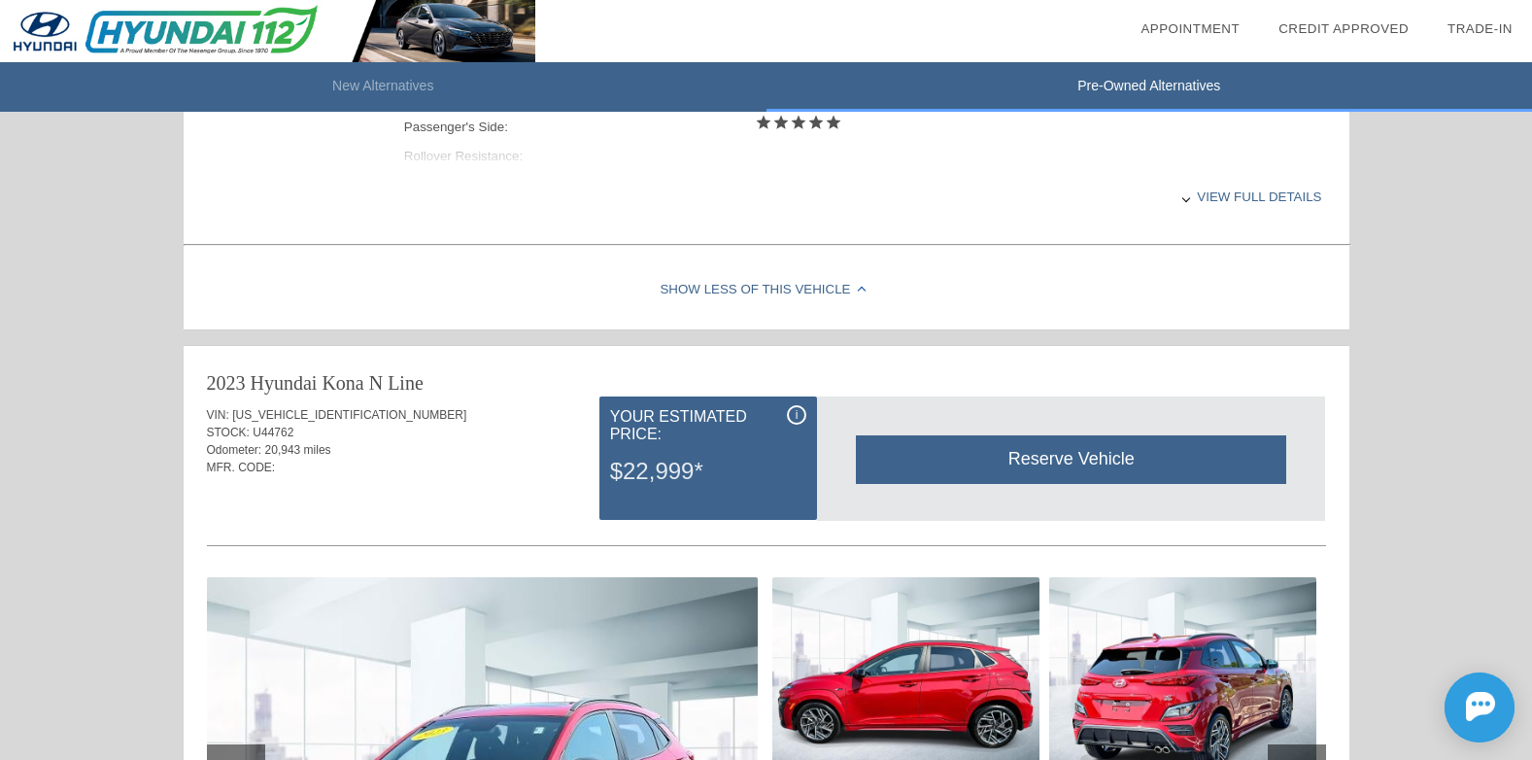
click at [855, 288] on div "Show Less of this Vehicle" at bounding box center [767, 291] width 1166 height 78
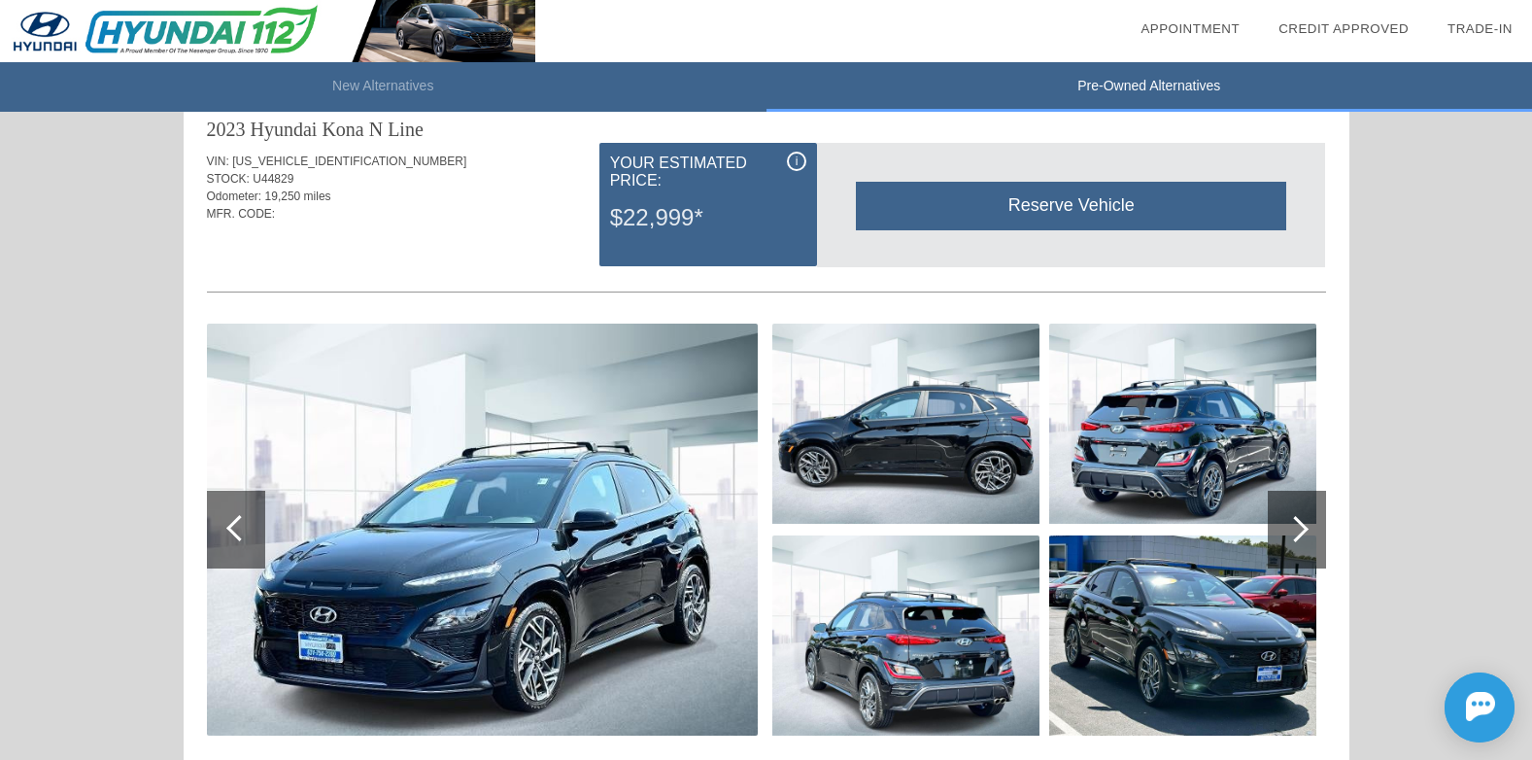
scroll to position [0, 0]
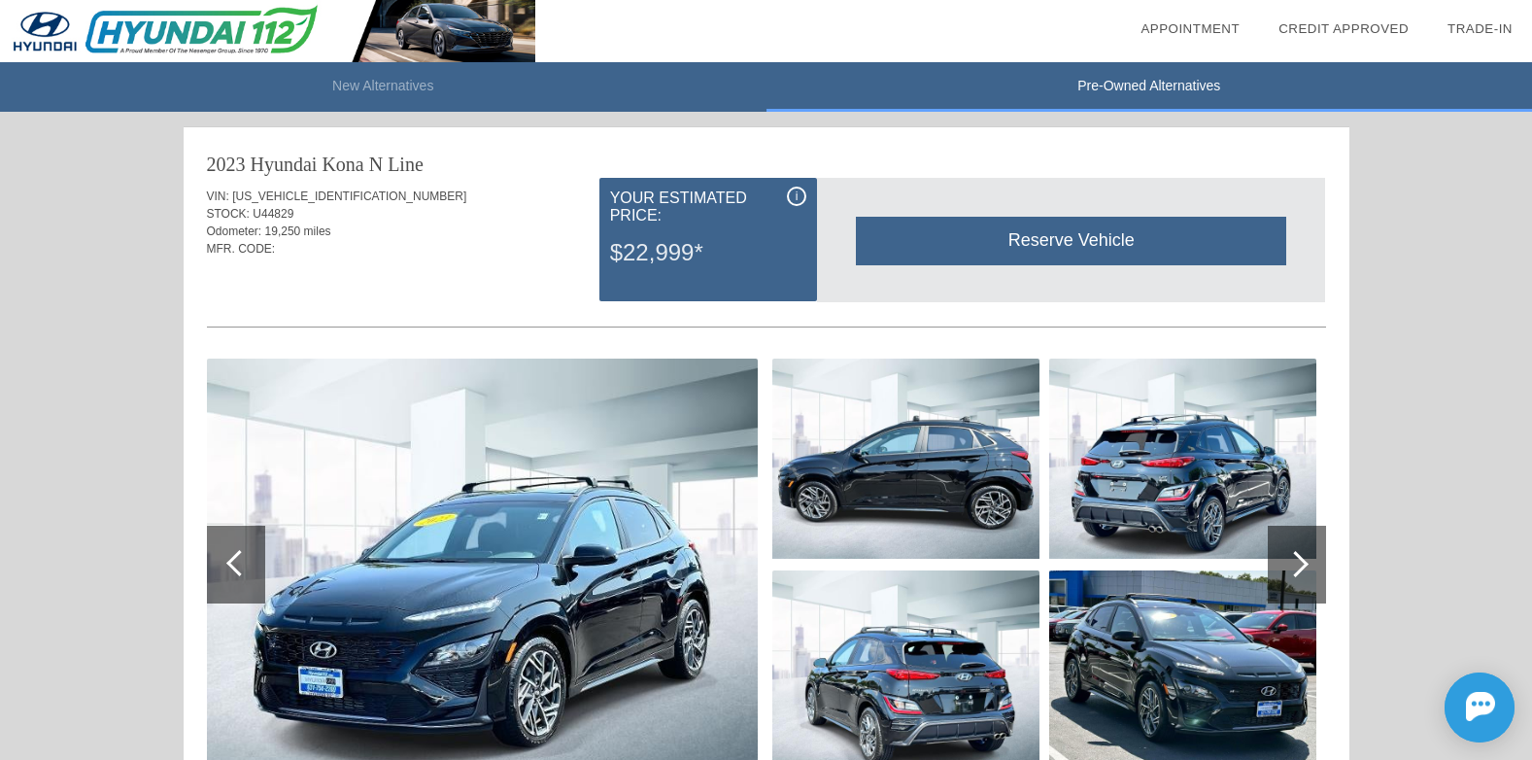
click at [569, 644] on img at bounding box center [482, 565] width 551 height 412
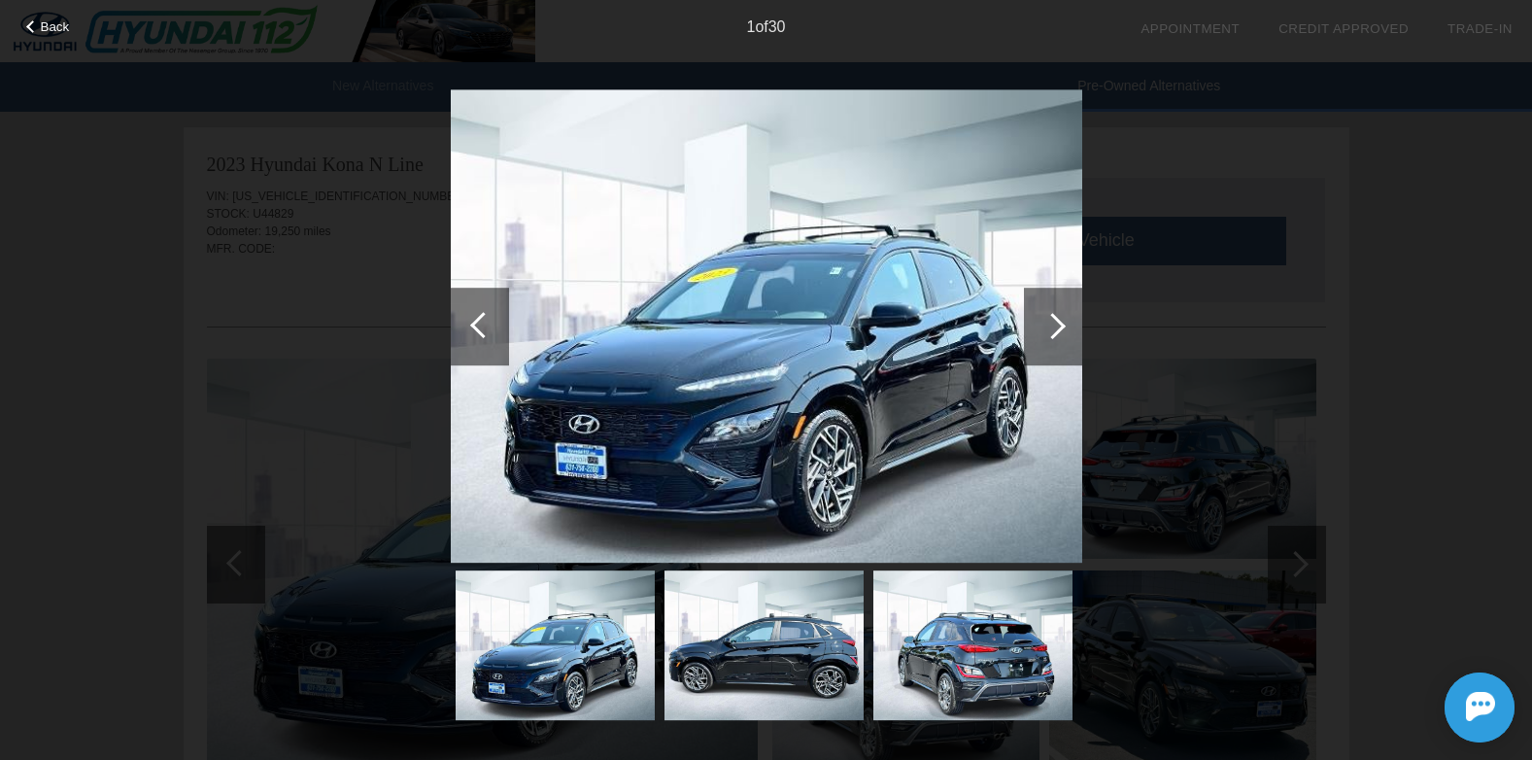
click at [1066, 325] on div at bounding box center [1053, 327] width 58 height 78
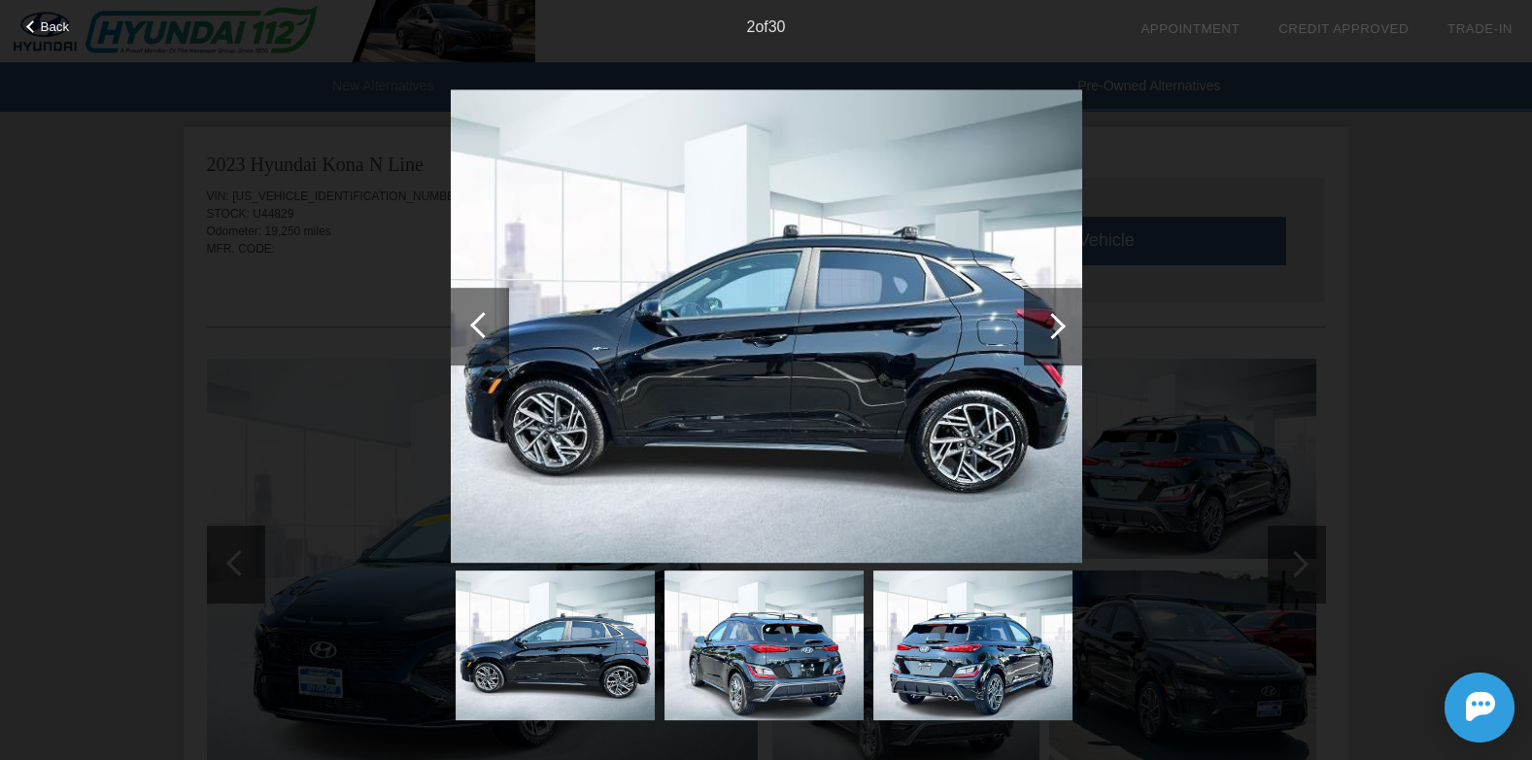
click at [1066, 327] on div at bounding box center [1053, 327] width 58 height 78
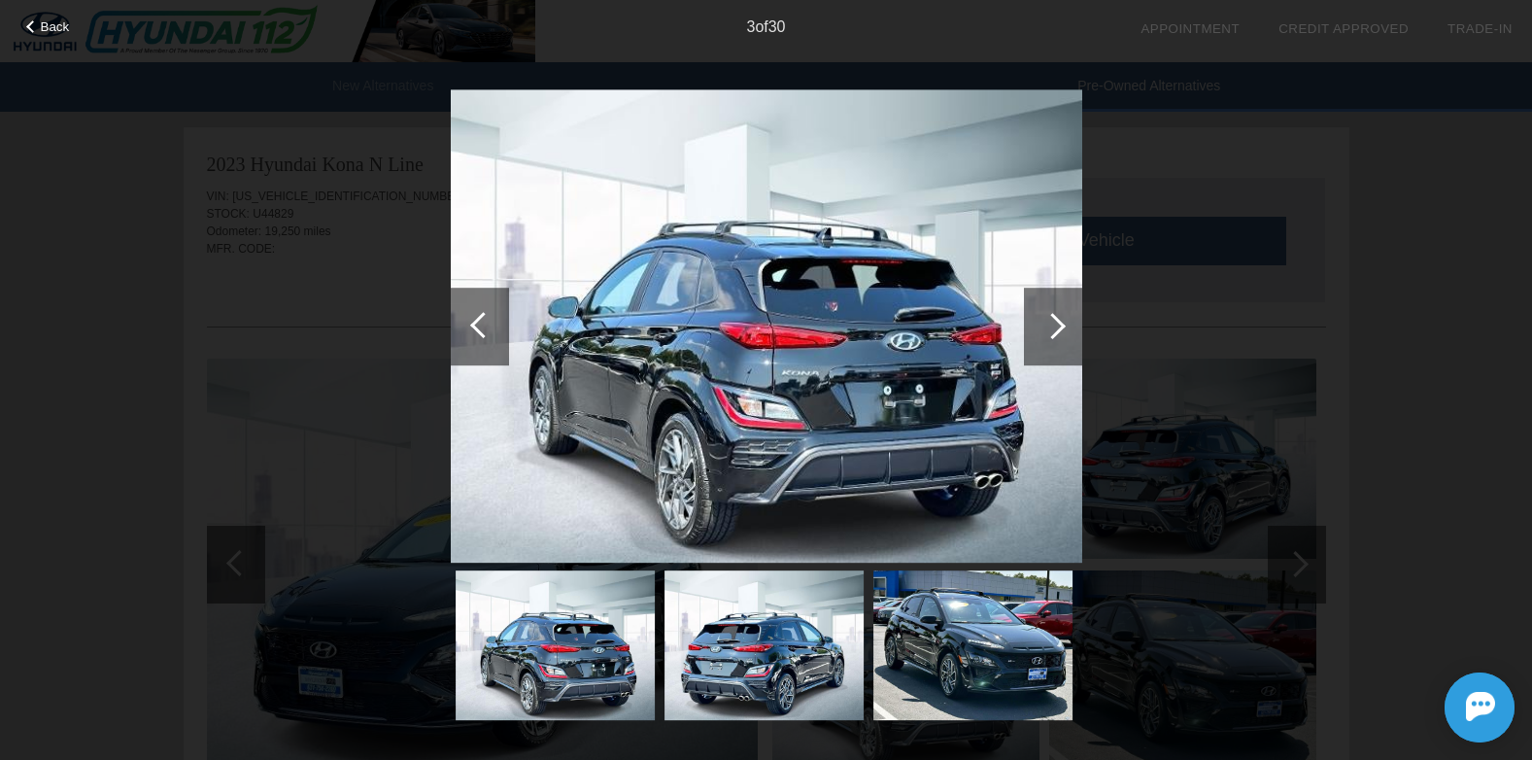
click at [1066, 327] on div at bounding box center [1053, 327] width 58 height 78
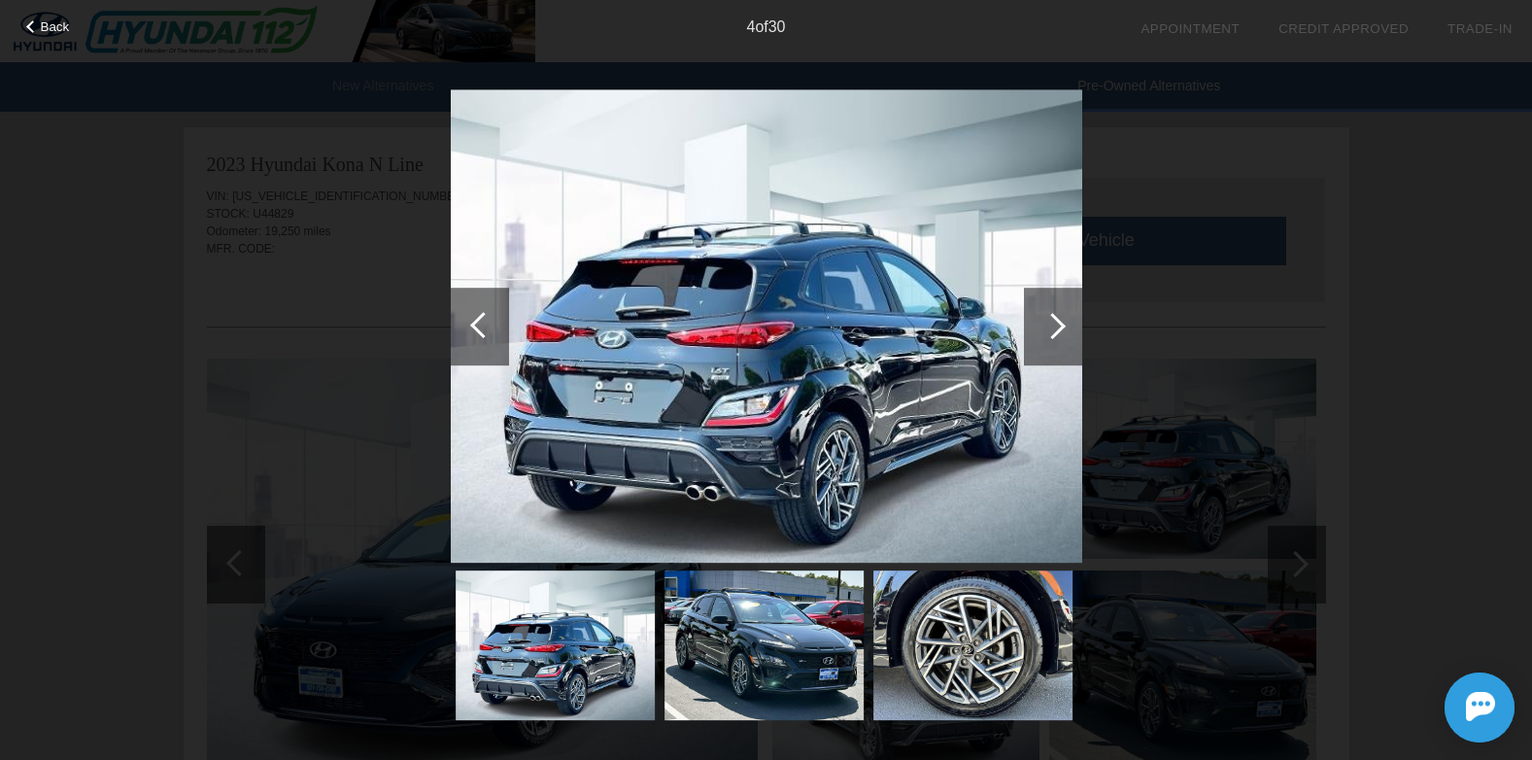
click at [1066, 327] on div at bounding box center [1053, 327] width 58 height 78
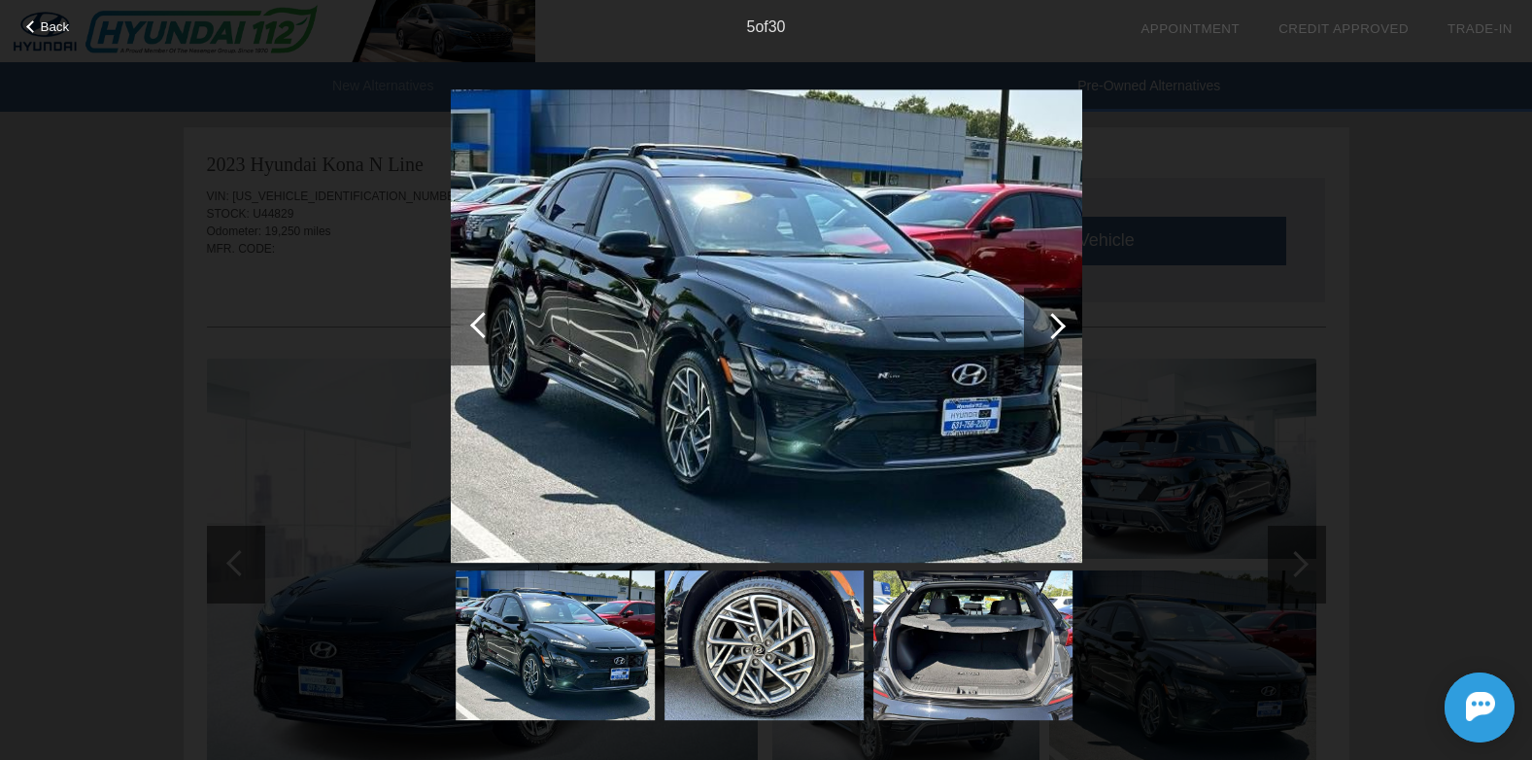
click at [1066, 327] on div at bounding box center [1053, 327] width 58 height 78
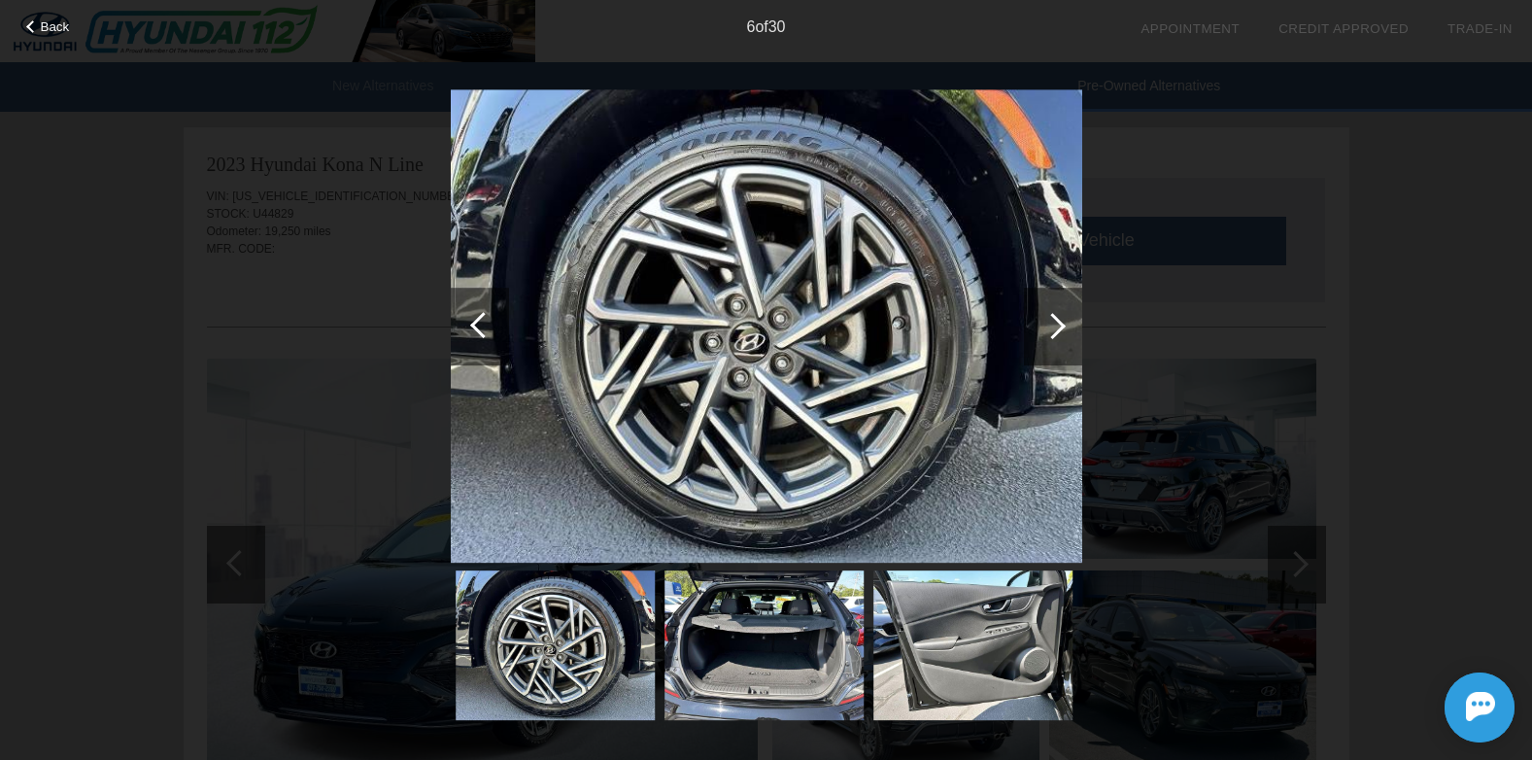
click at [1066, 327] on div at bounding box center [1053, 327] width 58 height 78
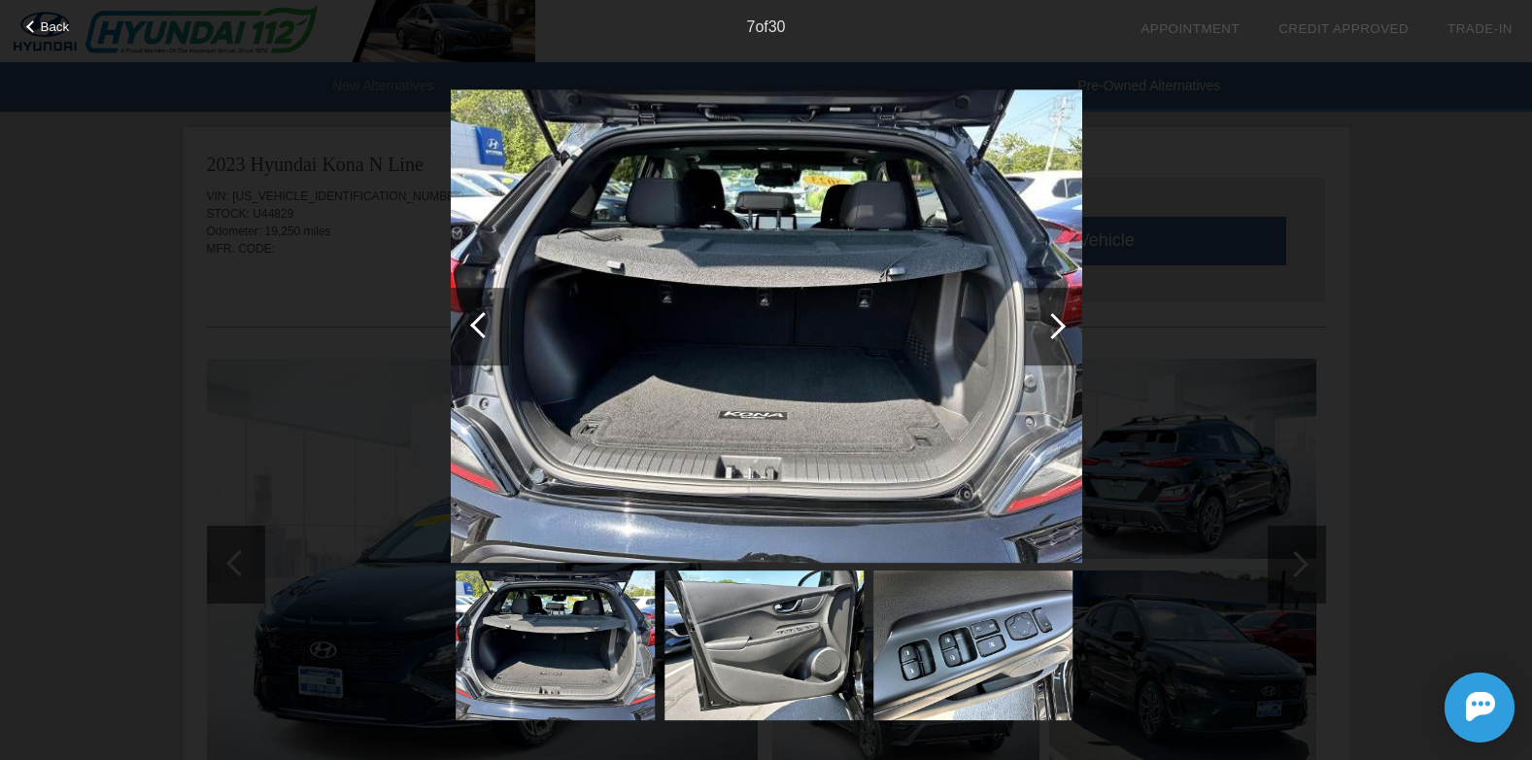
click at [1066, 327] on div at bounding box center [1053, 327] width 58 height 78
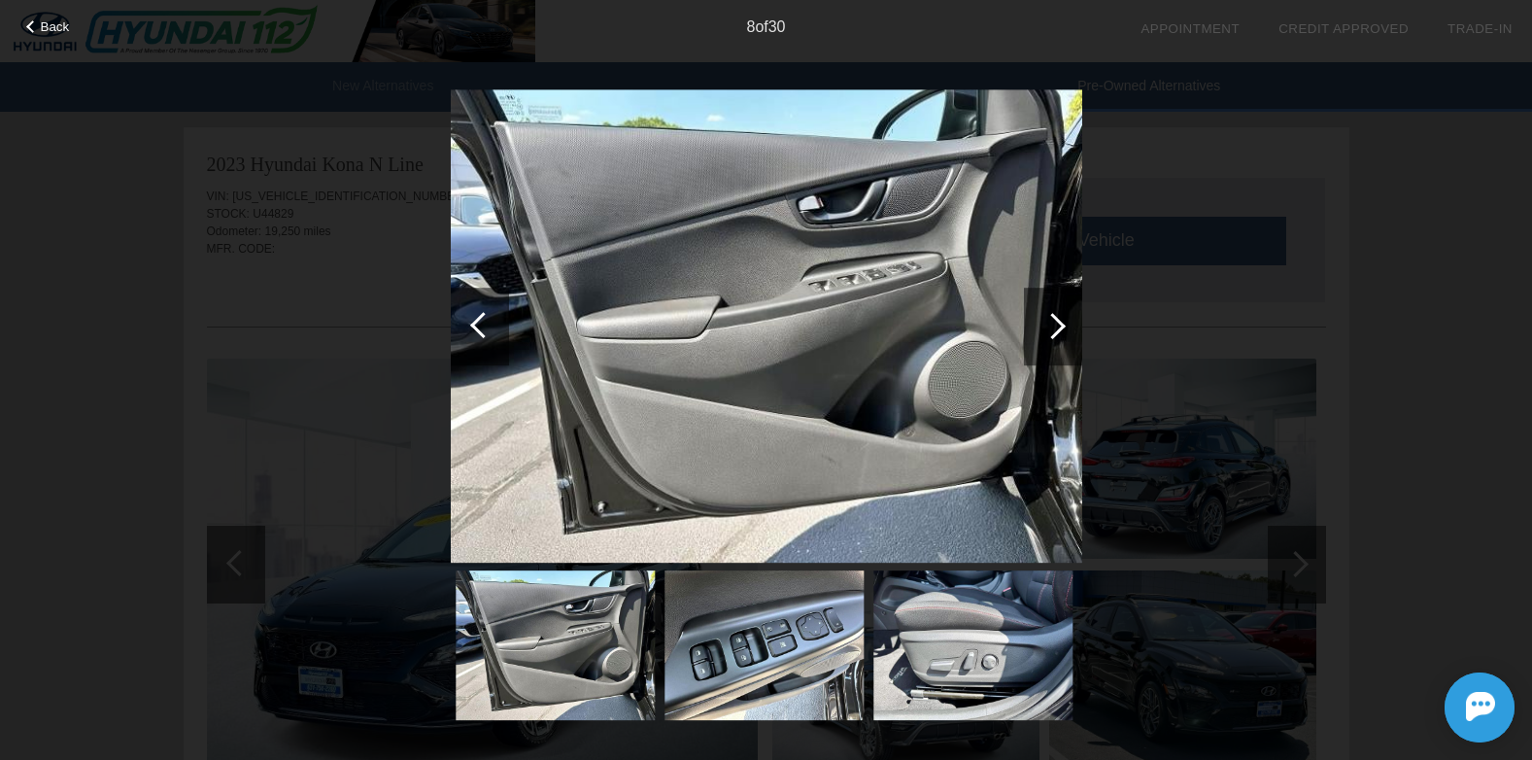
click at [1066, 327] on div at bounding box center [1053, 327] width 58 height 78
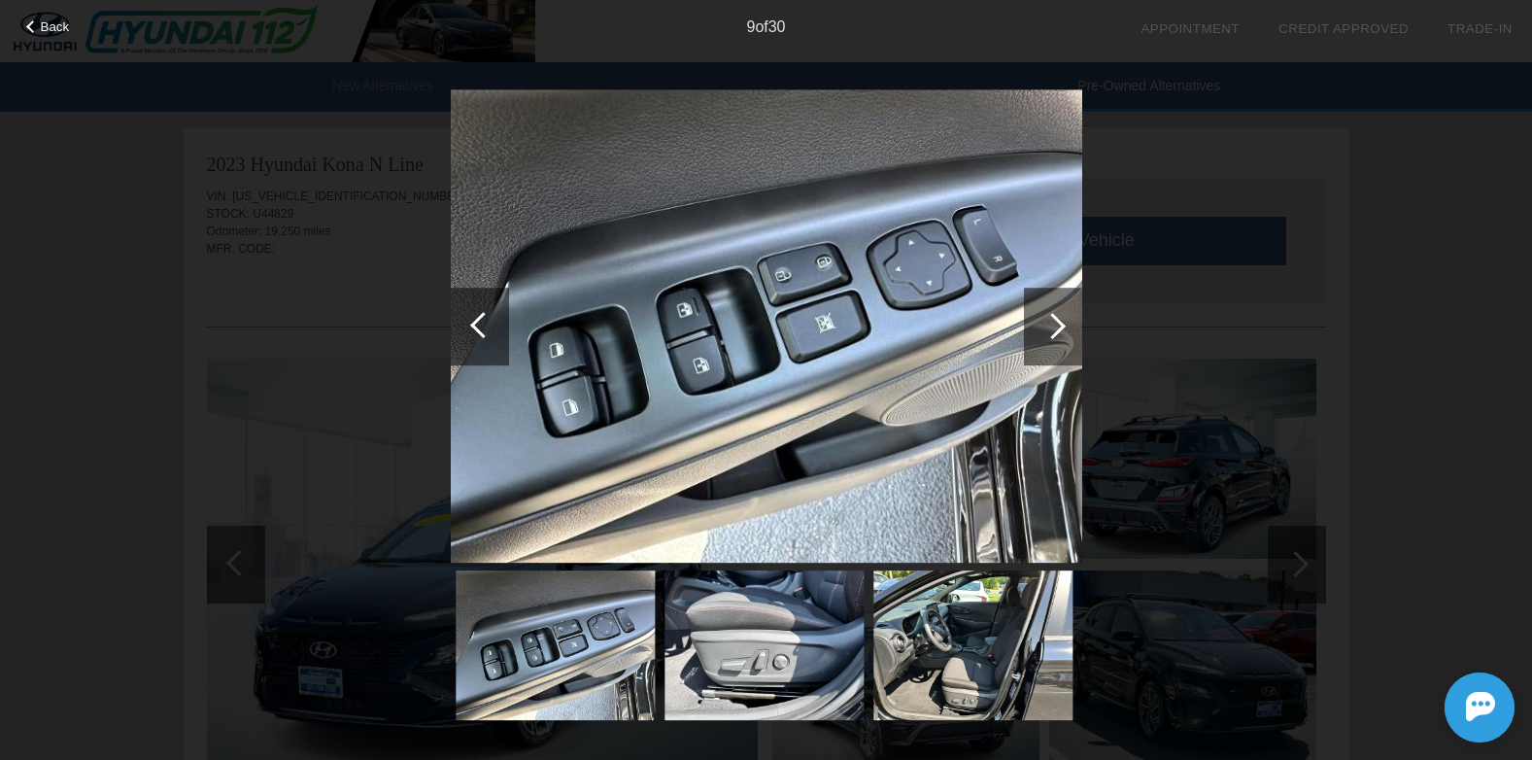
click at [1066, 327] on div at bounding box center [1053, 327] width 58 height 78
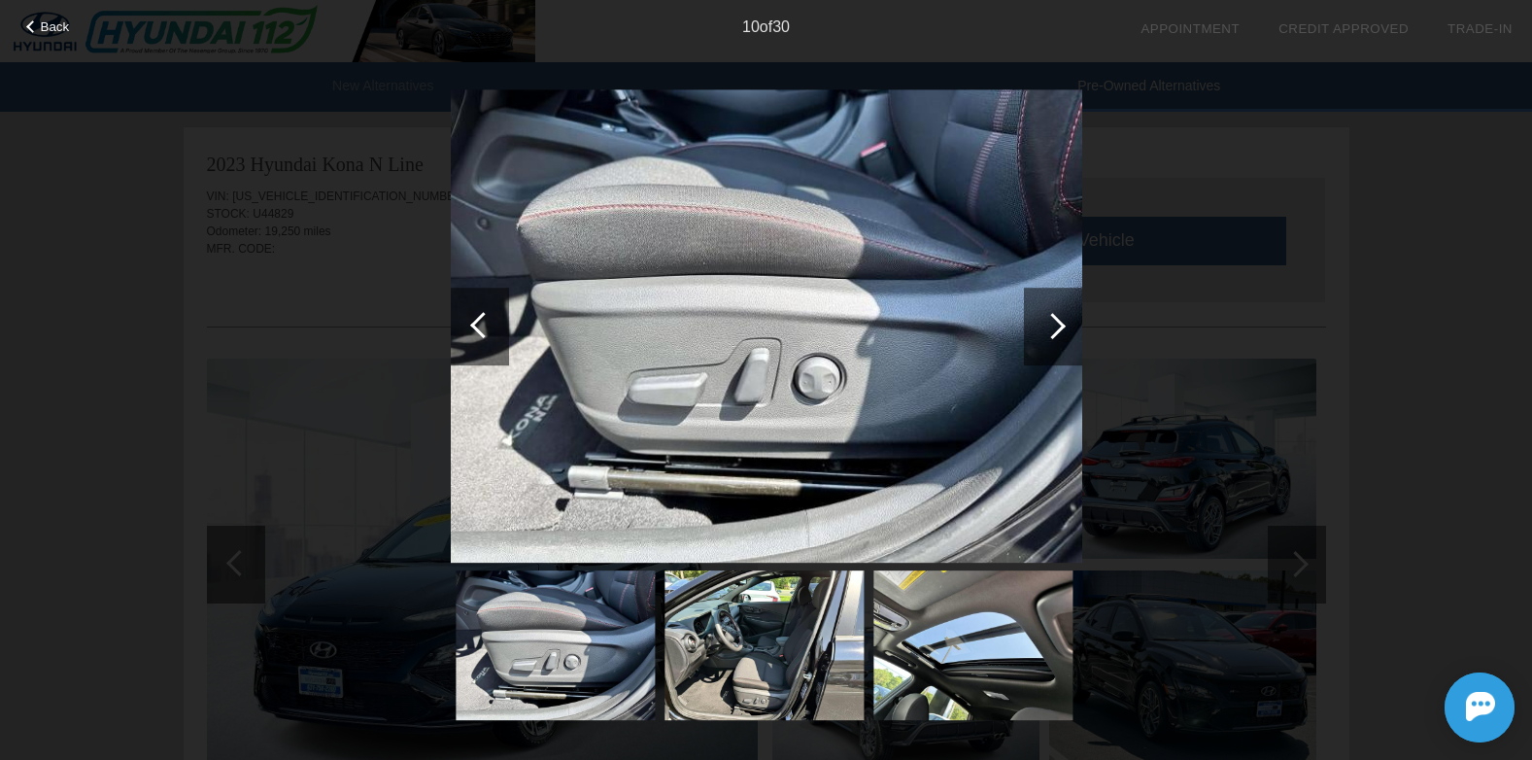
click at [1066, 327] on div at bounding box center [1053, 327] width 58 height 78
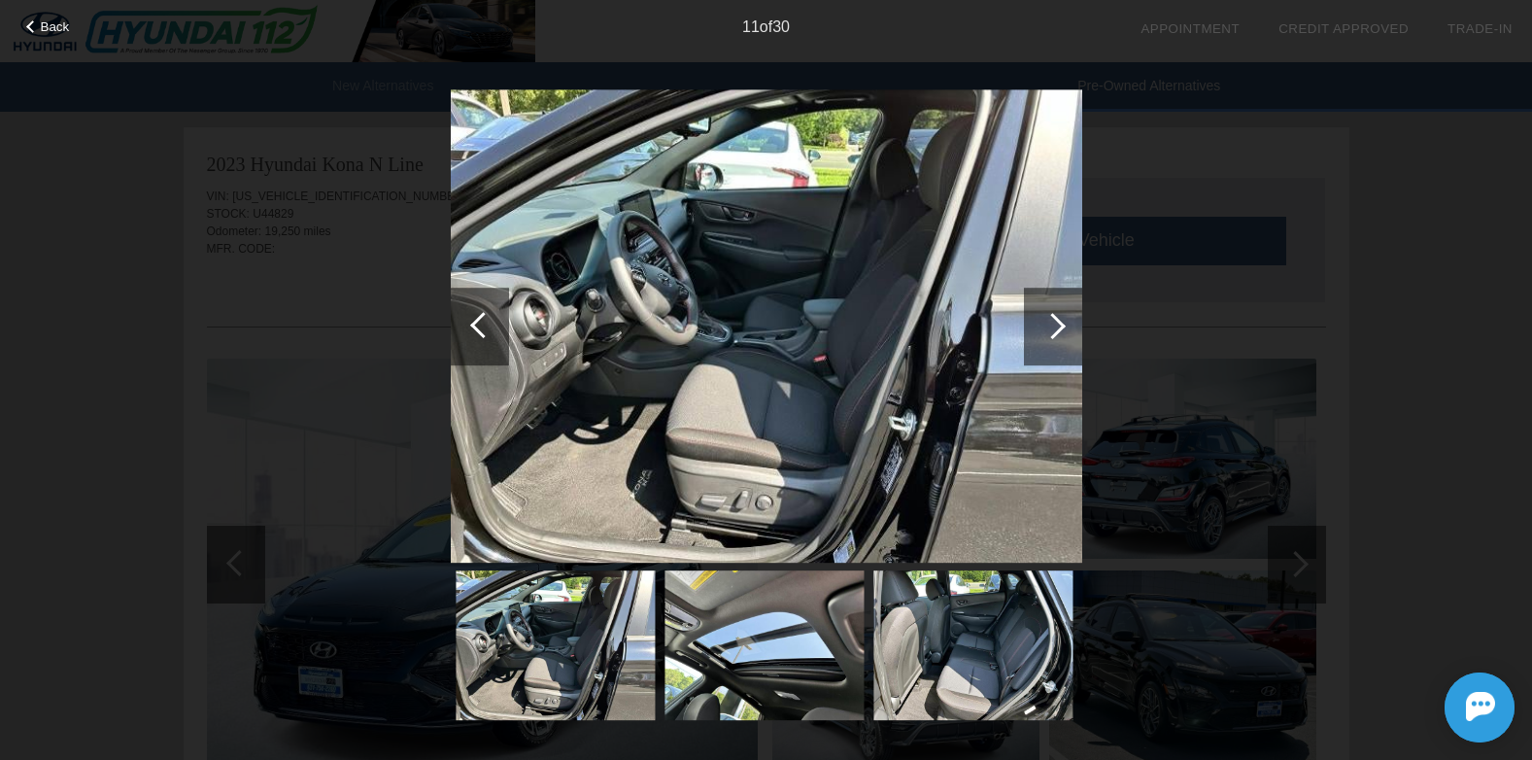
click at [1066, 327] on div at bounding box center [1053, 327] width 58 height 78
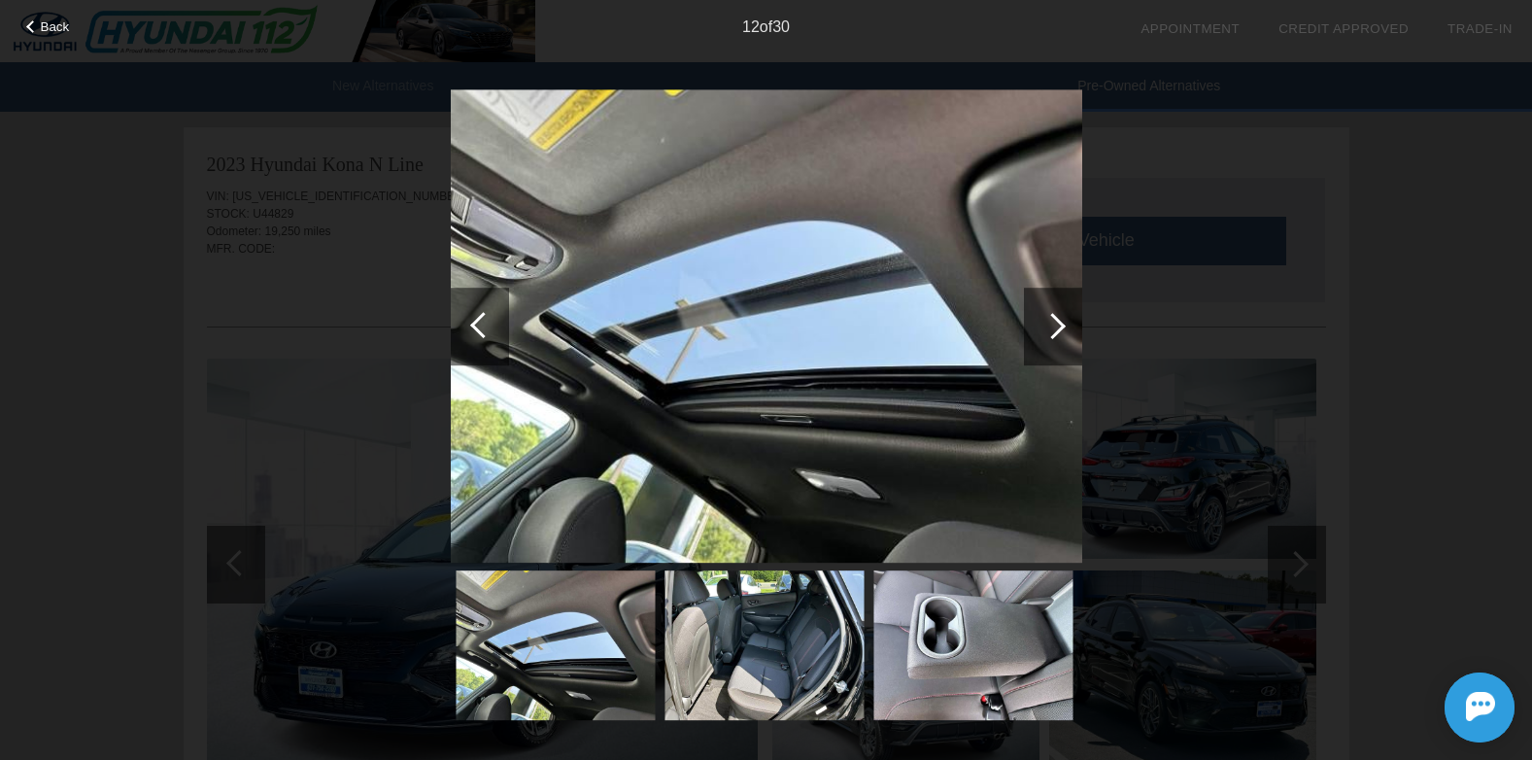
click at [1066, 327] on div at bounding box center [1053, 327] width 58 height 78
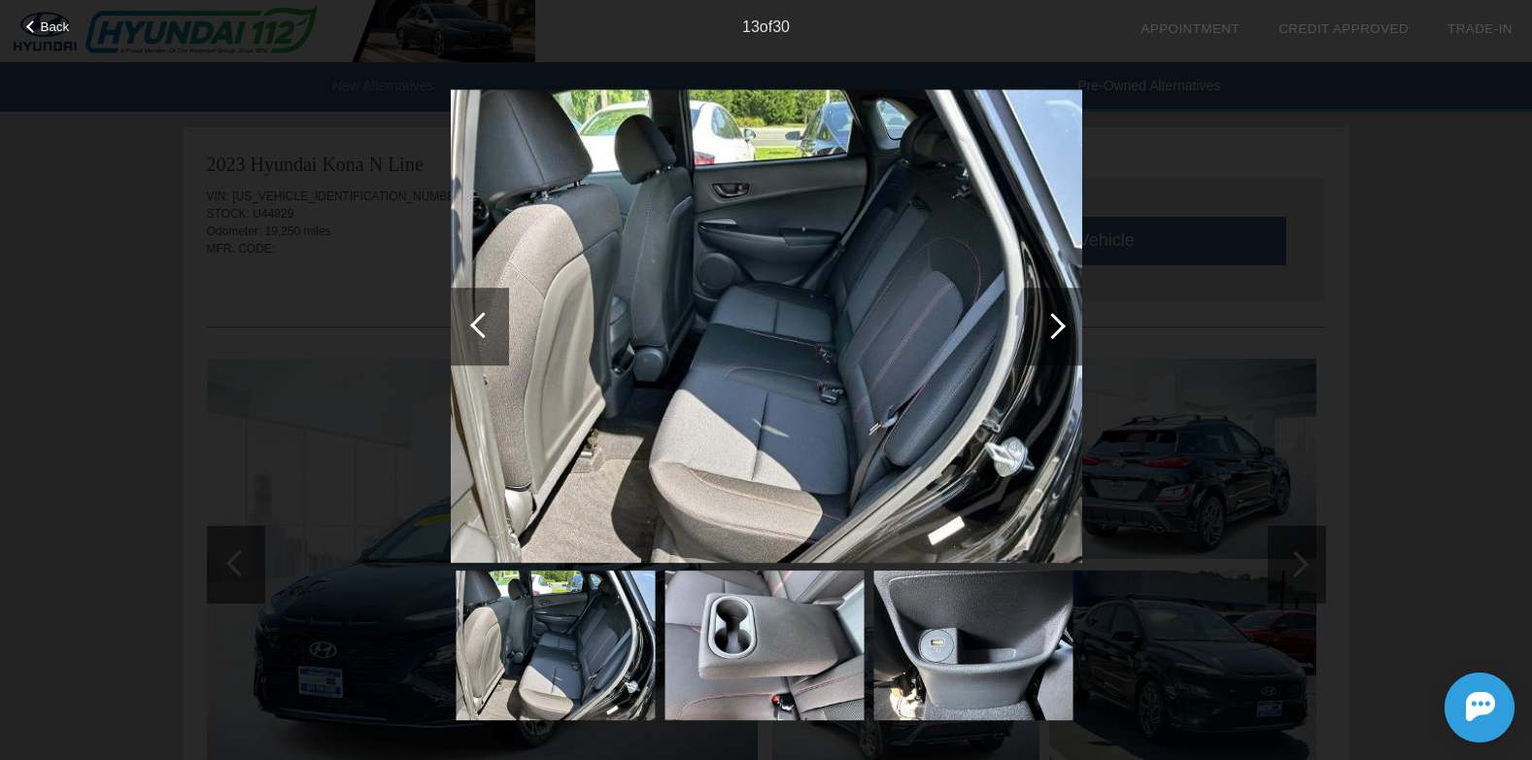
click at [1066, 327] on div at bounding box center [1053, 327] width 58 height 78
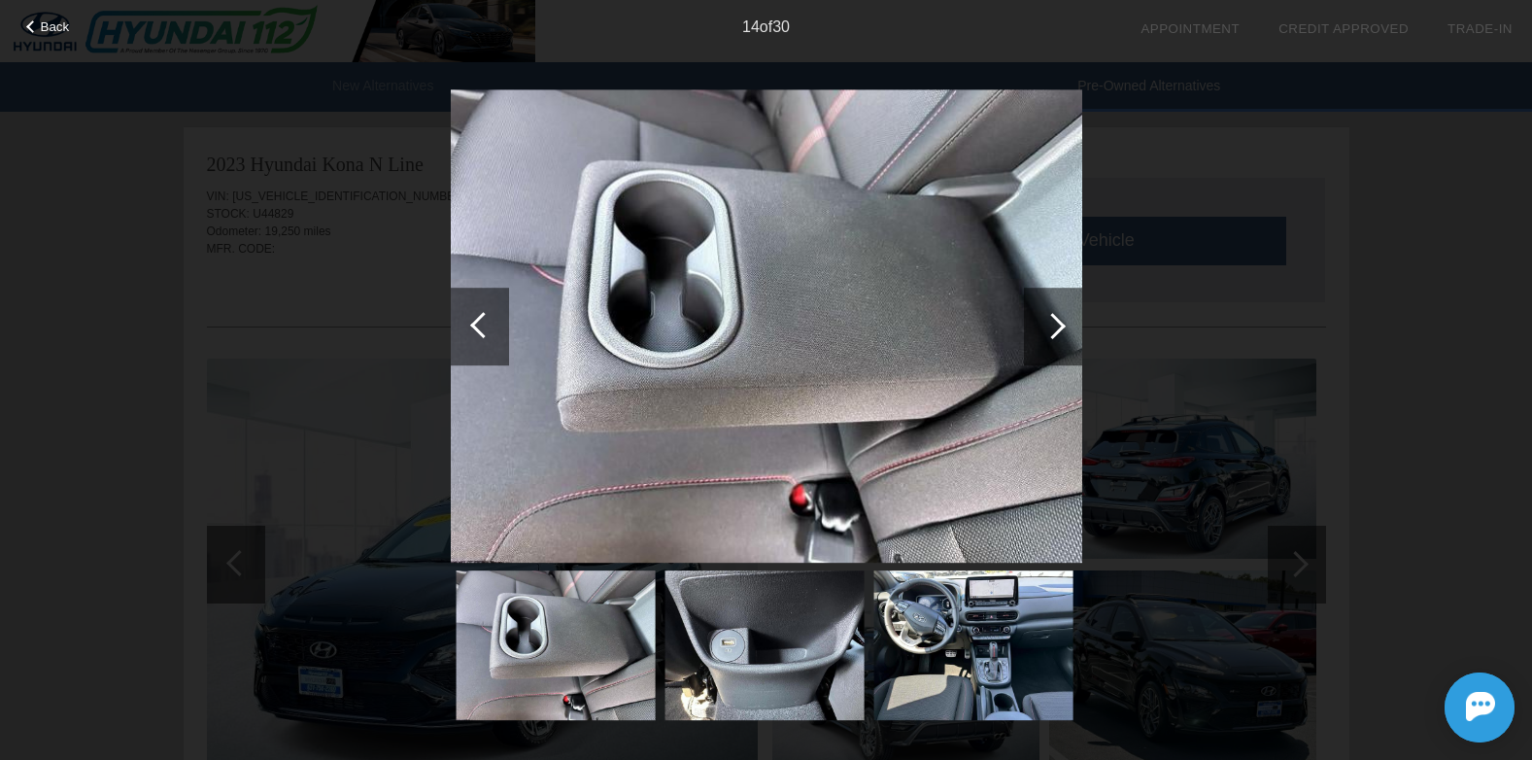
click at [1066, 327] on div at bounding box center [1053, 327] width 58 height 78
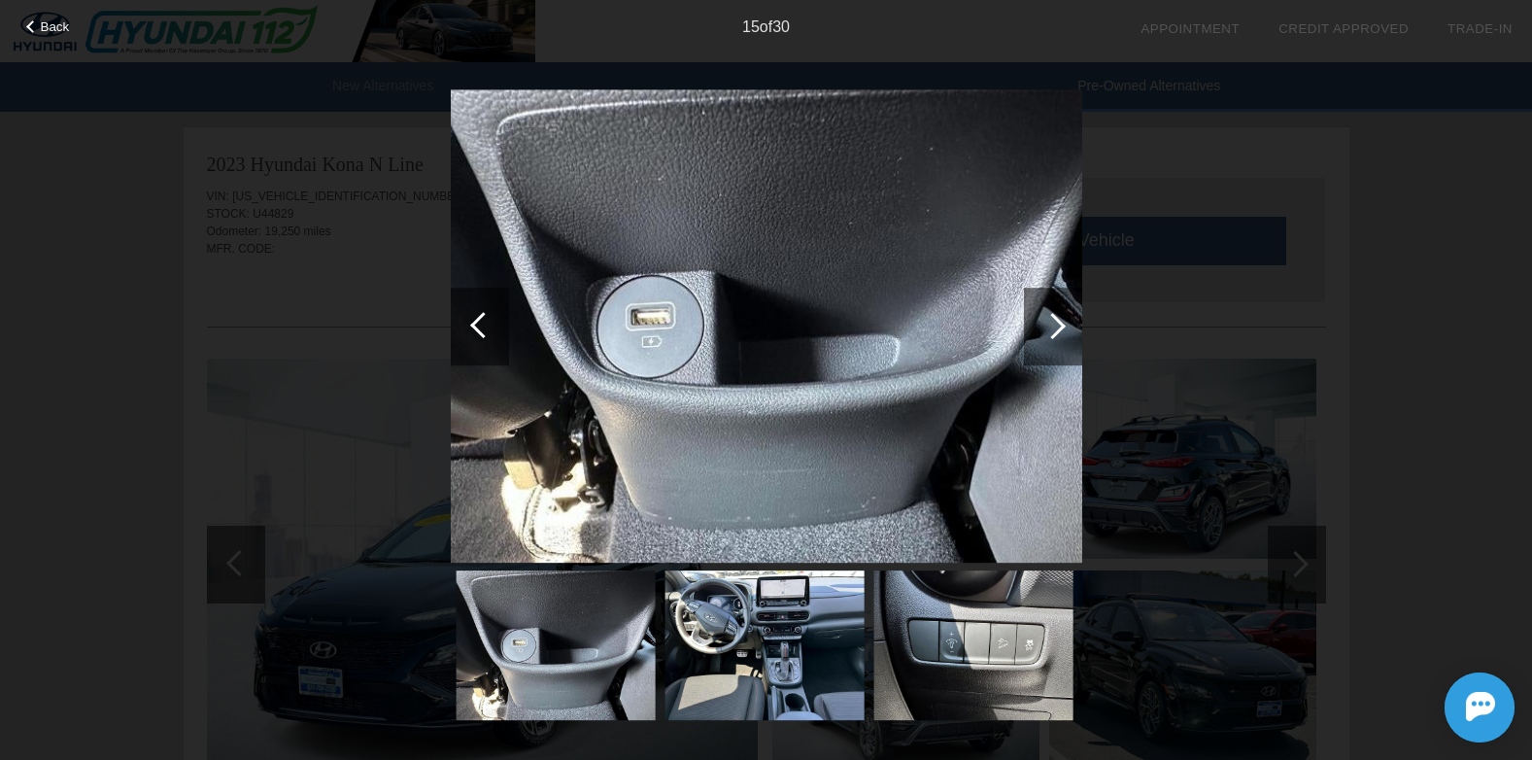
click at [1066, 327] on div at bounding box center [1053, 327] width 58 height 78
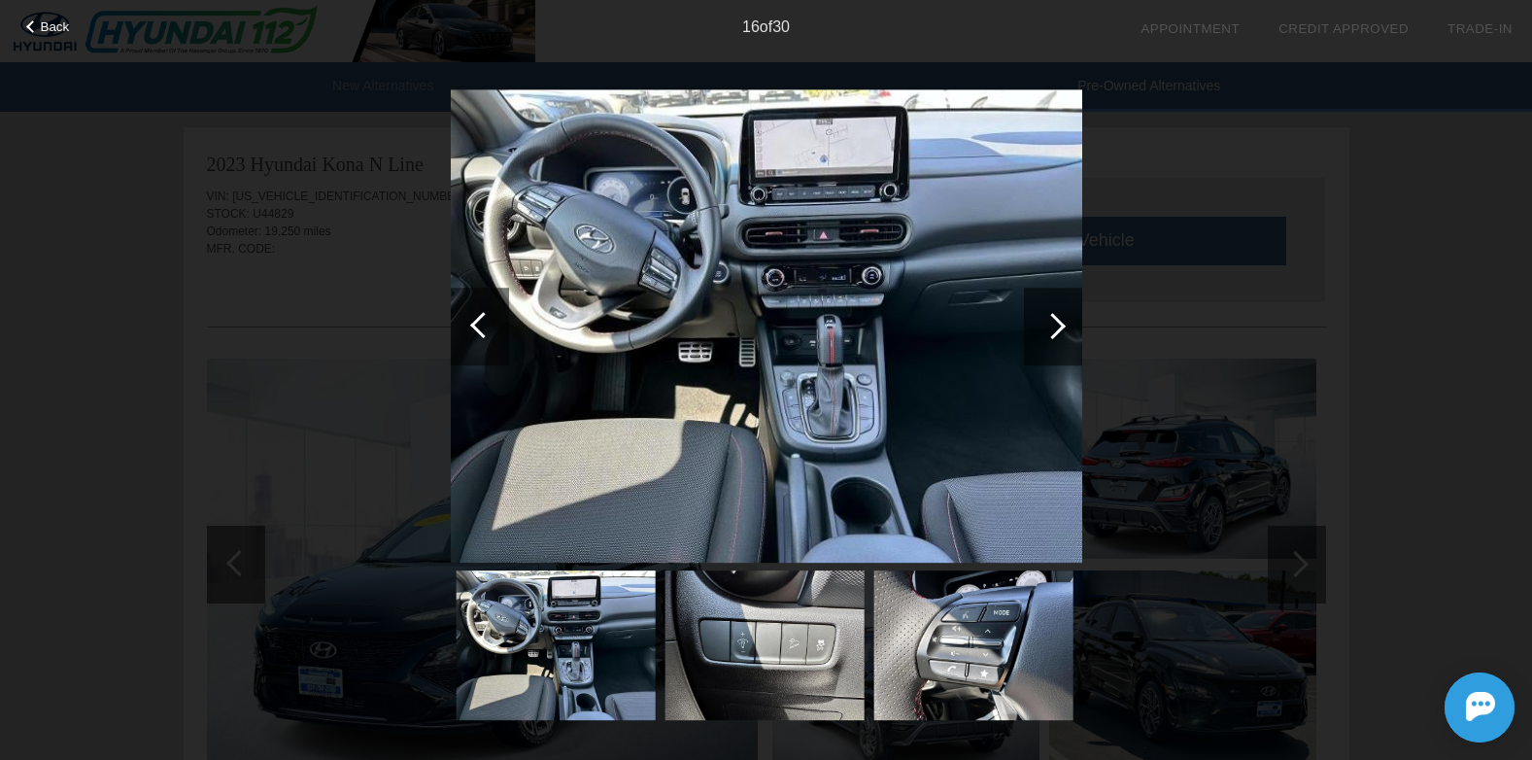
click at [1066, 327] on div at bounding box center [1053, 327] width 58 height 78
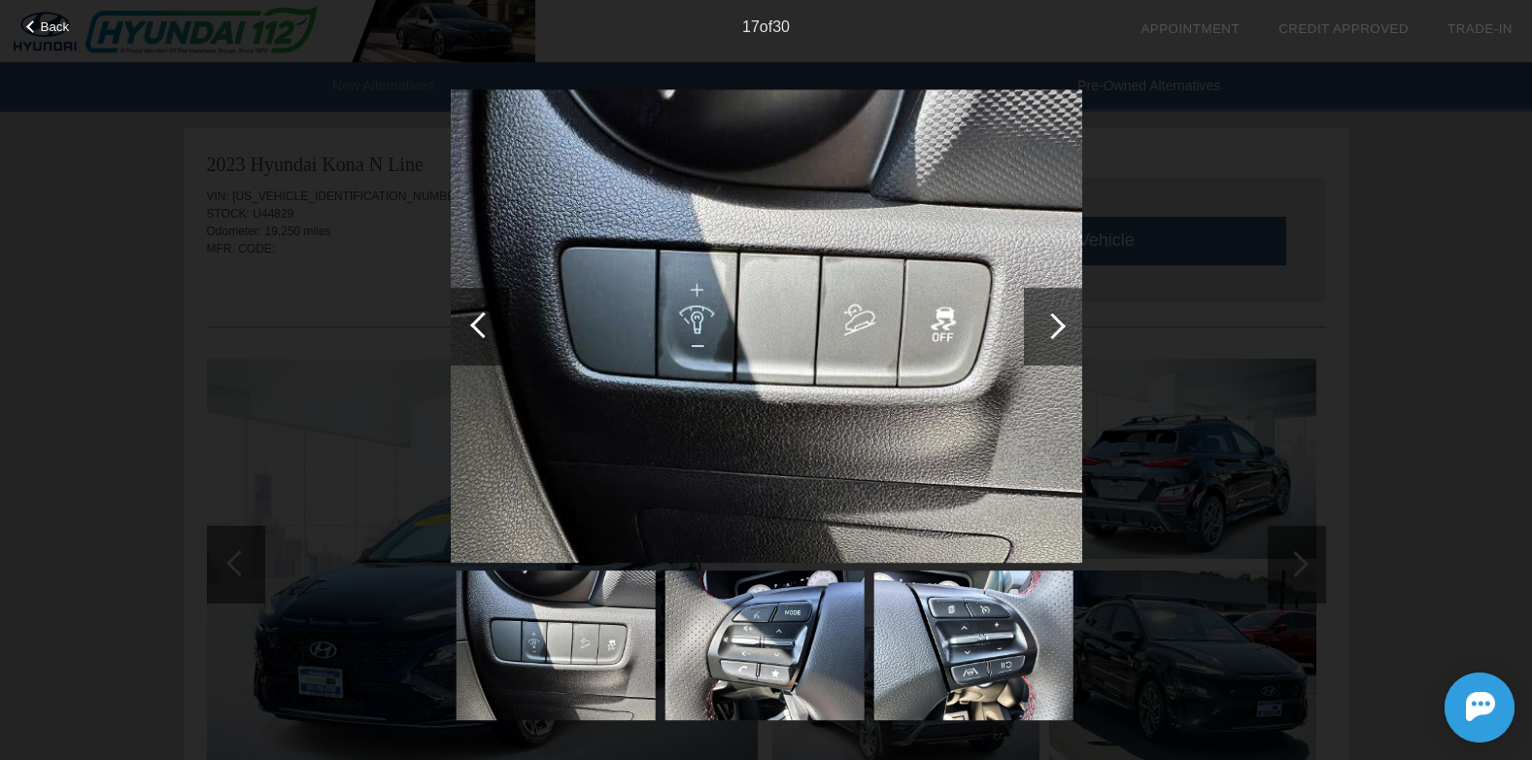
click at [1066, 327] on div at bounding box center [1053, 327] width 58 height 78
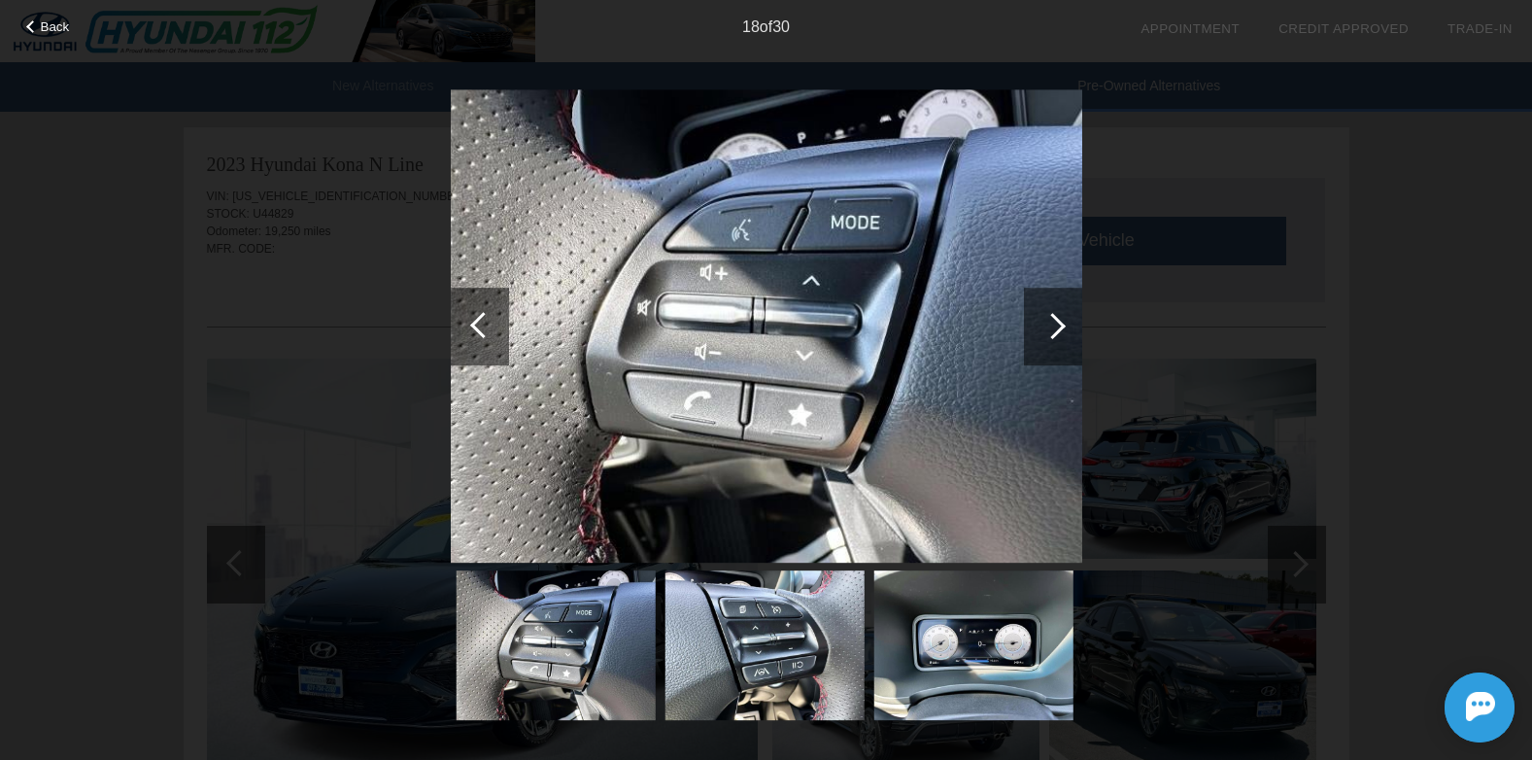
click at [1069, 325] on div at bounding box center [1053, 327] width 58 height 78
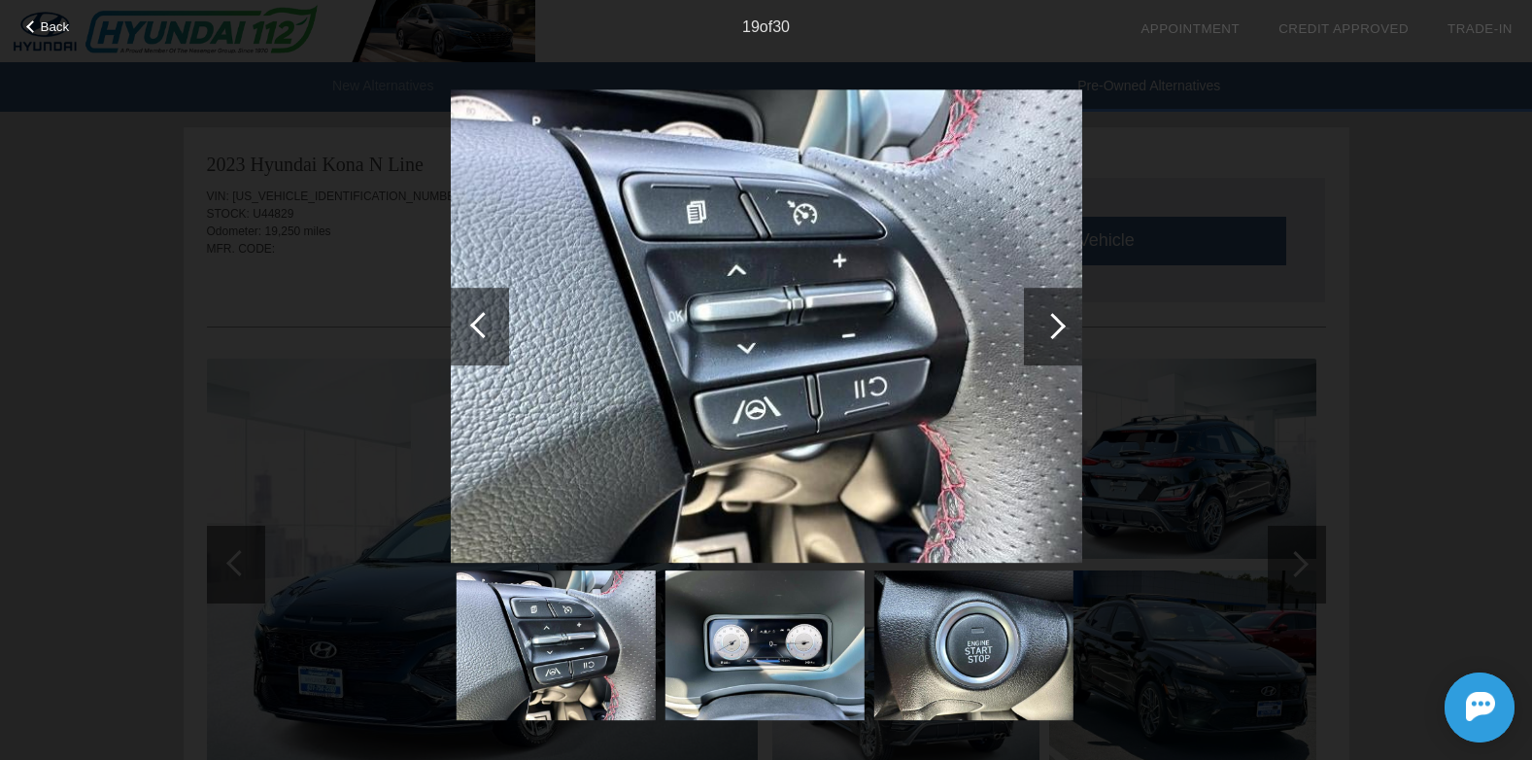
click at [1055, 337] on div at bounding box center [1053, 327] width 58 height 78
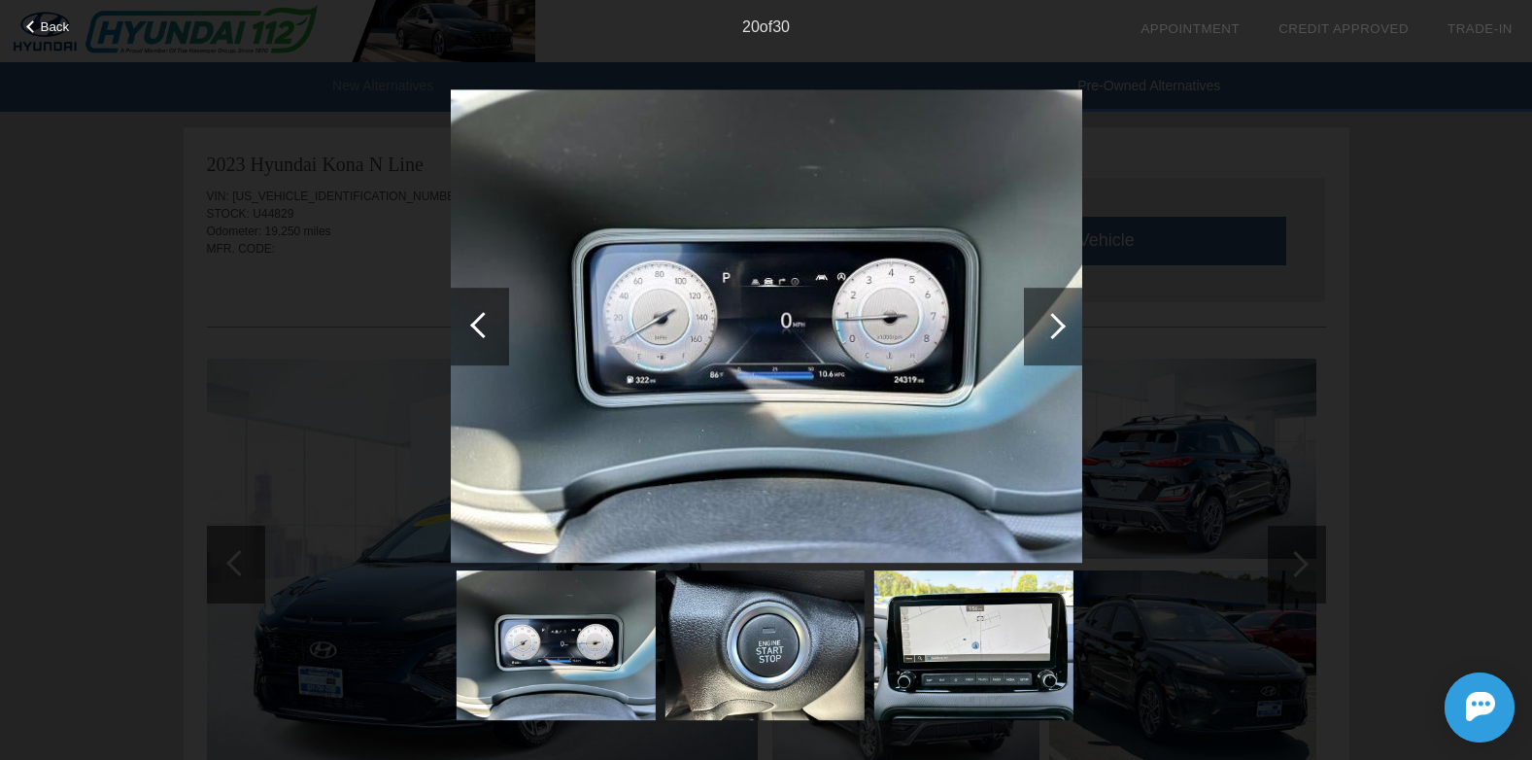
click at [1055, 337] on div at bounding box center [1053, 327] width 58 height 78
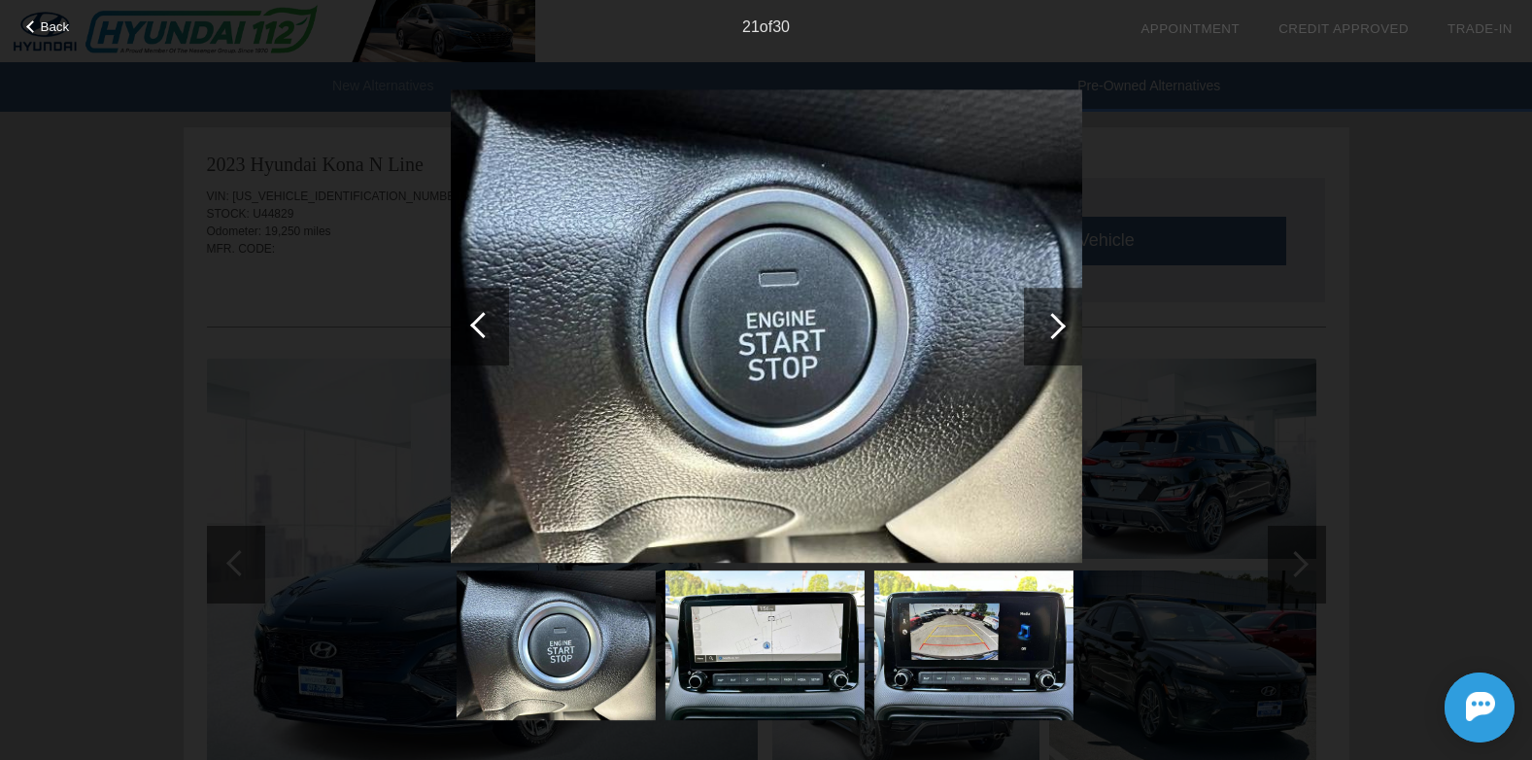
click at [1055, 337] on div at bounding box center [1053, 327] width 58 height 78
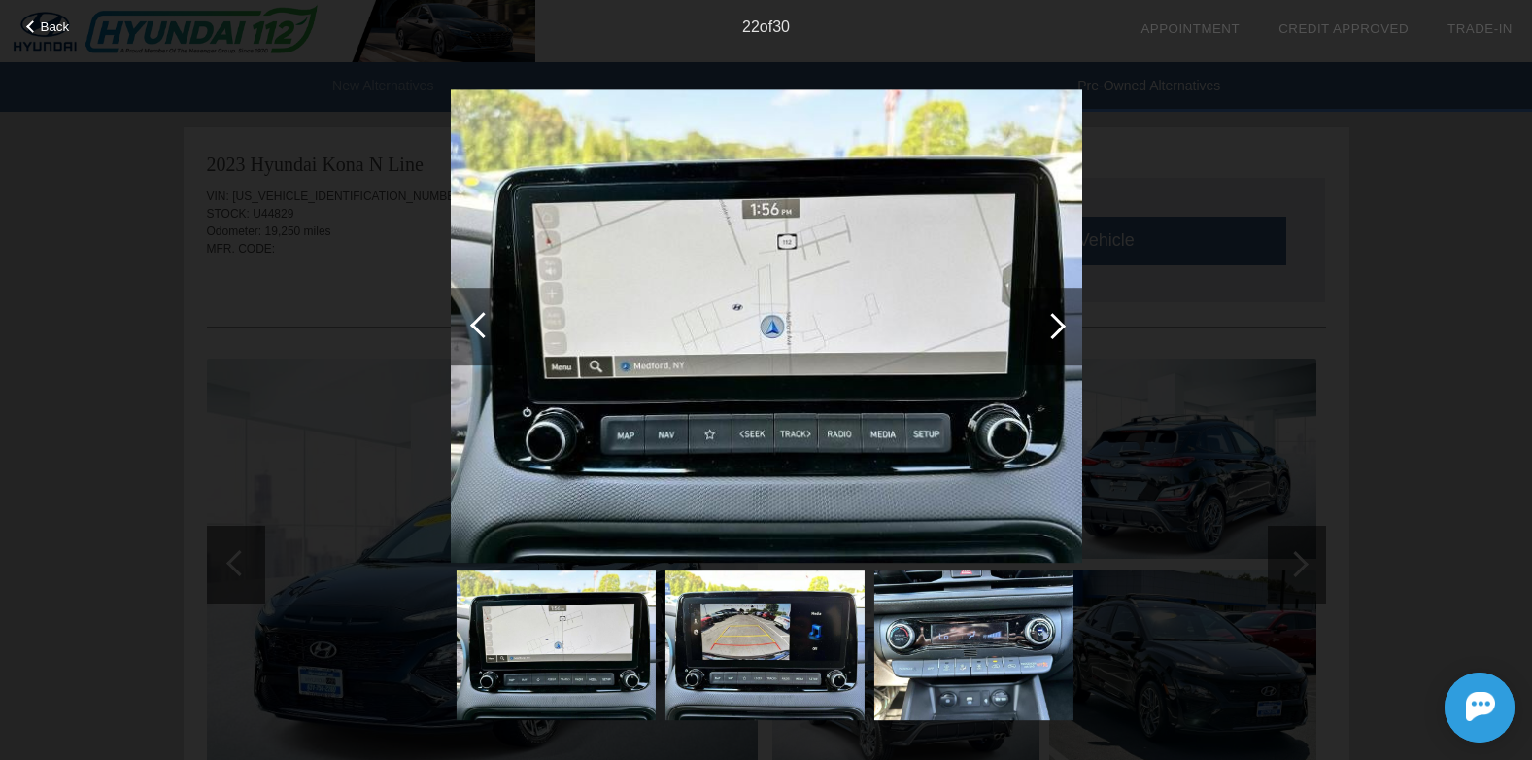
click at [1055, 337] on div at bounding box center [1053, 327] width 58 height 78
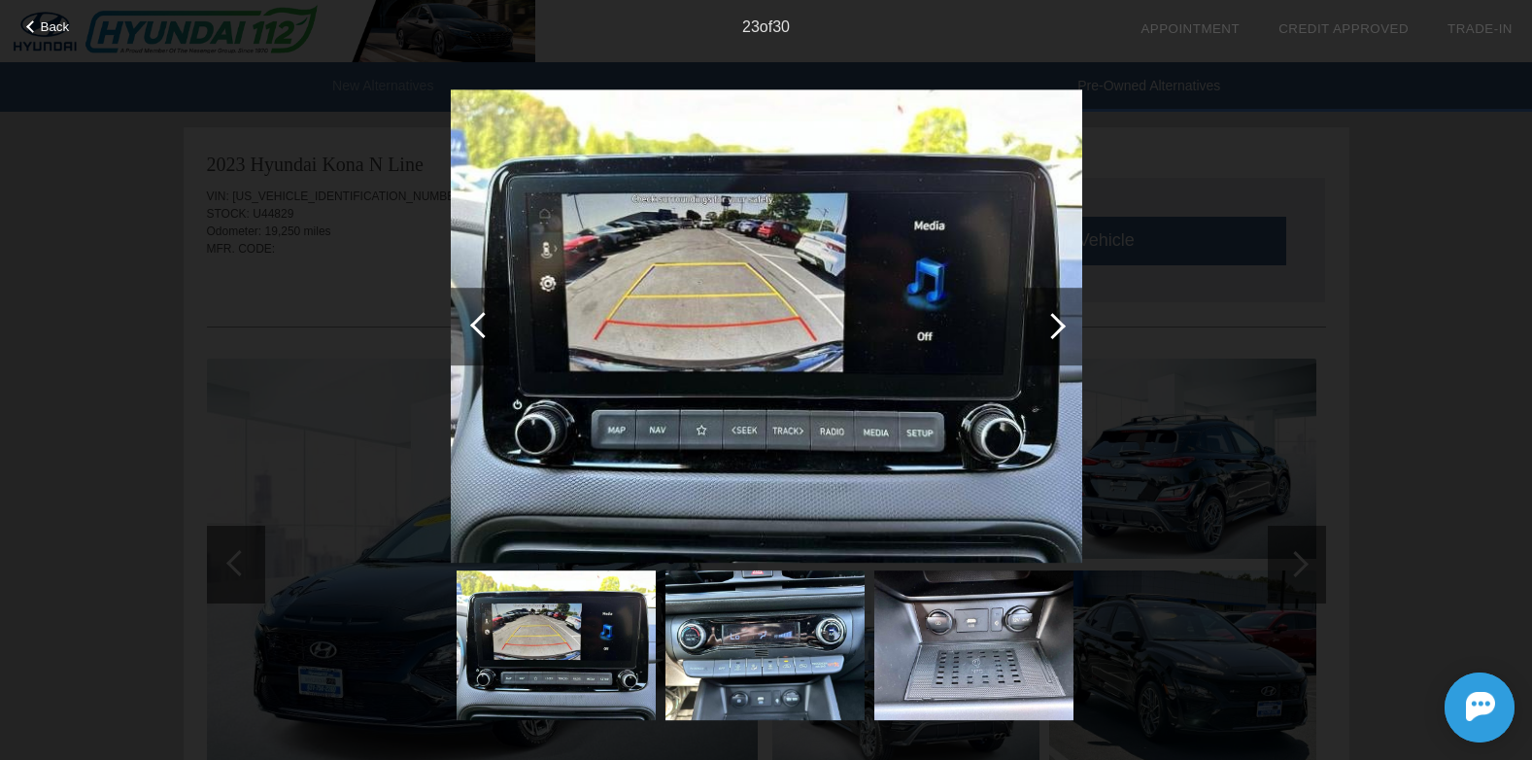
click at [1053, 337] on div at bounding box center [1053, 326] width 26 height 26
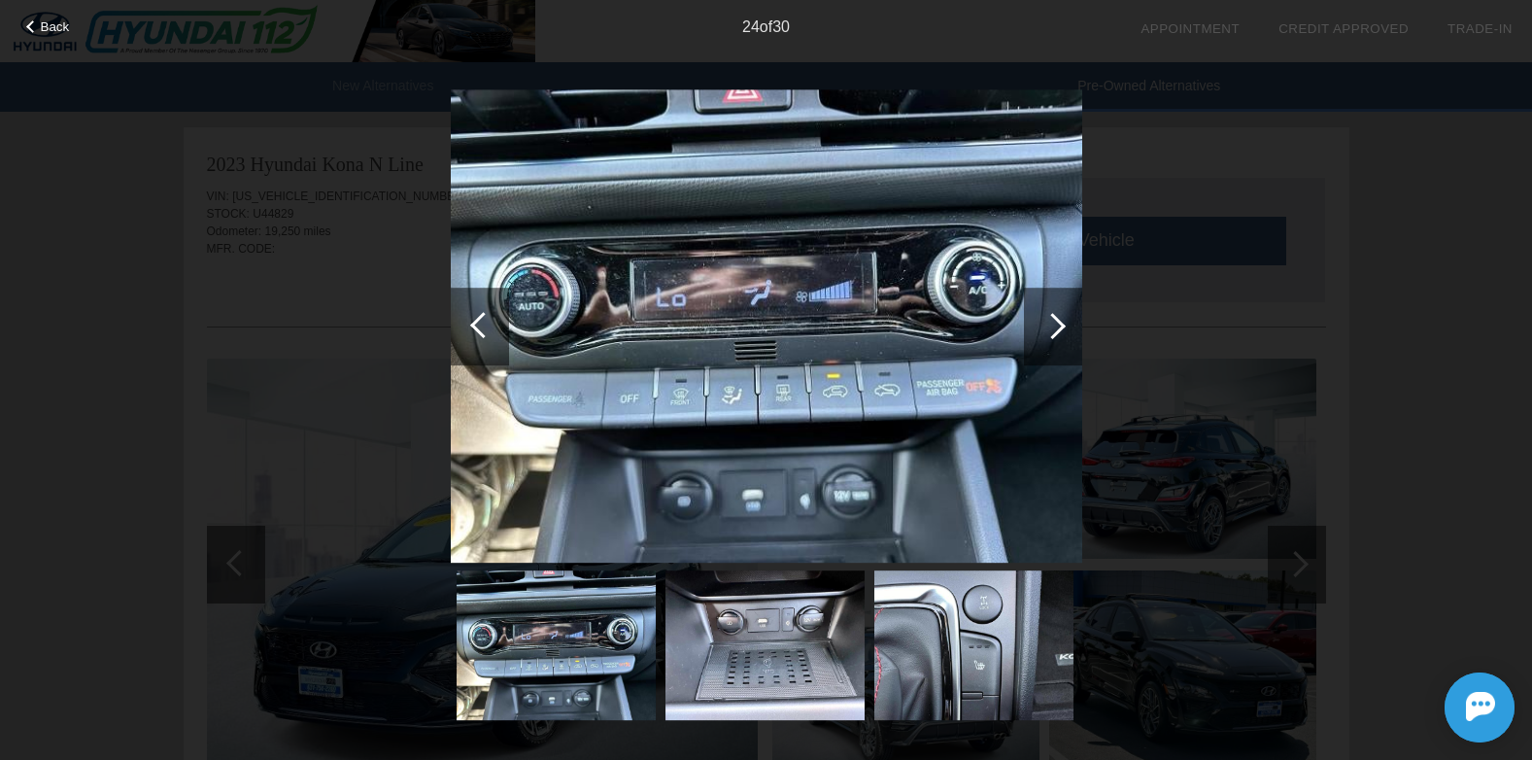
click at [1053, 337] on div at bounding box center [1053, 326] width 26 height 26
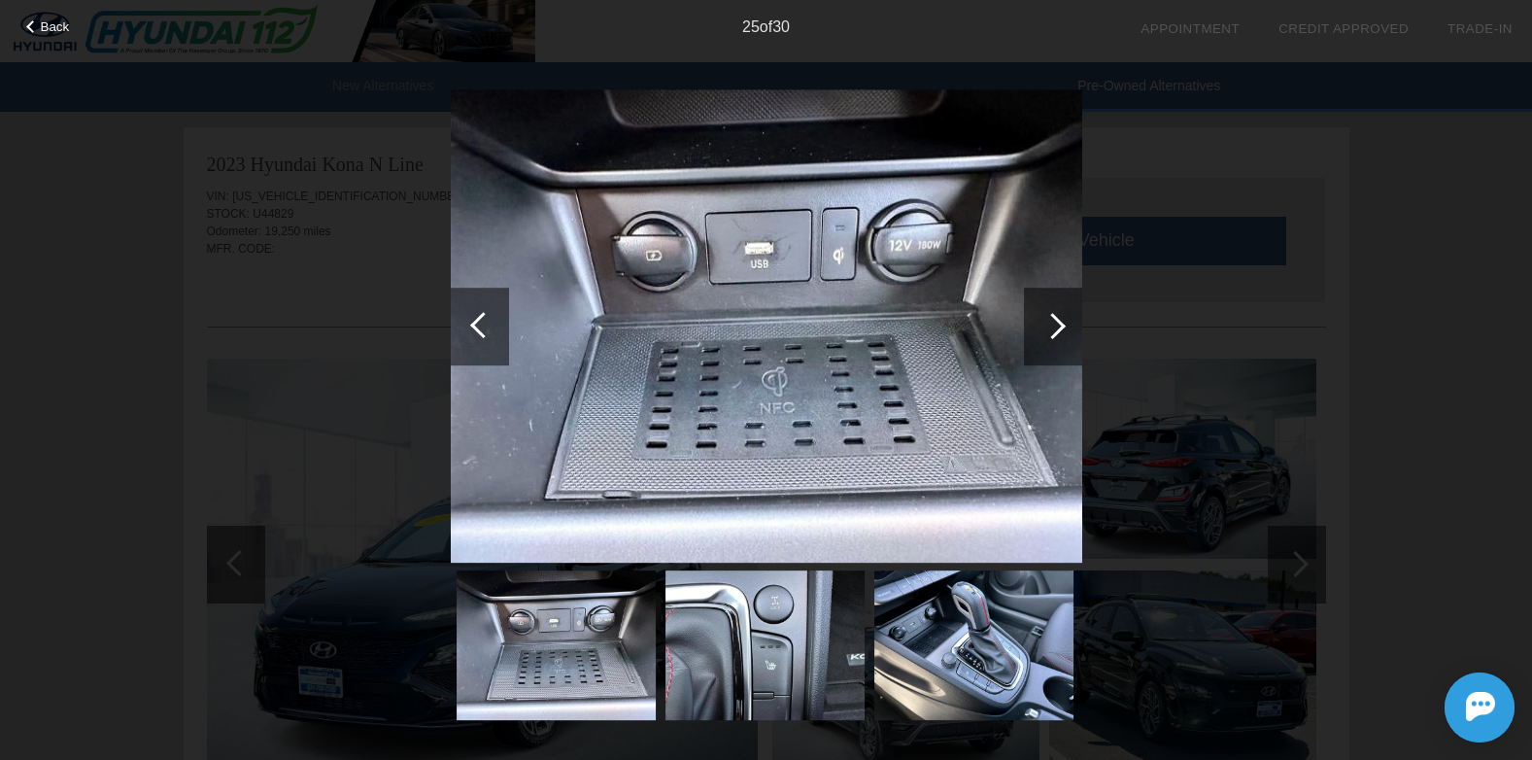
click at [498, 336] on div at bounding box center [480, 327] width 58 height 78
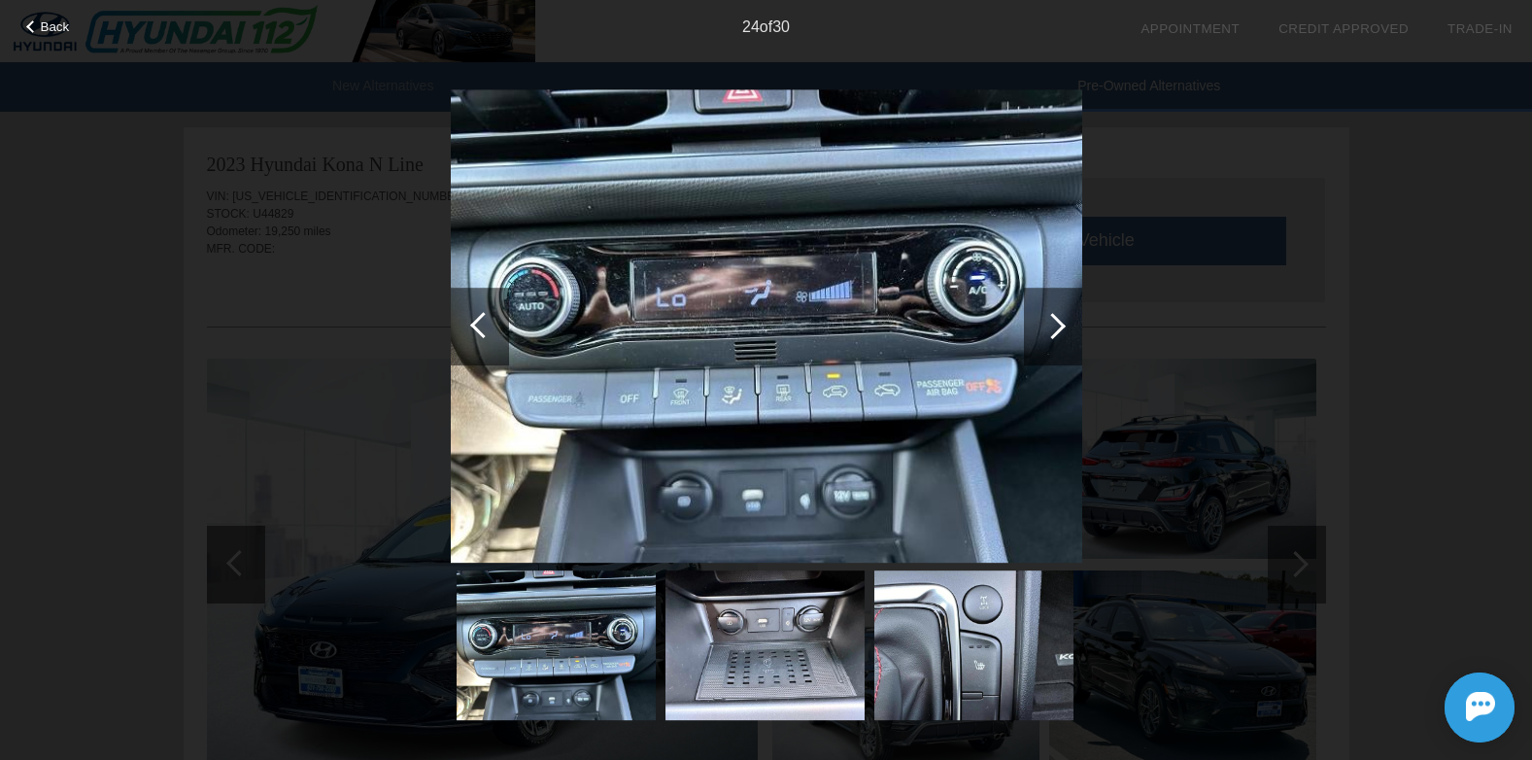
click at [1058, 326] on div at bounding box center [1053, 326] width 26 height 26
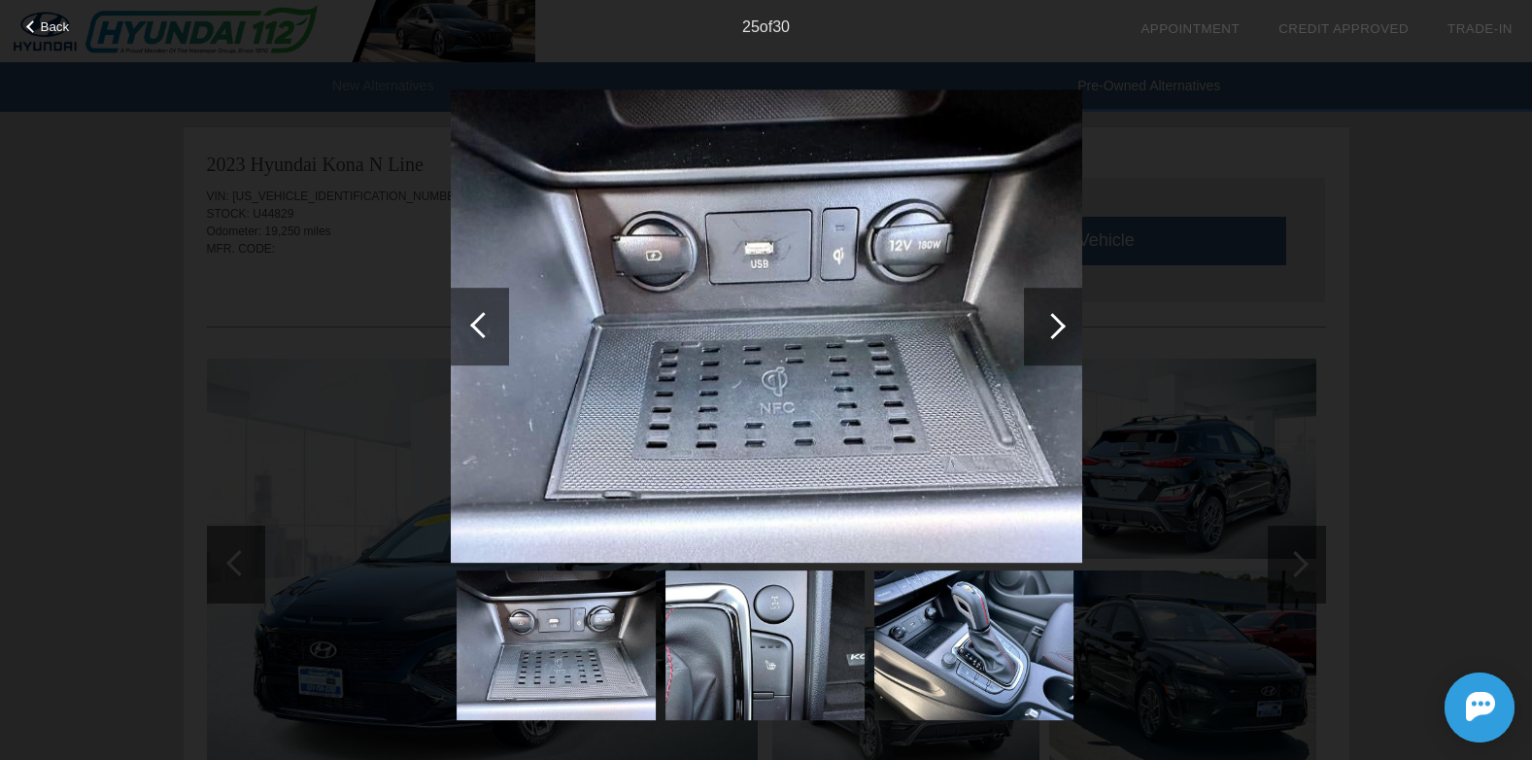
click at [1058, 326] on div at bounding box center [1053, 326] width 26 height 26
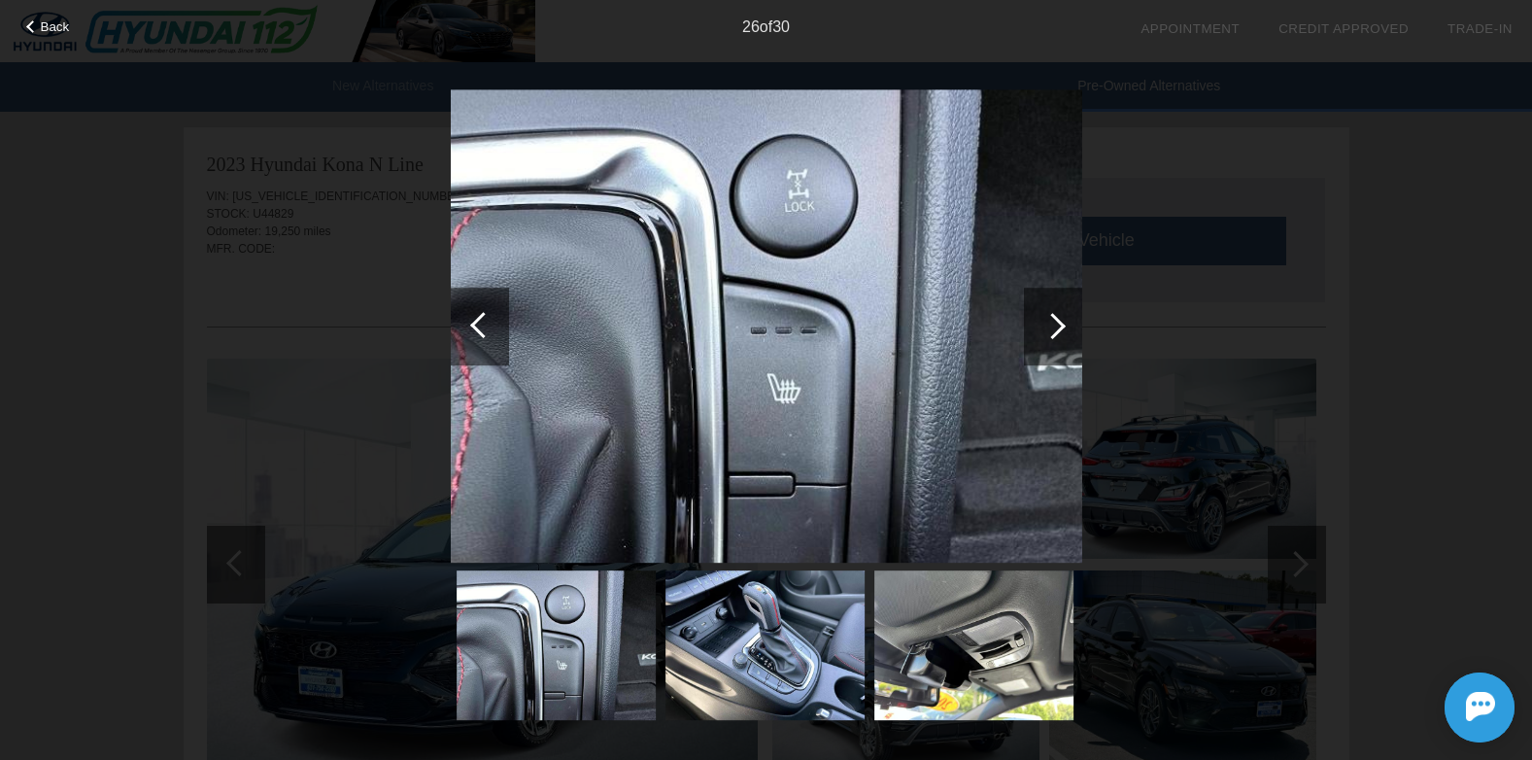
click at [1058, 326] on div at bounding box center [1053, 326] width 26 height 26
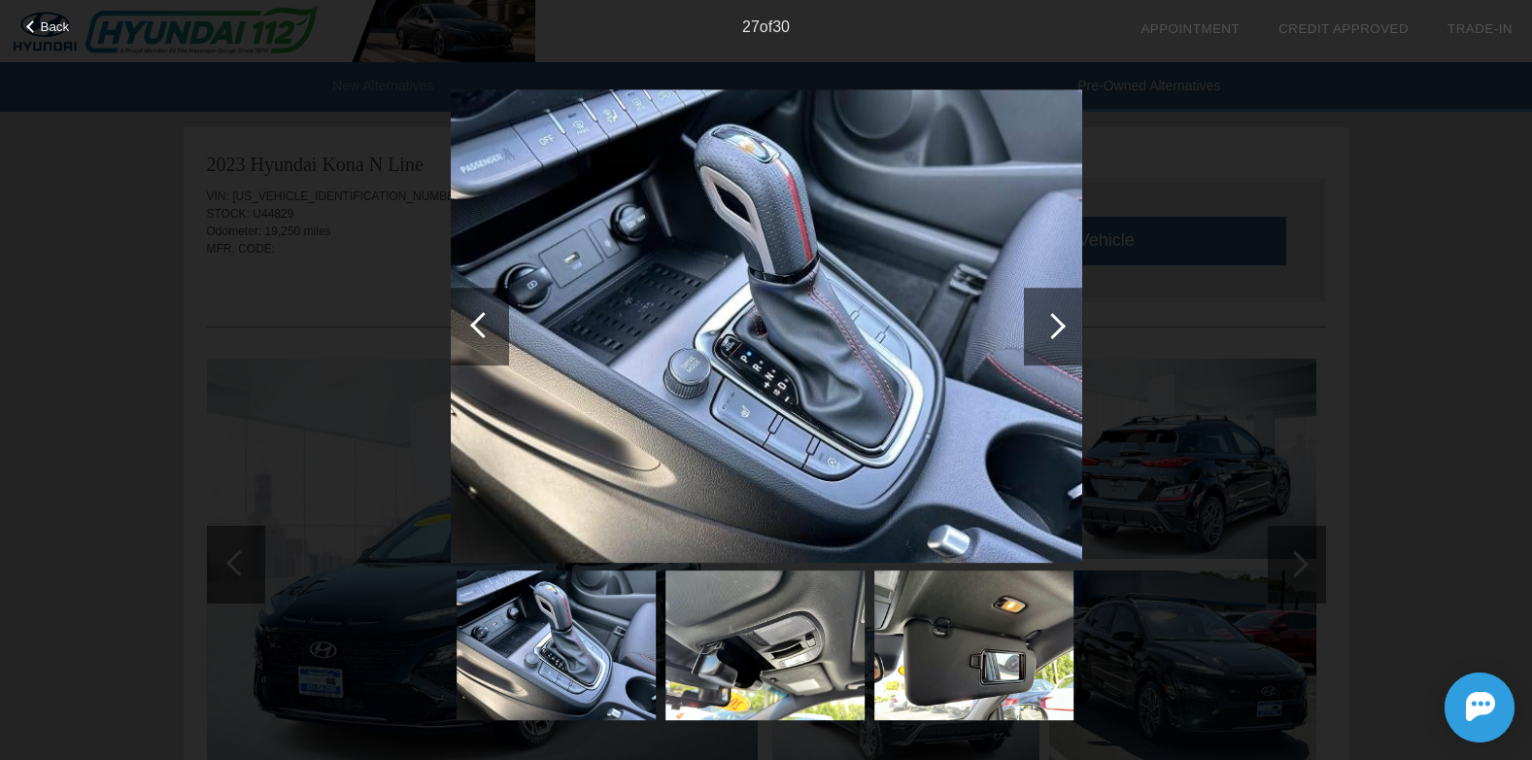
click at [1056, 326] on div at bounding box center [1053, 326] width 26 height 26
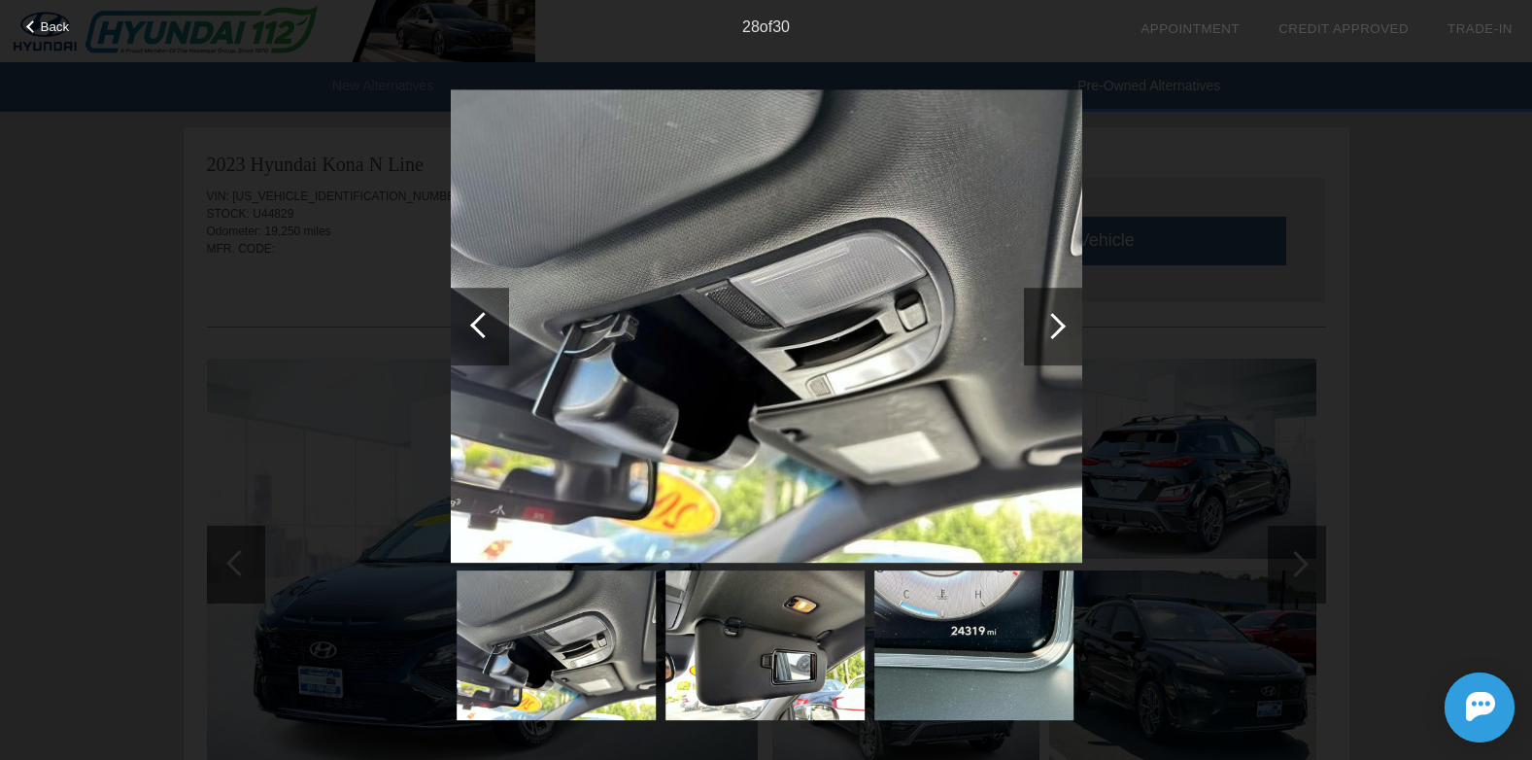
click at [1056, 326] on div at bounding box center [1053, 326] width 26 height 26
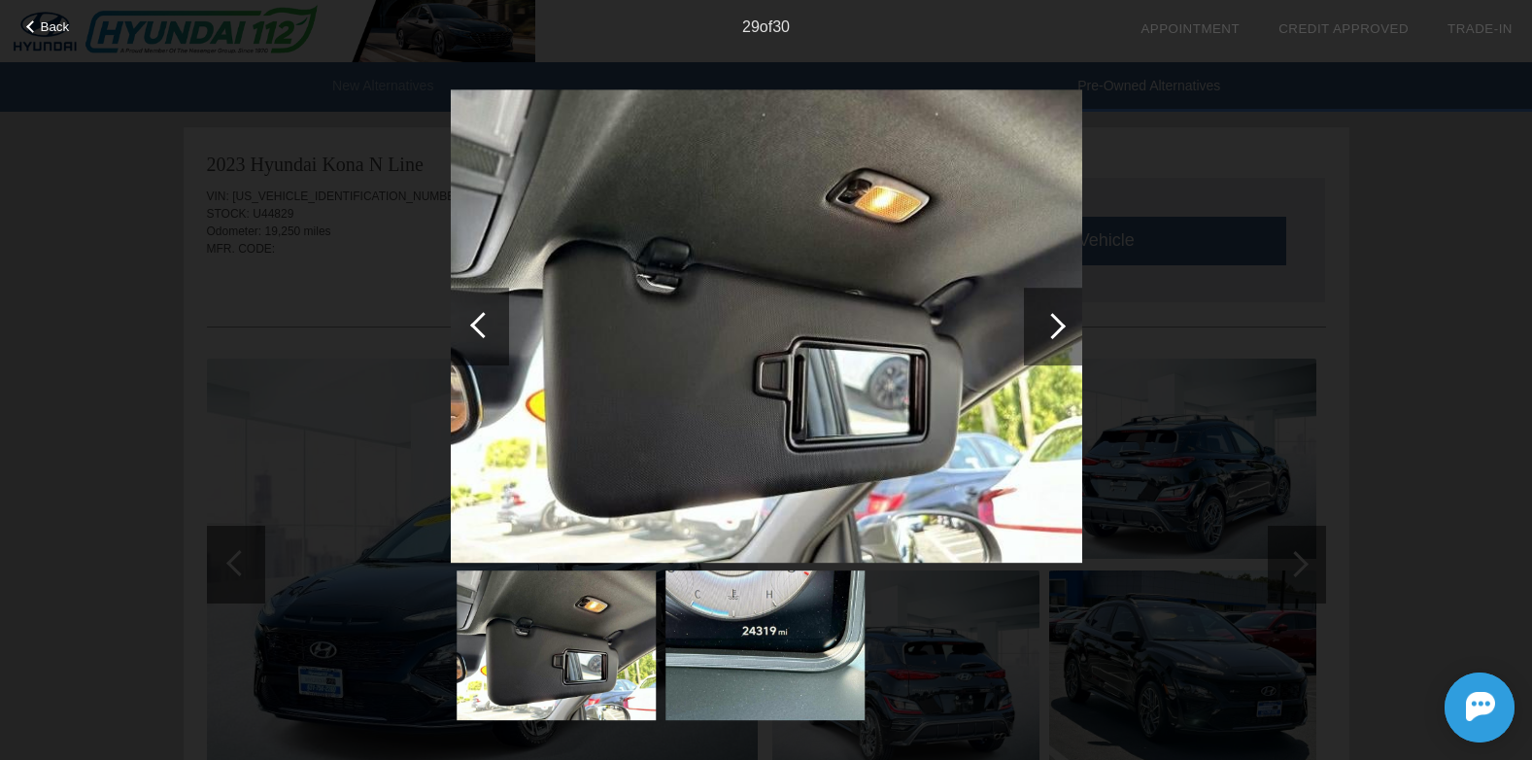
click at [1056, 326] on div at bounding box center [1053, 326] width 26 height 26
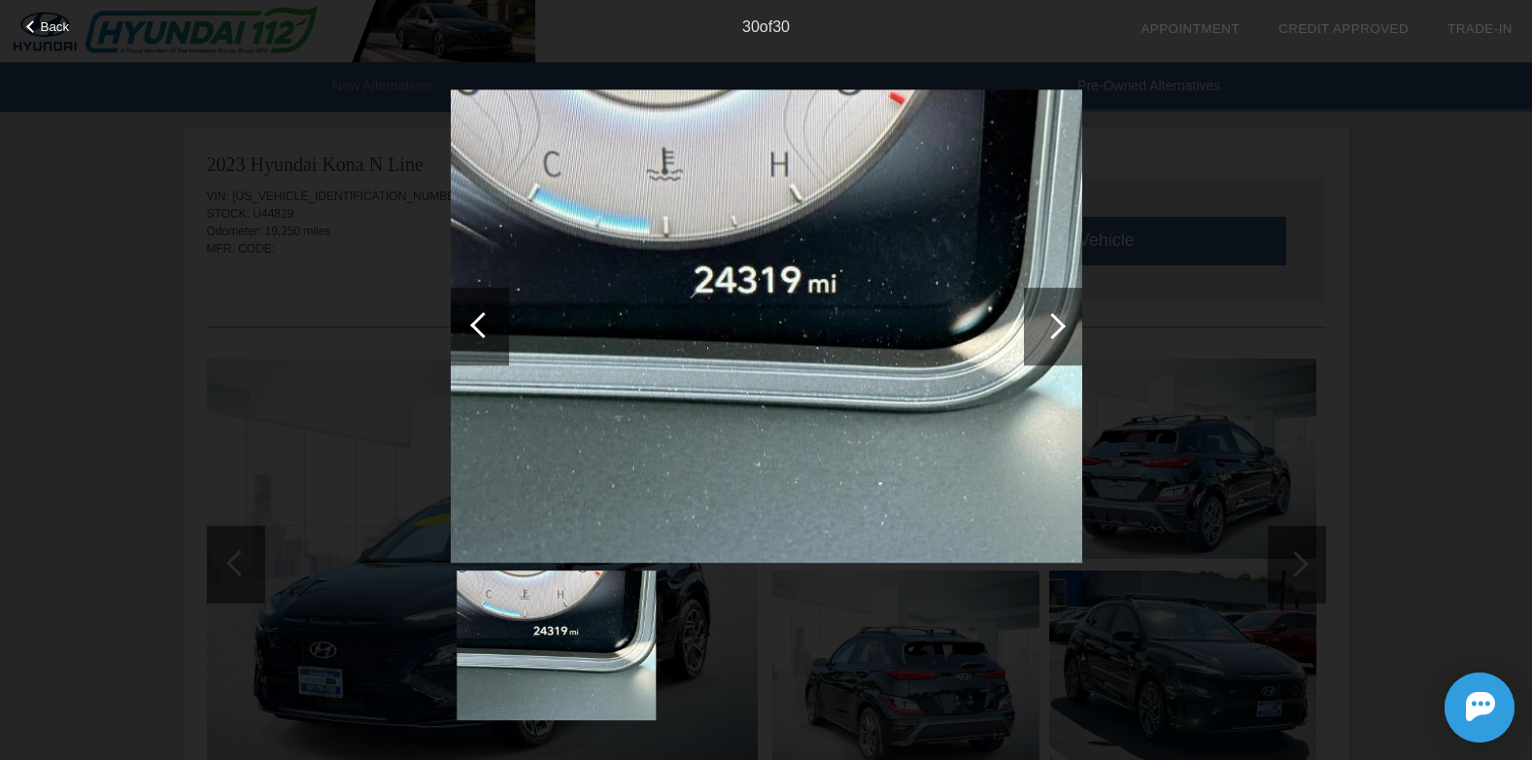
click at [48, 32] on span "Back" at bounding box center [55, 26] width 29 height 15
